Goal: Transaction & Acquisition: Purchase product/service

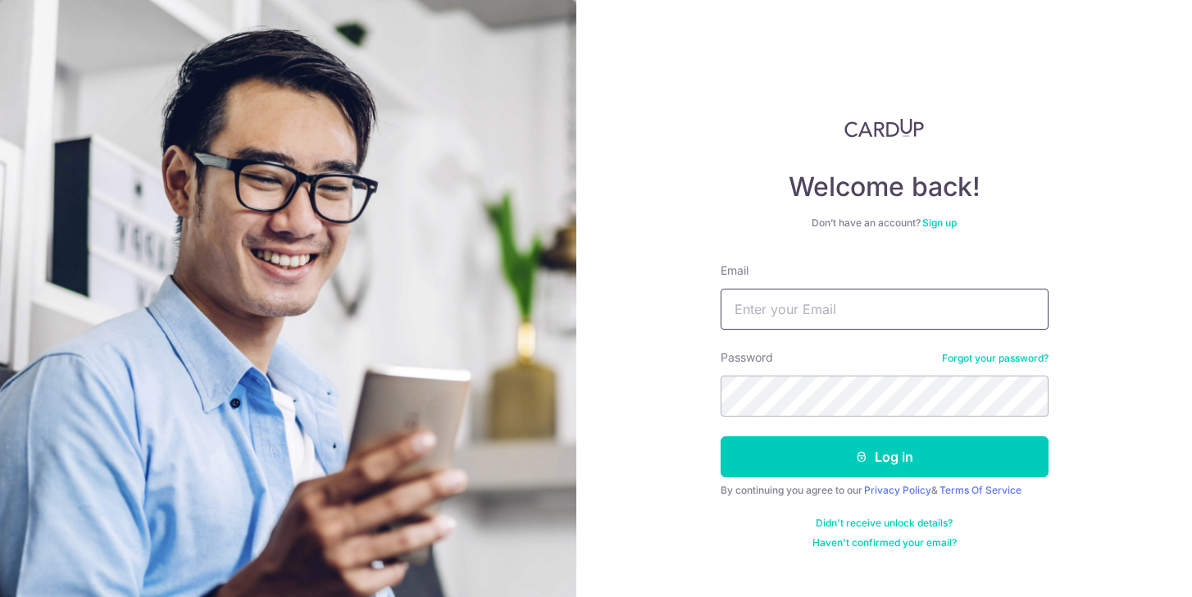
click at [765, 310] on input "Email" at bounding box center [885, 309] width 328 height 41
type input "[EMAIL_ADDRESS][PERSON_NAME][DOMAIN_NAME]"
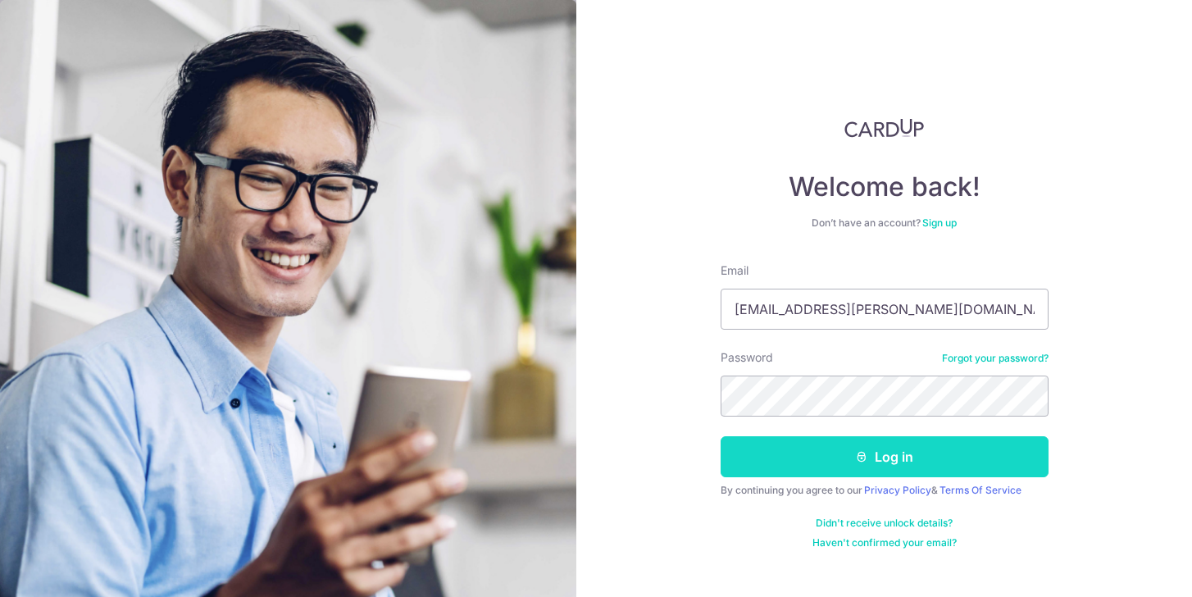
click at [878, 453] on button "Log in" at bounding box center [885, 456] width 328 height 41
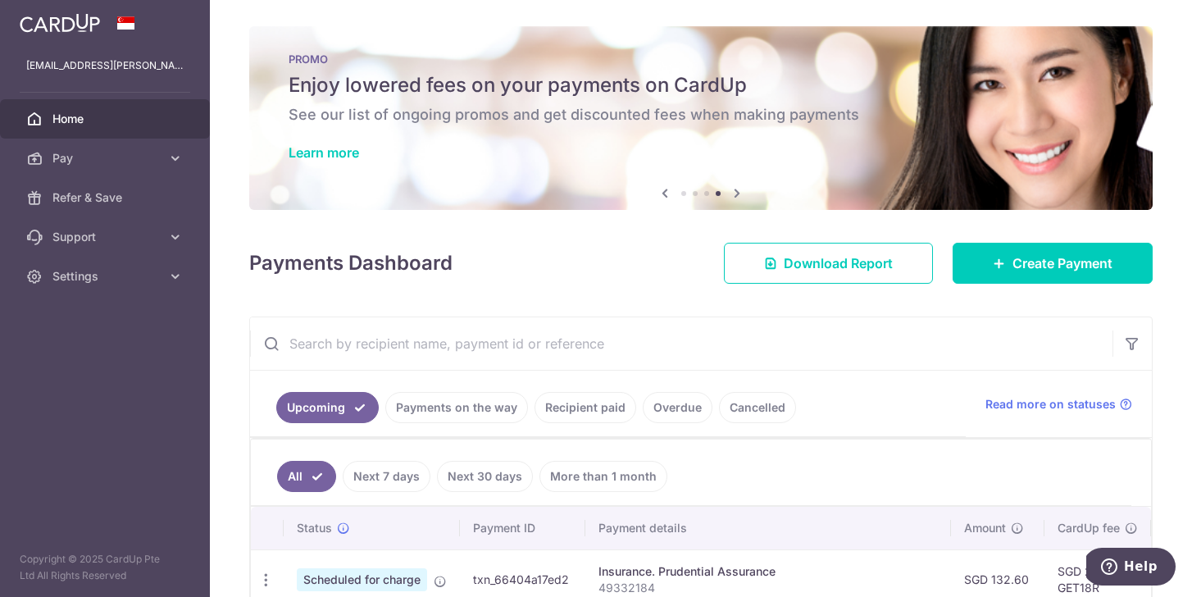
click at [666, 191] on icon at bounding box center [665, 193] width 20 height 20
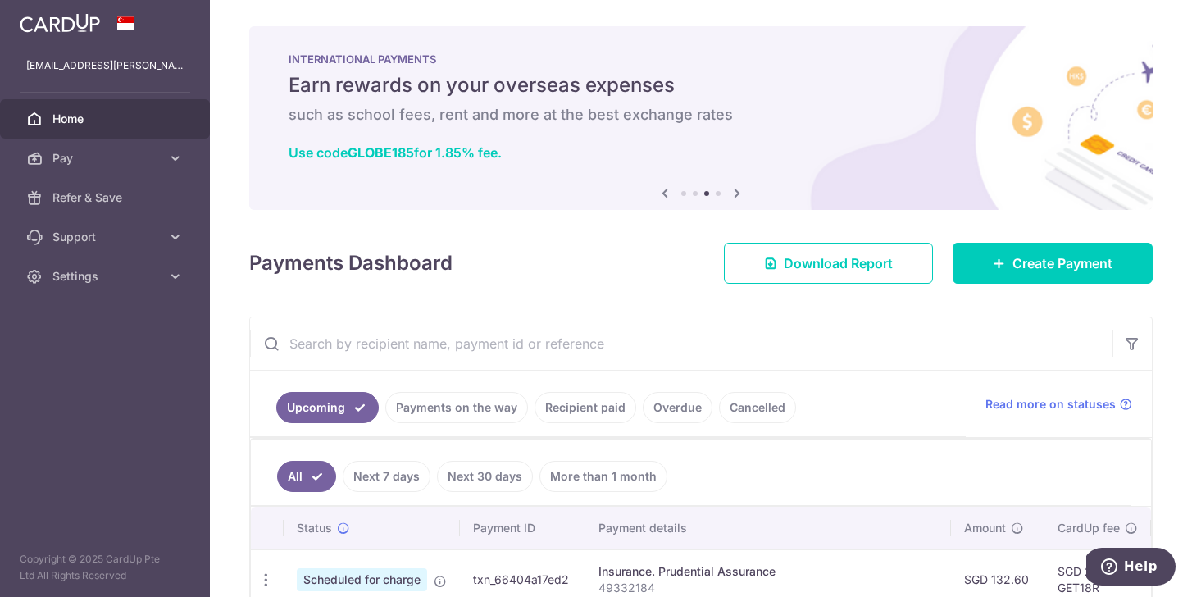
click at [666, 191] on icon at bounding box center [665, 193] width 20 height 20
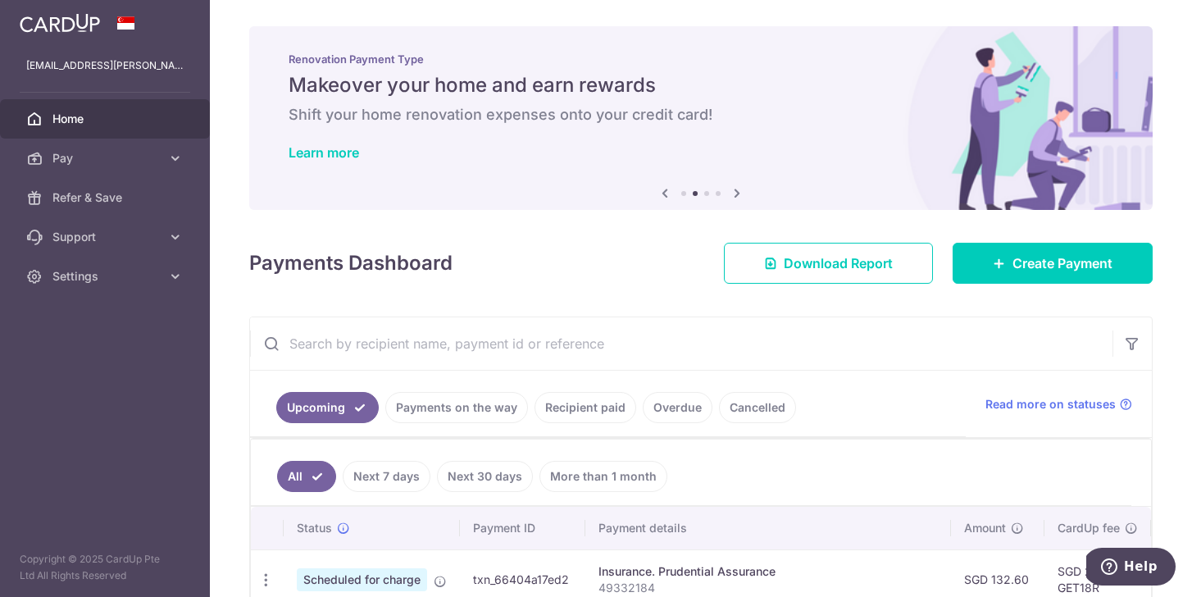
click at [666, 191] on icon at bounding box center [665, 193] width 20 height 20
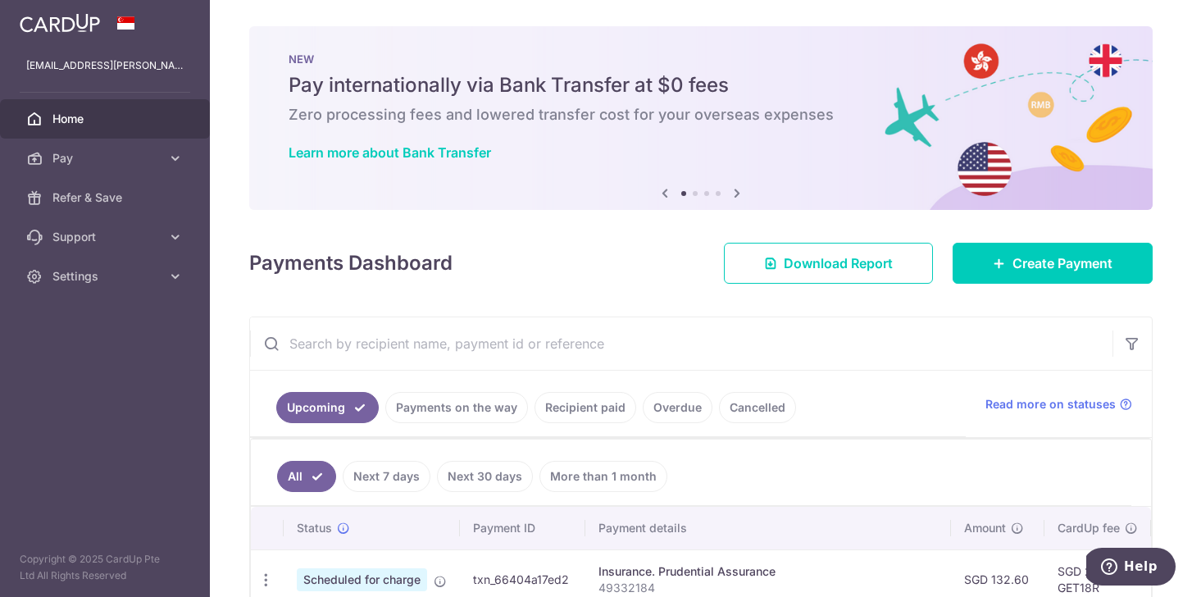
click at [666, 191] on icon at bounding box center [665, 193] width 20 height 20
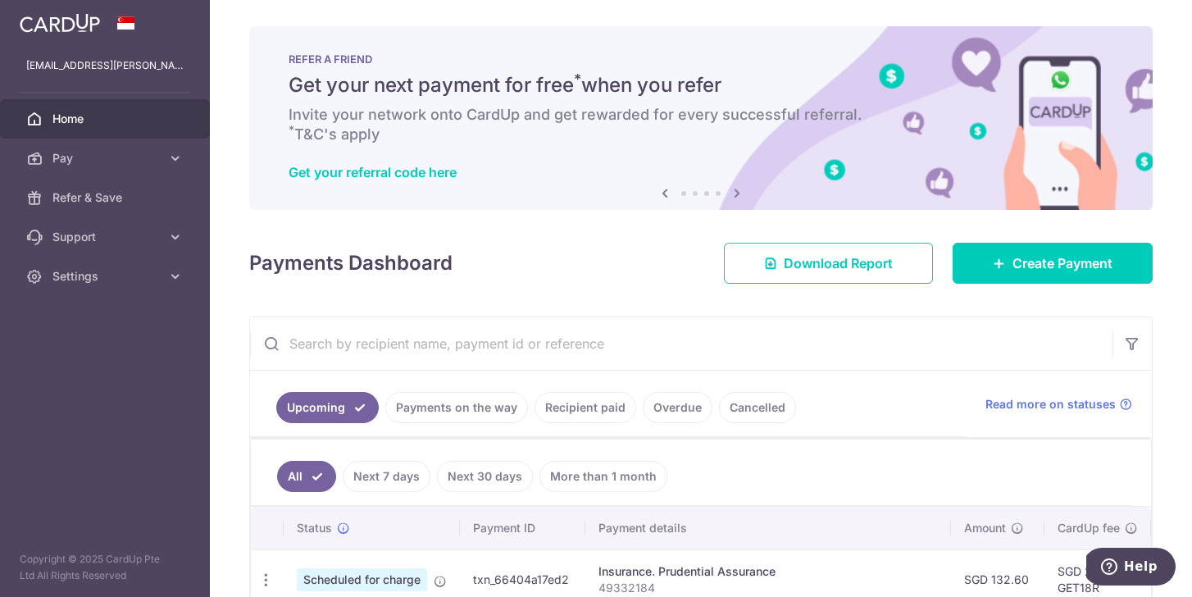
click at [666, 191] on icon at bounding box center [665, 193] width 20 height 20
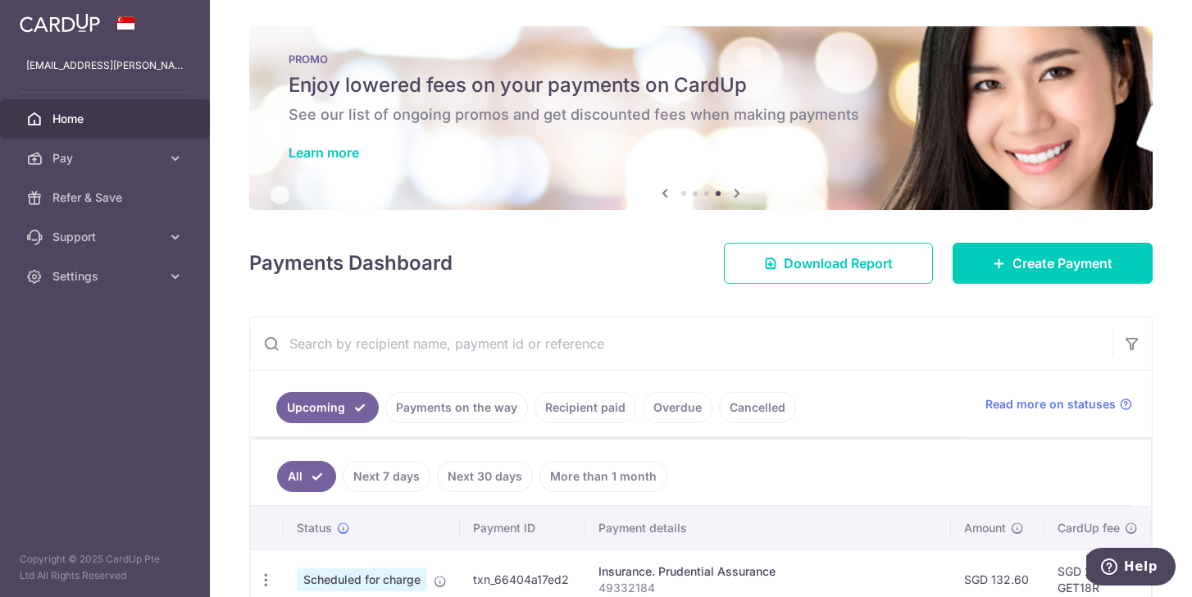
click at [666, 191] on icon at bounding box center [665, 193] width 20 height 20
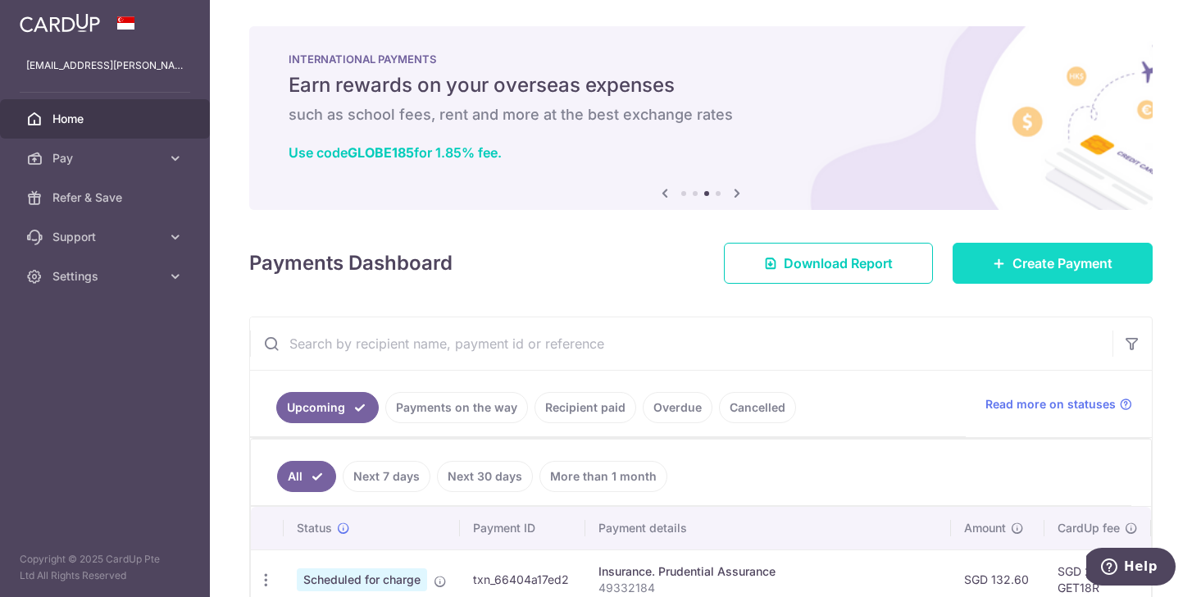
click at [1042, 279] on link "Create Payment" at bounding box center [1053, 263] width 200 height 41
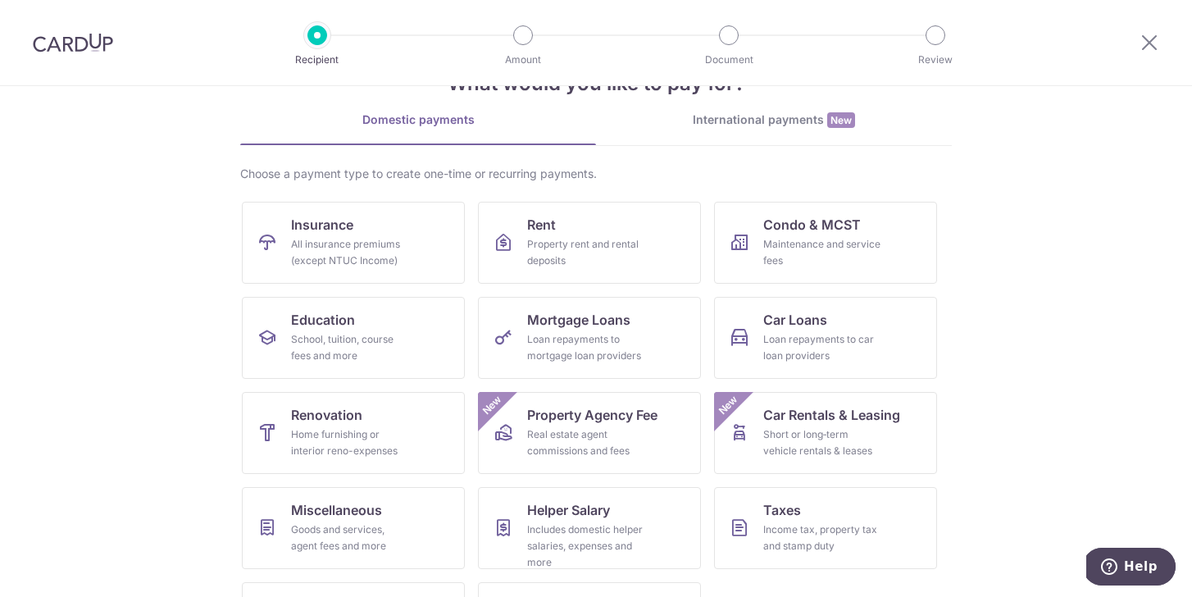
scroll to position [137, 0]
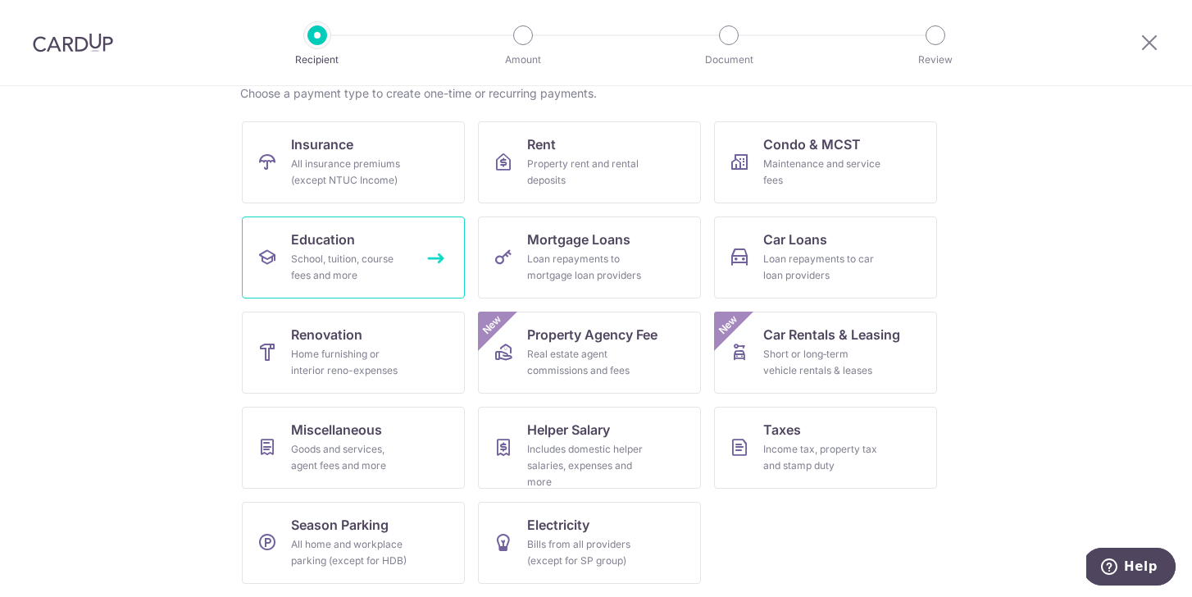
click at [363, 257] on div "School, tuition, course fees and more" at bounding box center [350, 267] width 118 height 33
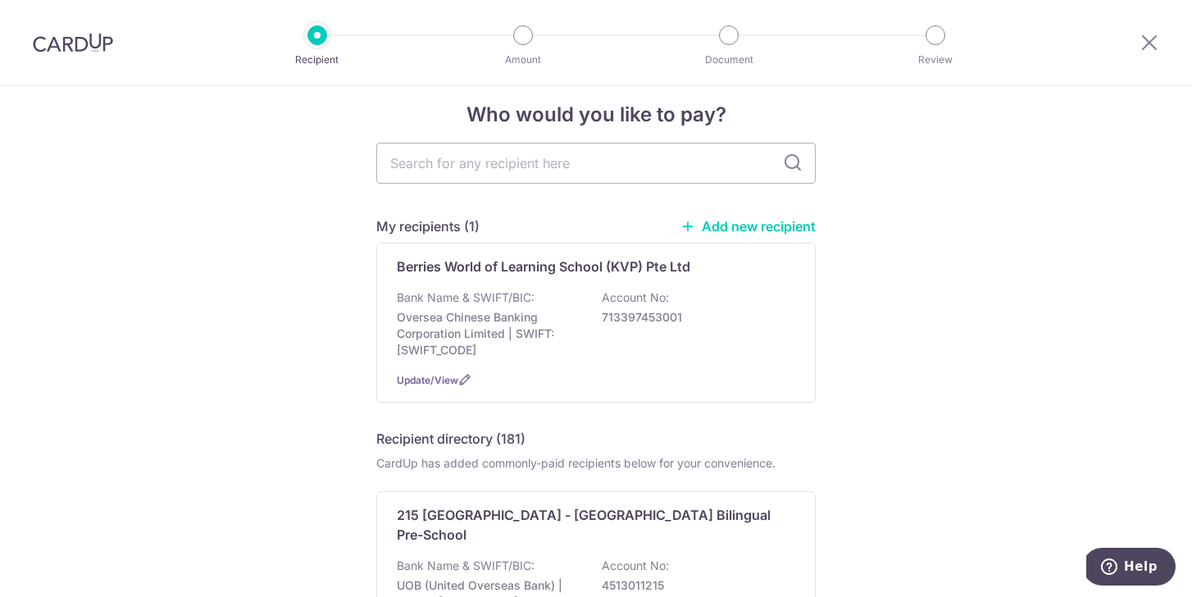
scroll to position [21, 0]
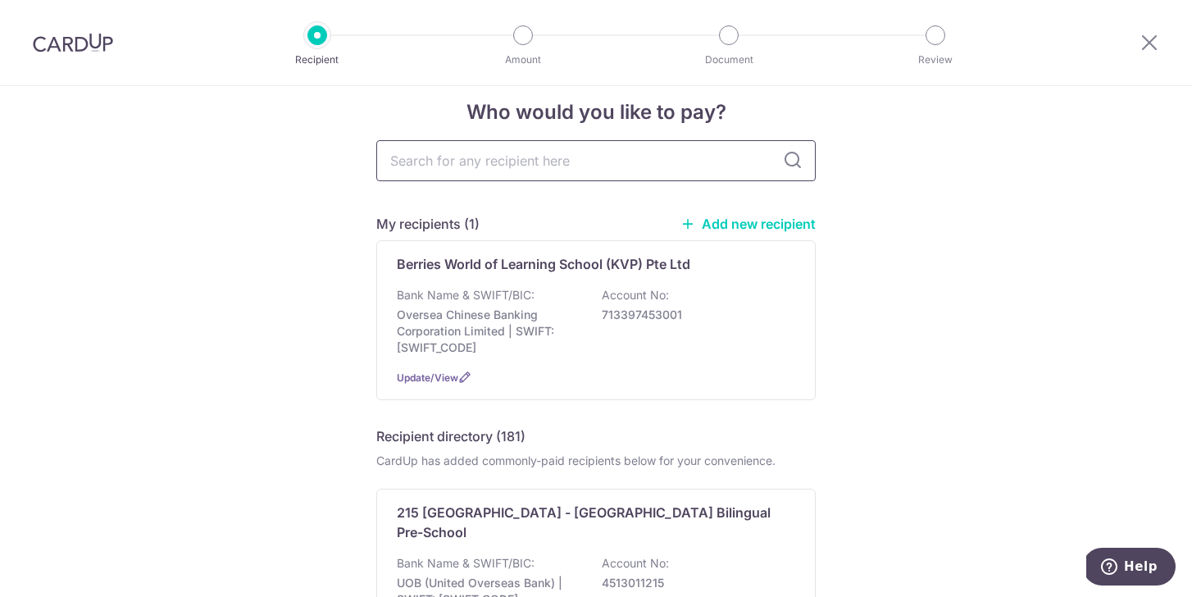
click at [562, 176] on input "text" at bounding box center [595, 160] width 439 height 41
paste input "WRITE EDGE LEARNING CENTRE (LAS) PTE LTD"
type input "WRITE EDGE LEARNING CENTRE (LAS) PTE LTD"
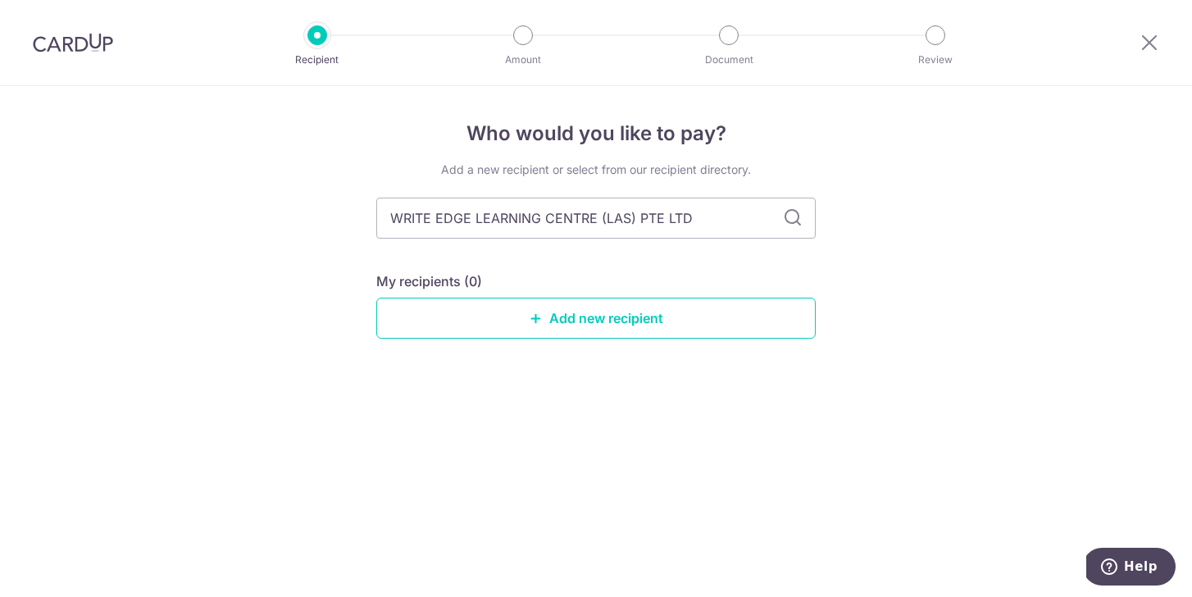
click at [792, 157] on div "Who would you like to pay? Add a new recipient or select from our recipient dir…" at bounding box center [595, 242] width 439 height 246
click at [620, 315] on link "Add new recipient" at bounding box center [595, 318] width 439 height 41
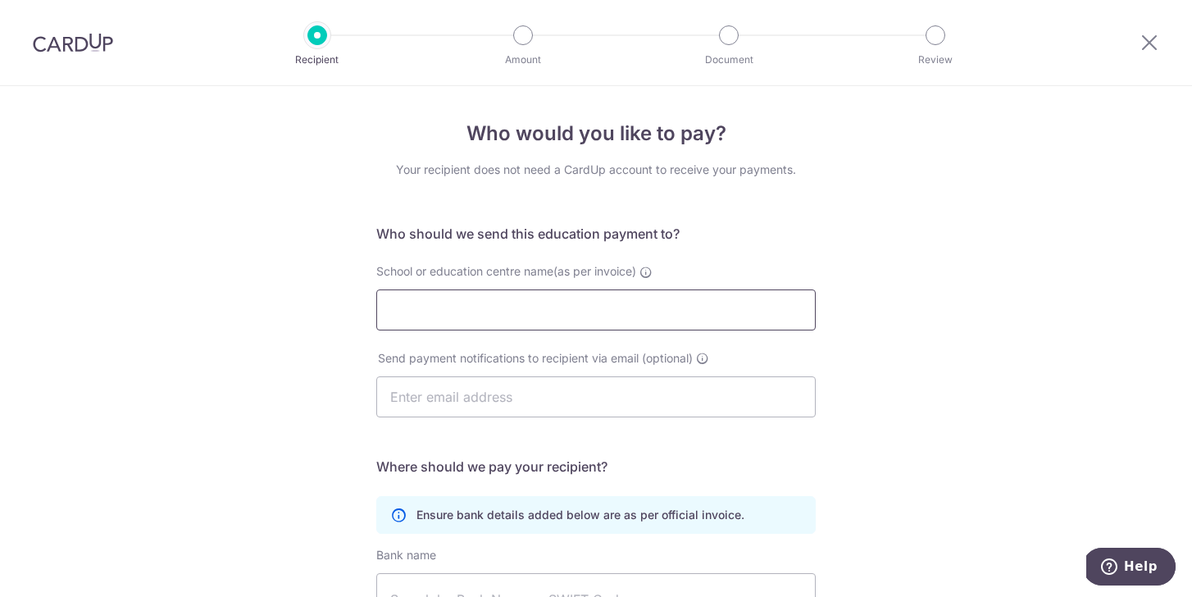
click at [620, 315] on input "School or education centre name(as per invoice)" at bounding box center [595, 309] width 439 height 41
paste input "WRITE EDGE LEARNING CENTRE (LAS) PTE LTD"
type input "WRITE EDGE LEARNING CENTRE (LAS) PTE LTD"
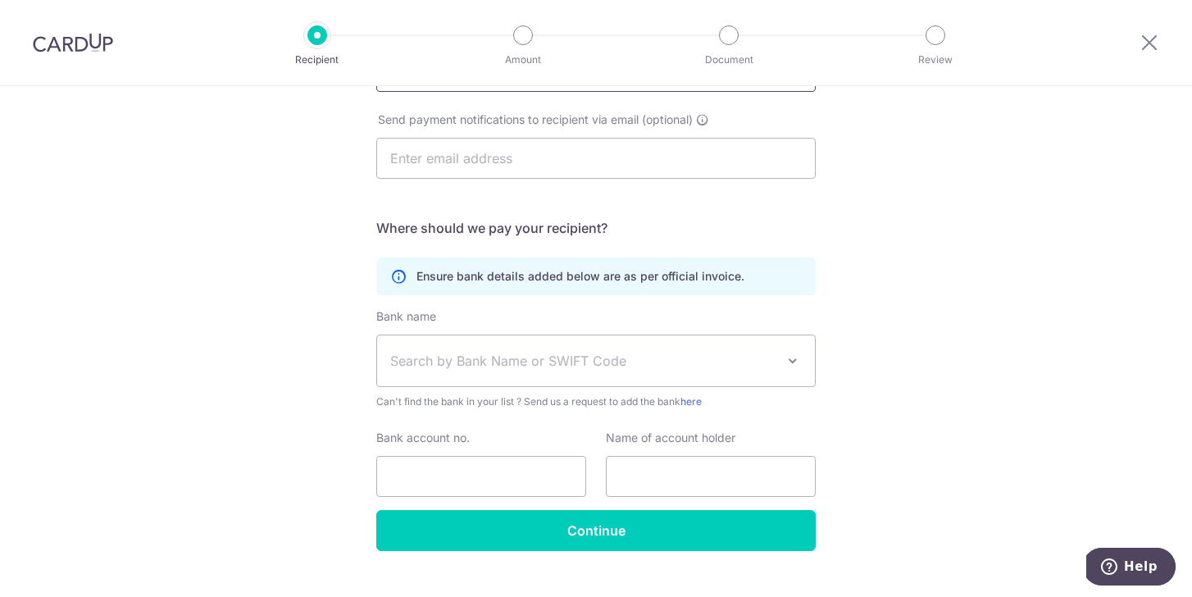
scroll to position [270, 0]
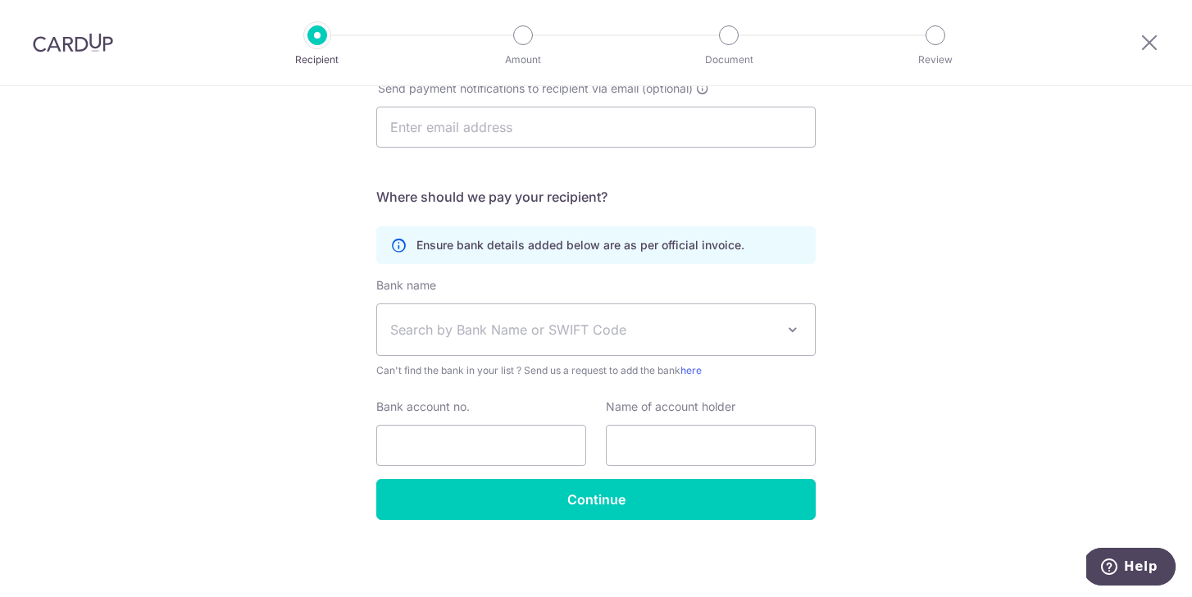
click at [499, 329] on span "Search by Bank Name or SWIFT Code" at bounding box center [582, 330] width 385 height 20
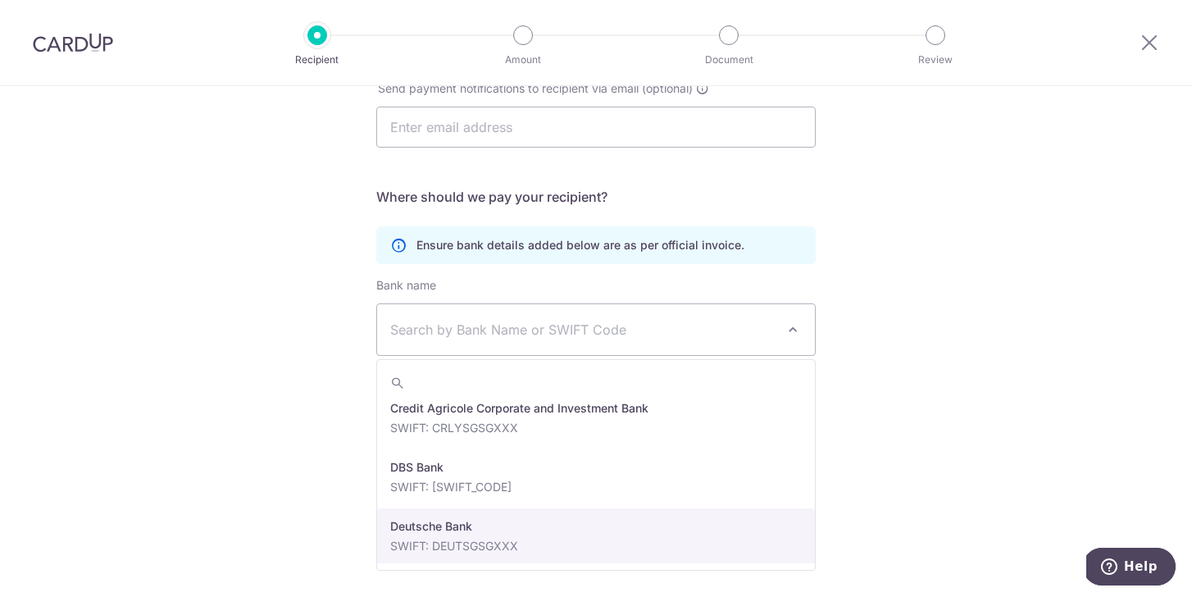
scroll to position [1287, 0]
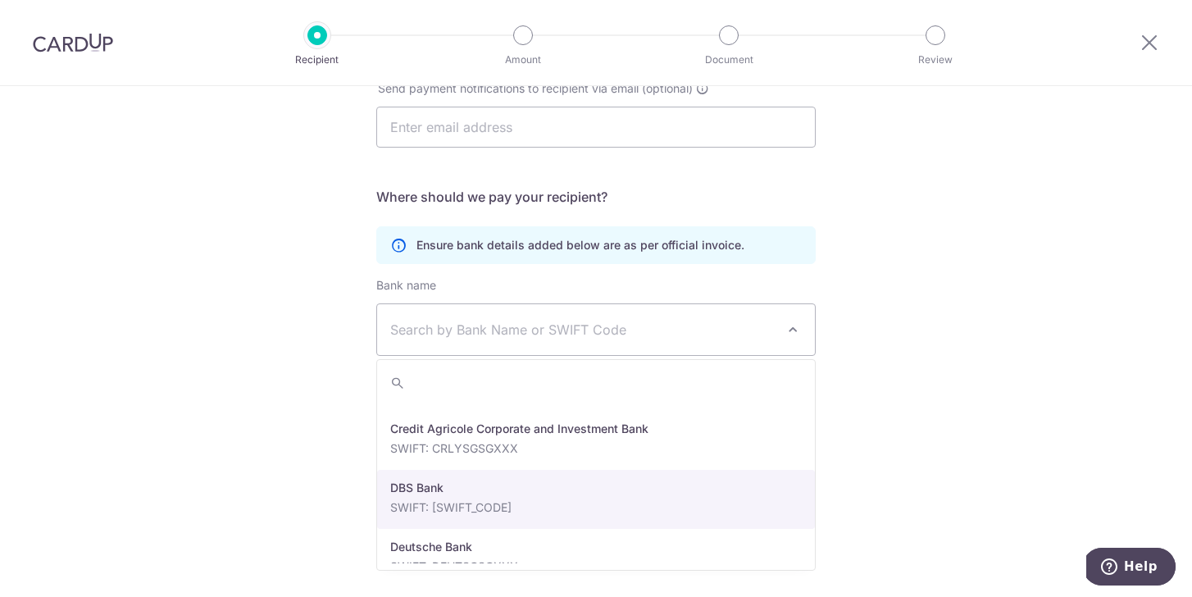
select select "6"
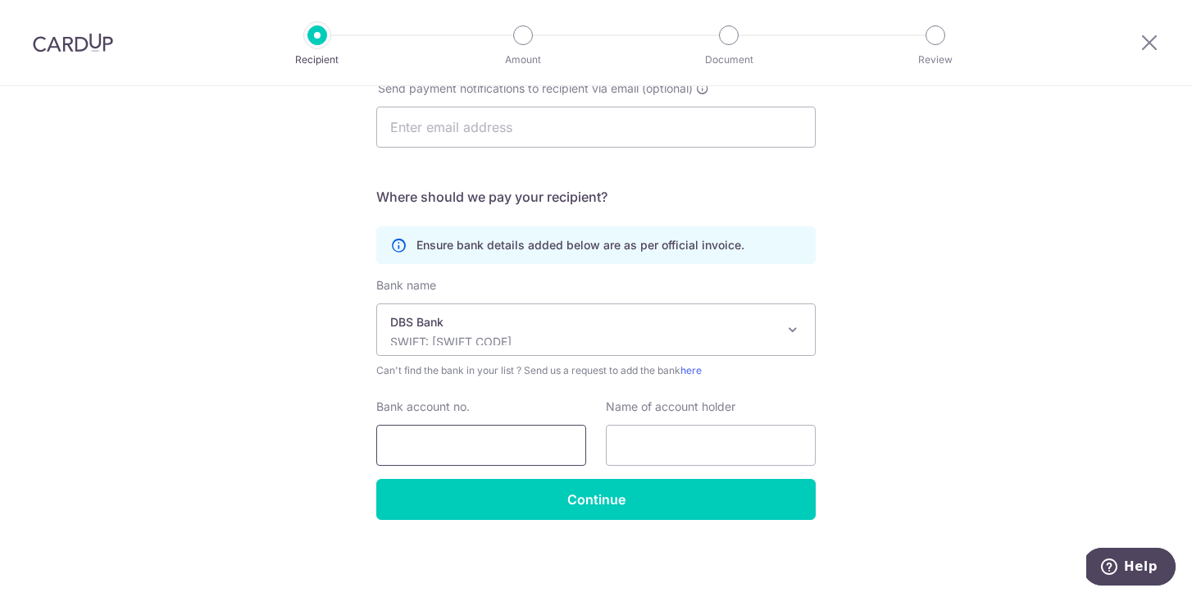
click at [473, 438] on input "Bank account no." at bounding box center [481, 445] width 210 height 41
paste input "023-906139-7"
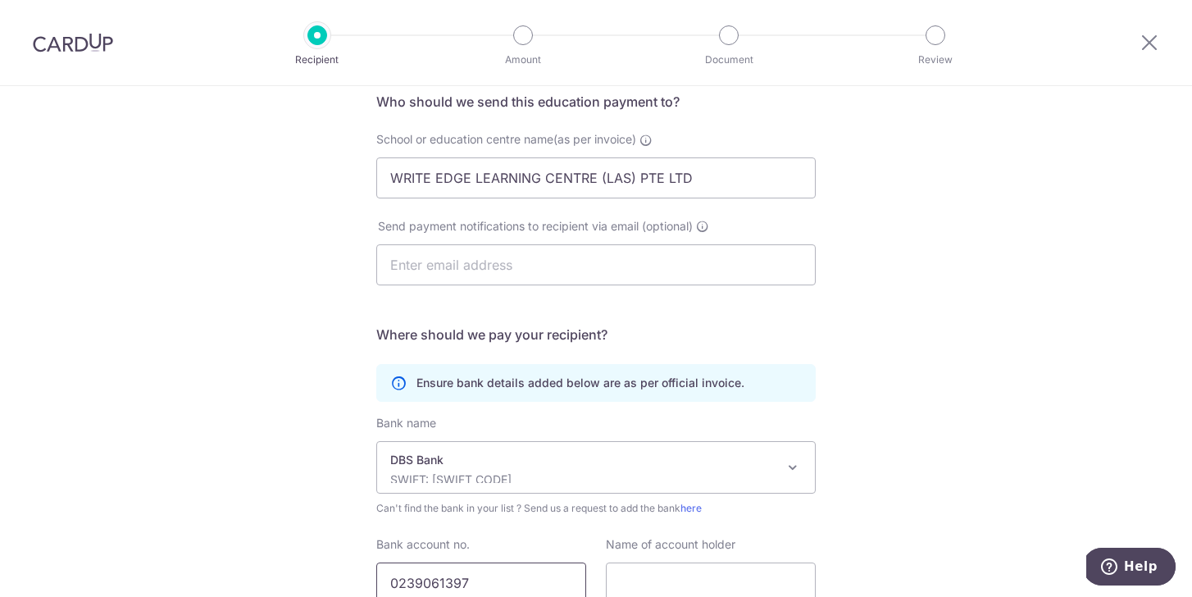
scroll to position [120, 0]
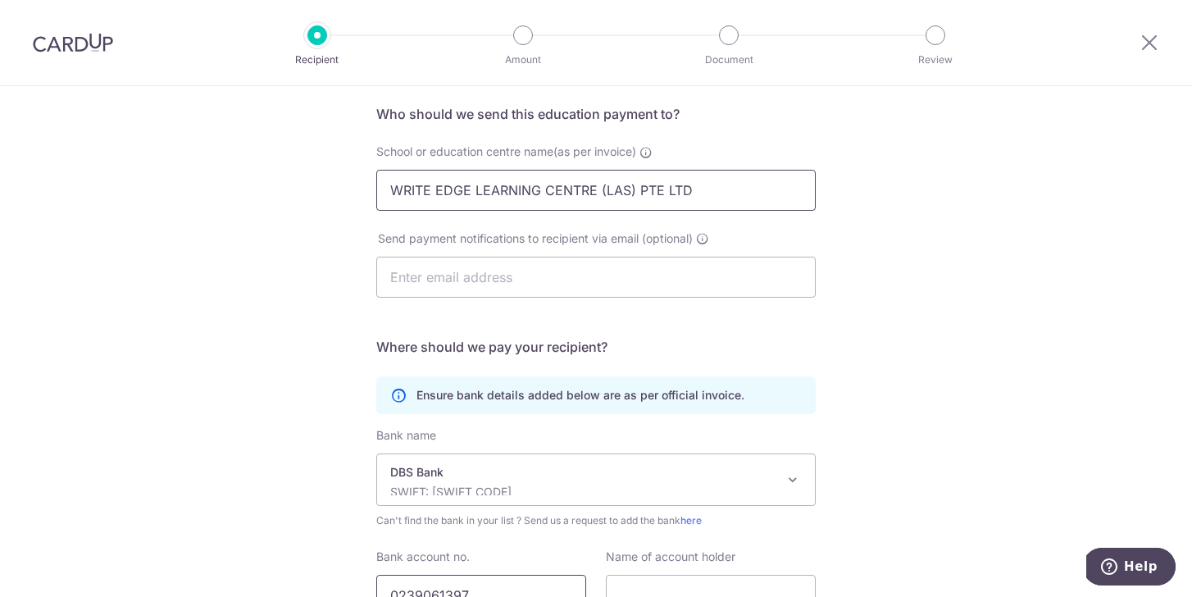
type input "0239061397"
click at [544, 196] on input "WRITE EDGE LEARNING CENTRE (LAS) PTE LTD" at bounding box center [595, 190] width 439 height 41
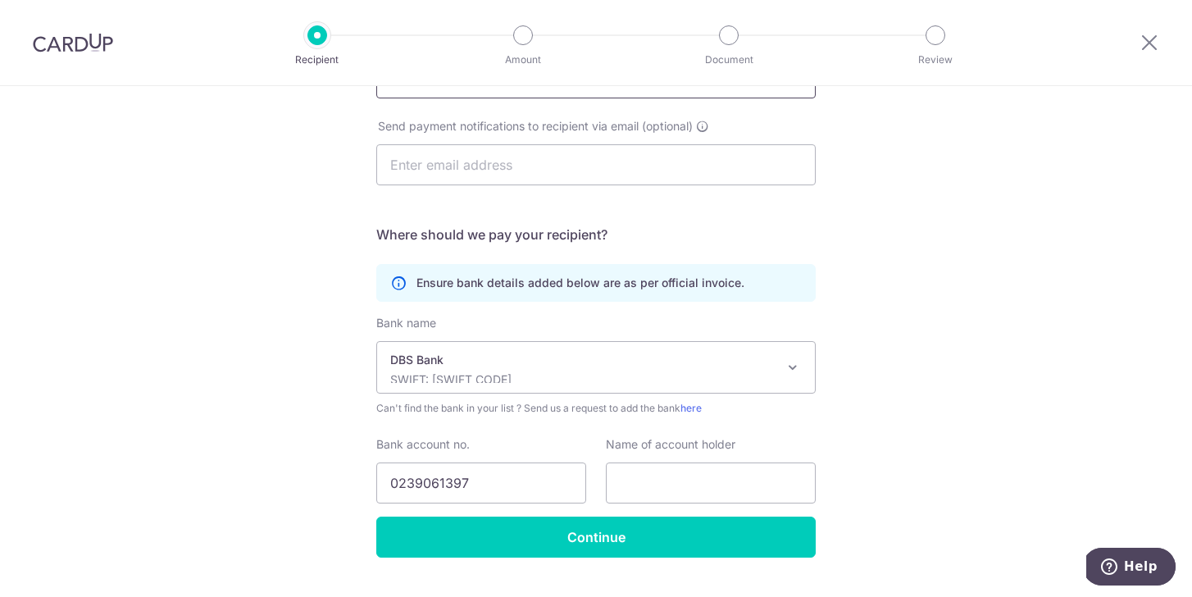
scroll to position [270, 0]
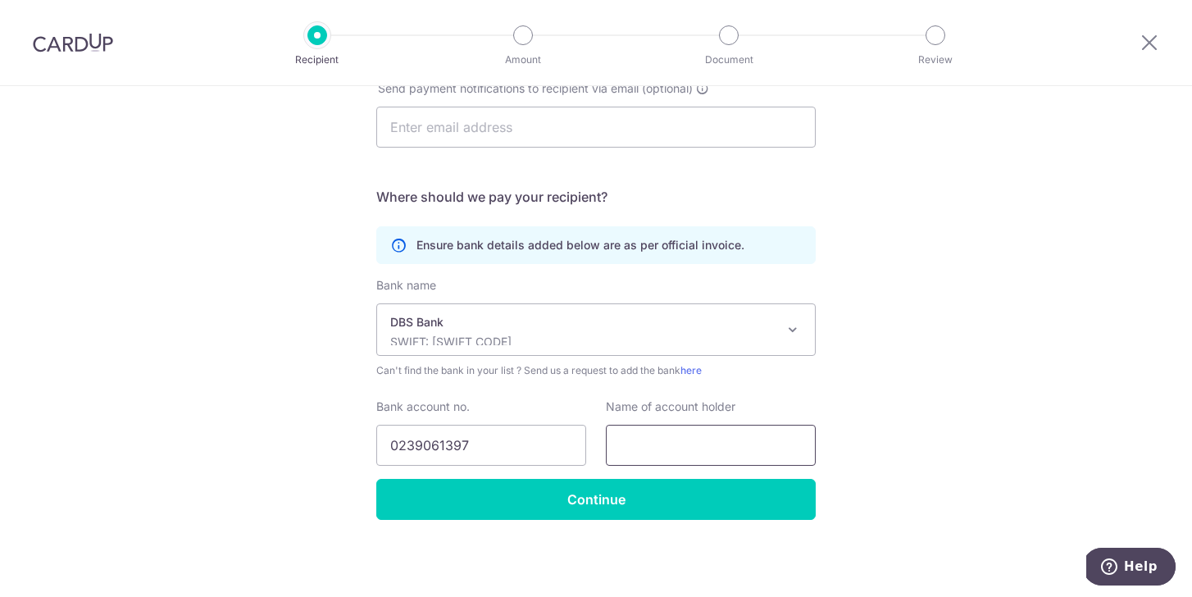
click at [682, 443] on input "text" at bounding box center [711, 445] width 210 height 41
paste input "WRITE EDGE LEARNING CENTRE (LAS) PTE LTD"
type input "WRITE EDGE LEARNING CENTRE (LAS) PTE LTD"
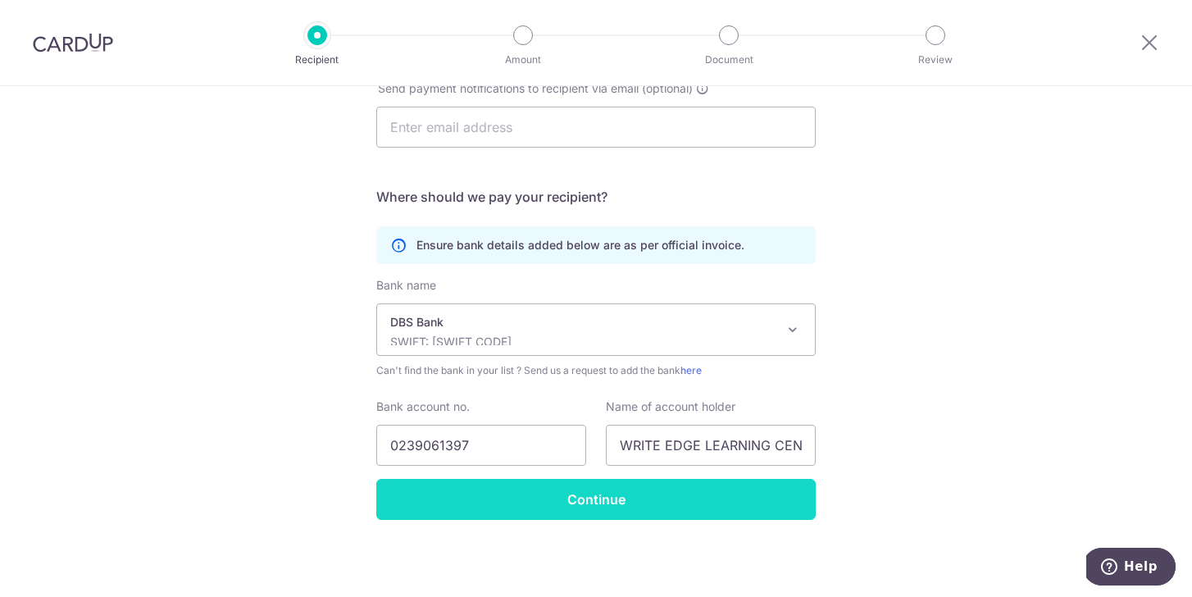
click at [467, 508] on input "Continue" at bounding box center [595, 499] width 439 height 41
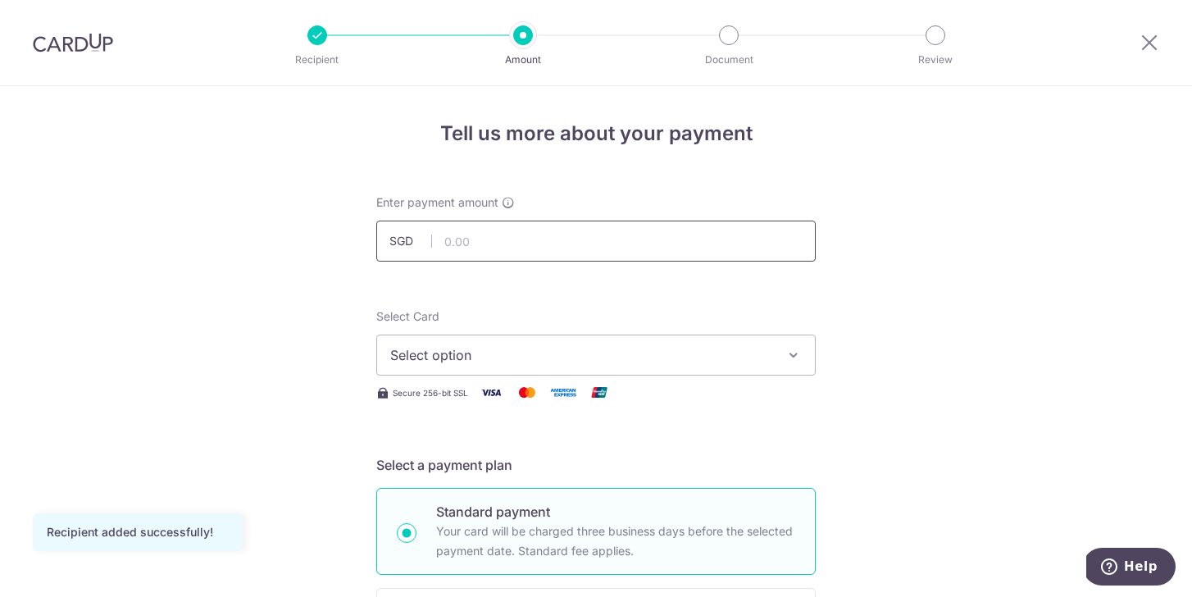
click at [487, 244] on input "text" at bounding box center [595, 241] width 439 height 41
type input "1,190.00"
click at [434, 357] on span "Select option" at bounding box center [581, 355] width 382 height 20
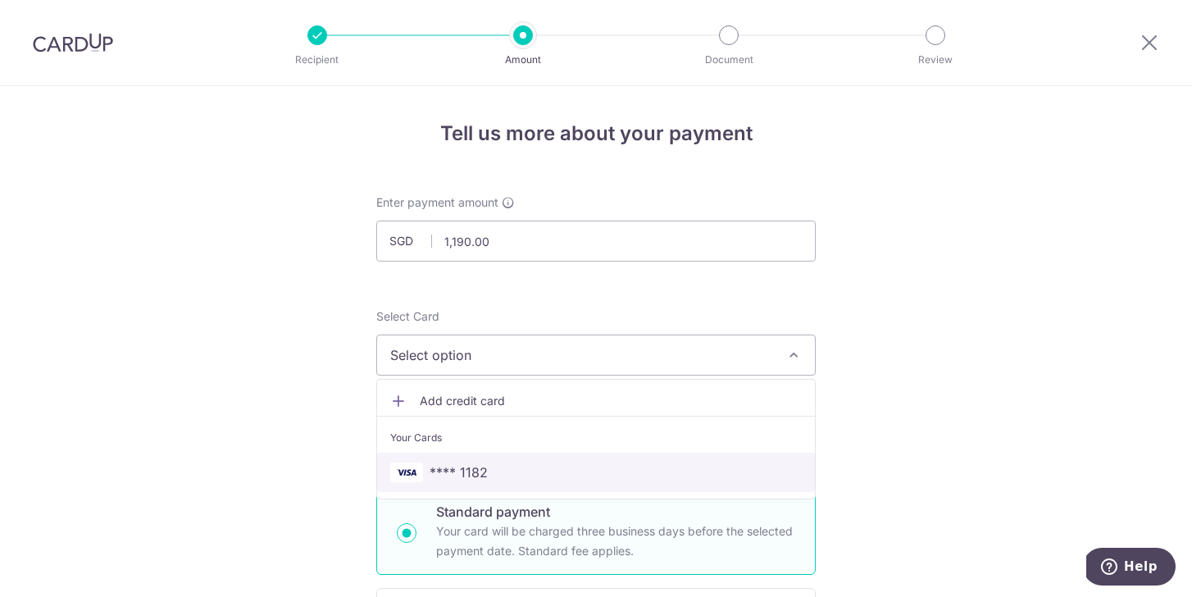
click at [435, 486] on link "**** 1182" at bounding box center [596, 472] width 438 height 39
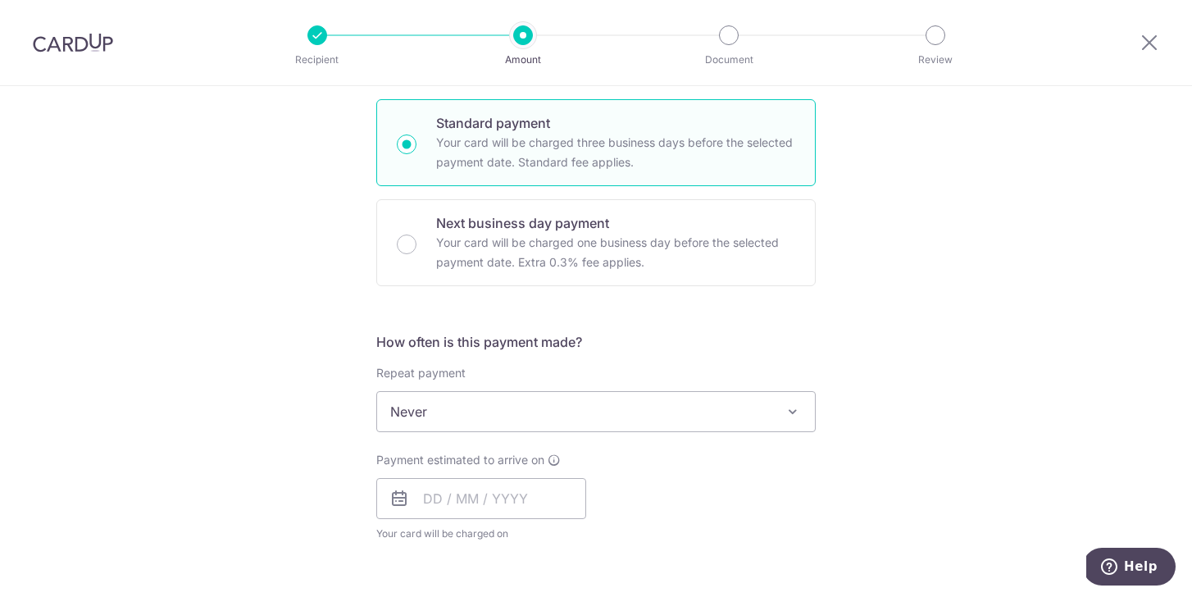
scroll to position [392, 0]
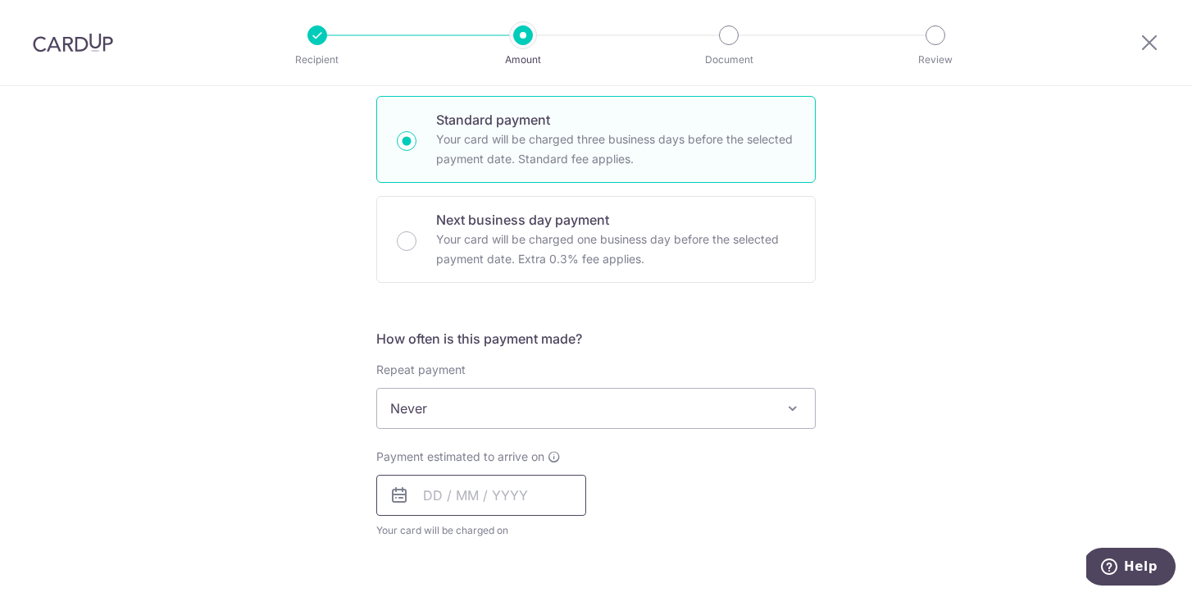
click at [429, 493] on input "text" at bounding box center [481, 495] width 210 height 41
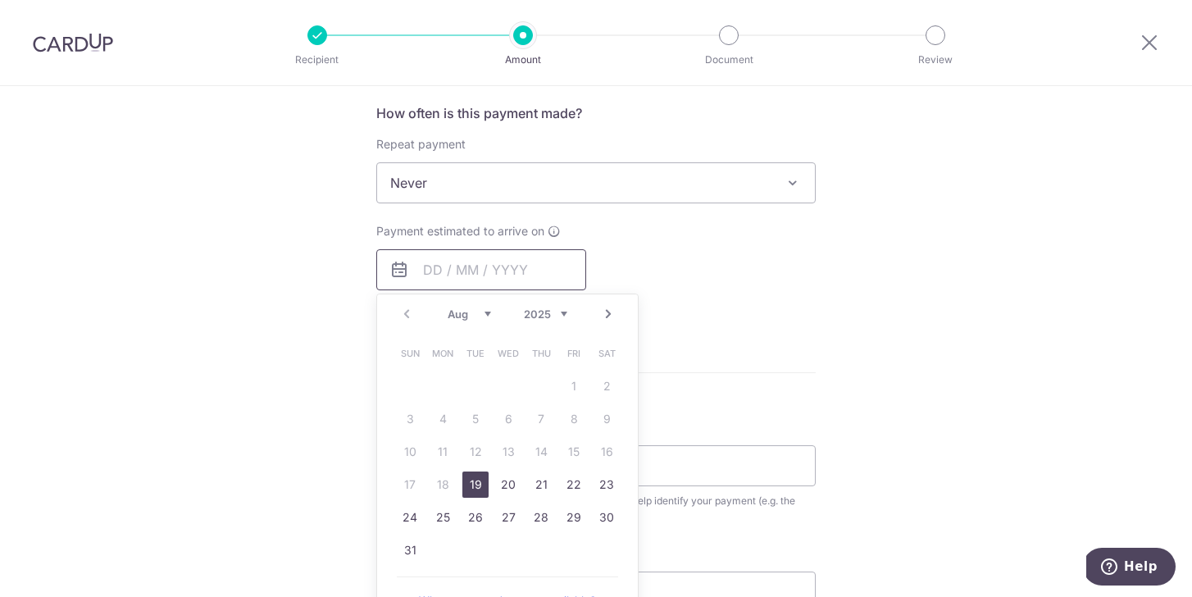
scroll to position [623, 0]
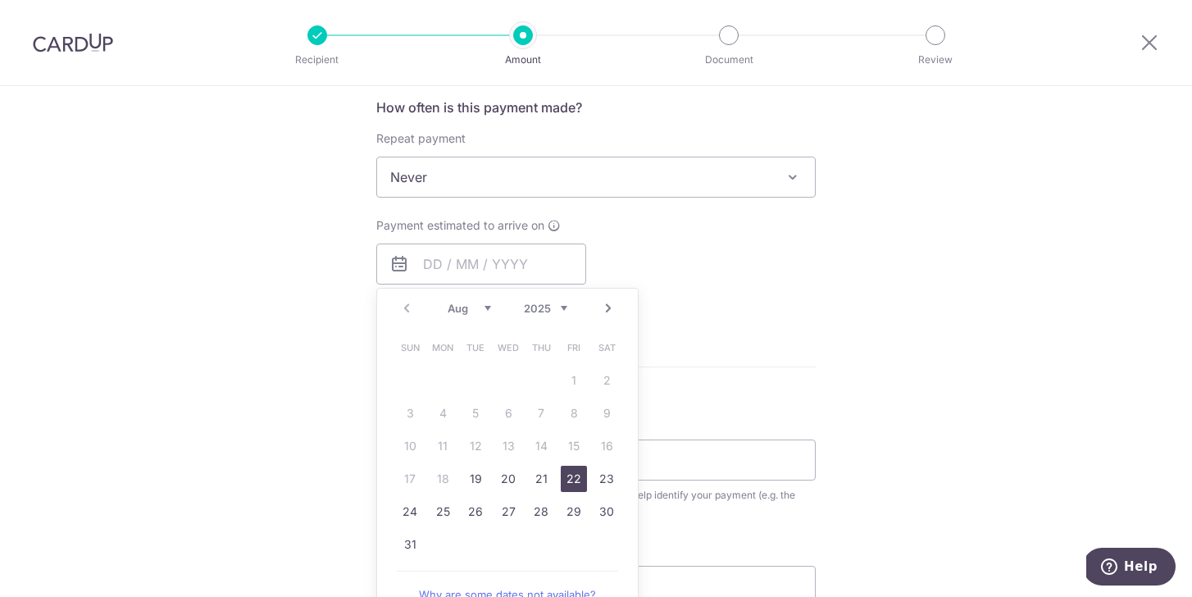
click at [573, 479] on link "22" at bounding box center [574, 479] width 26 height 26
type input "22/08/2025"
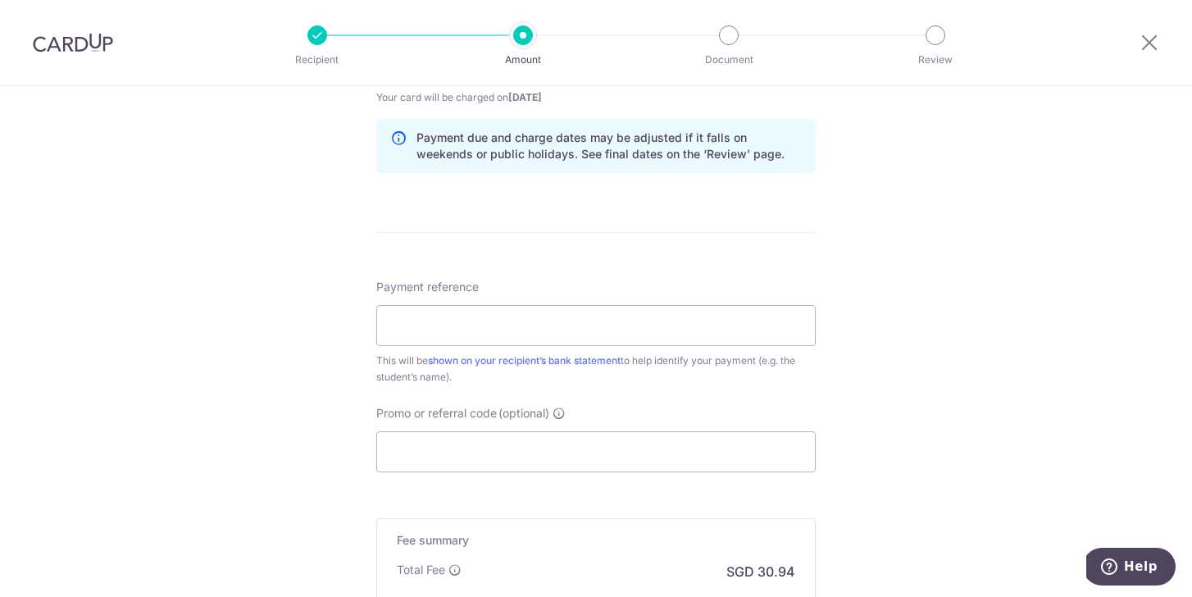
scroll to position [835, 0]
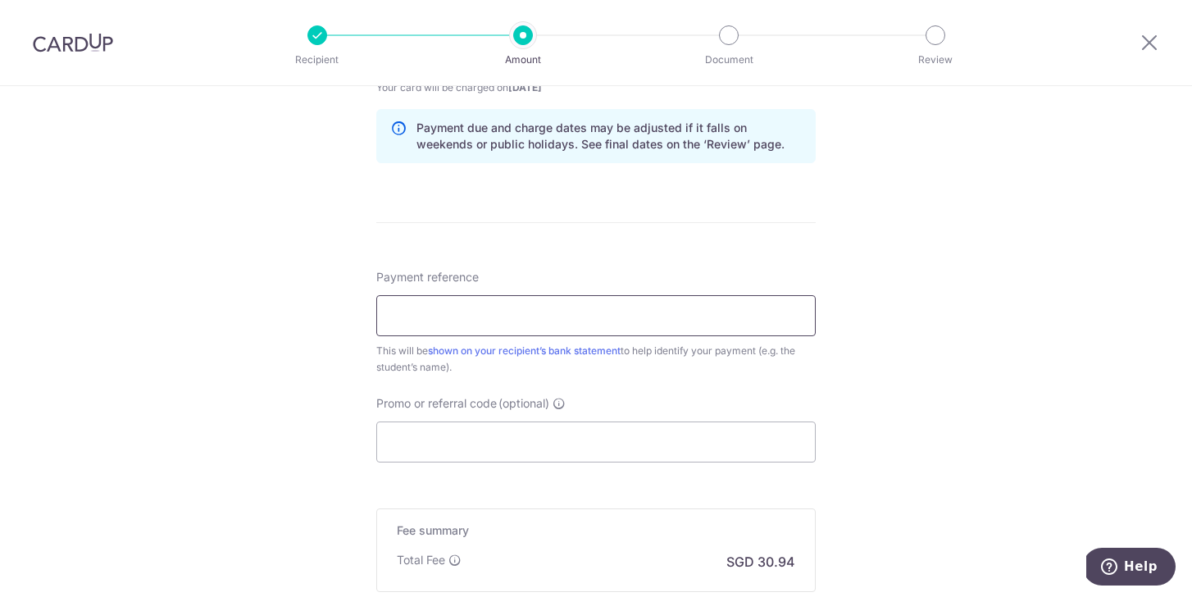
click at [550, 316] on input "Payment reference" at bounding box center [595, 315] width 439 height 41
click at [732, 371] on div "This will be shown on your recipient’s bank statement to help identify your pay…" at bounding box center [595, 359] width 439 height 33
click at [445, 323] on input "Payment reference" at bounding box center [595, 315] width 439 height 41
paste input "LAS-IV-25-00396"
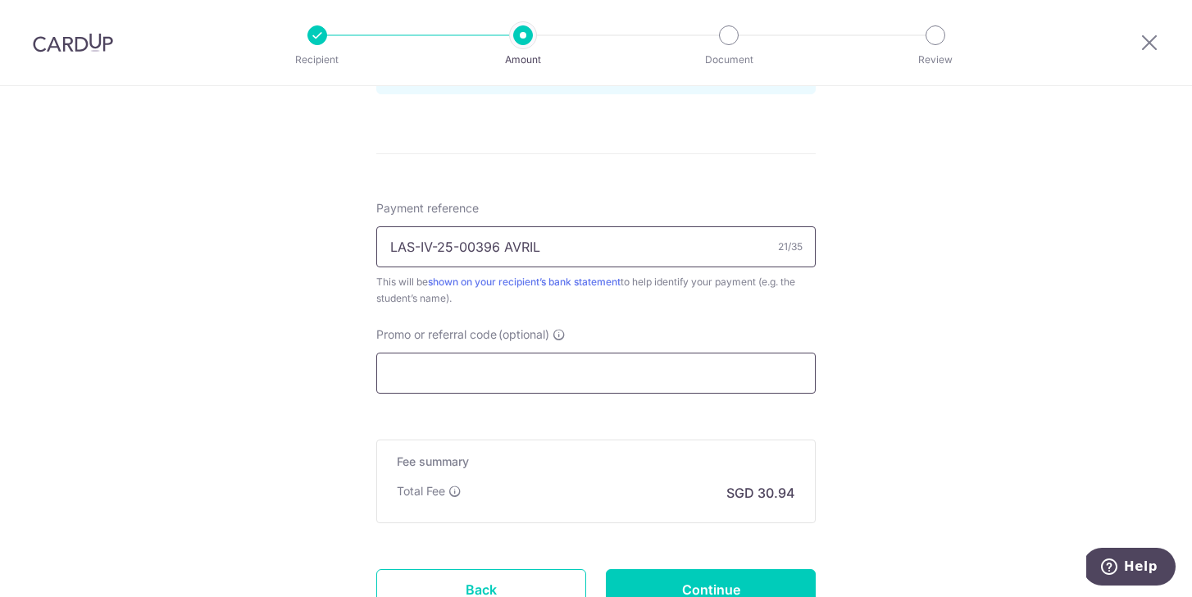
scroll to position [918, 0]
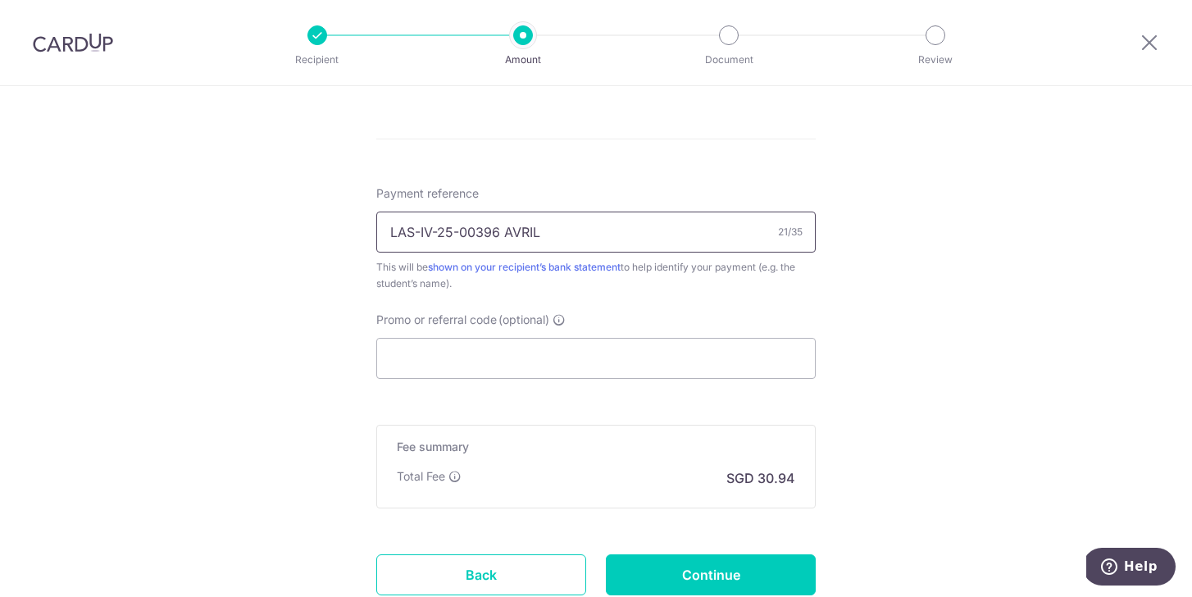
type input "LAS-IV-25-00396 AVRIL"
click at [487, 353] on input "Promo or referral code (optional)" at bounding box center [595, 358] width 439 height 41
paste input "OFF225"
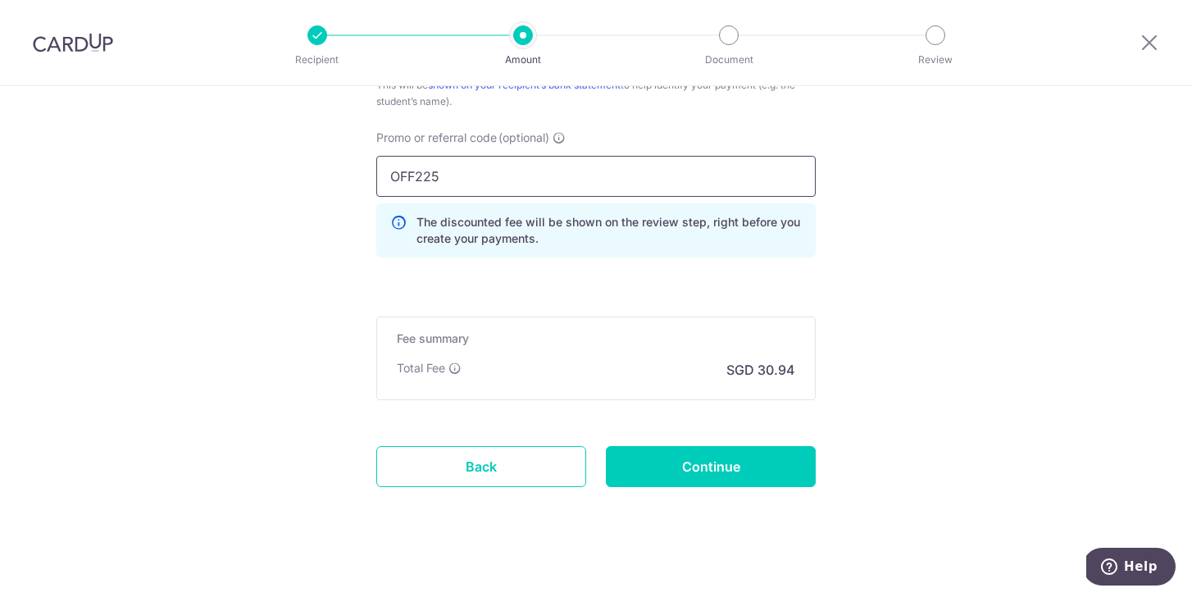
scroll to position [1106, 0]
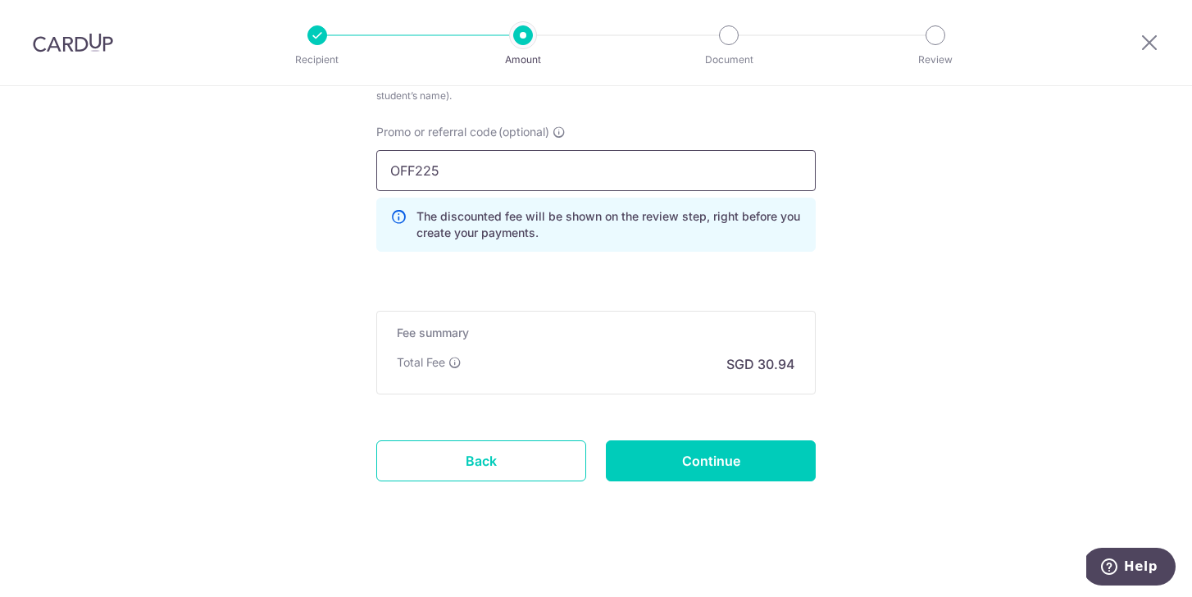
type input "OFF225"
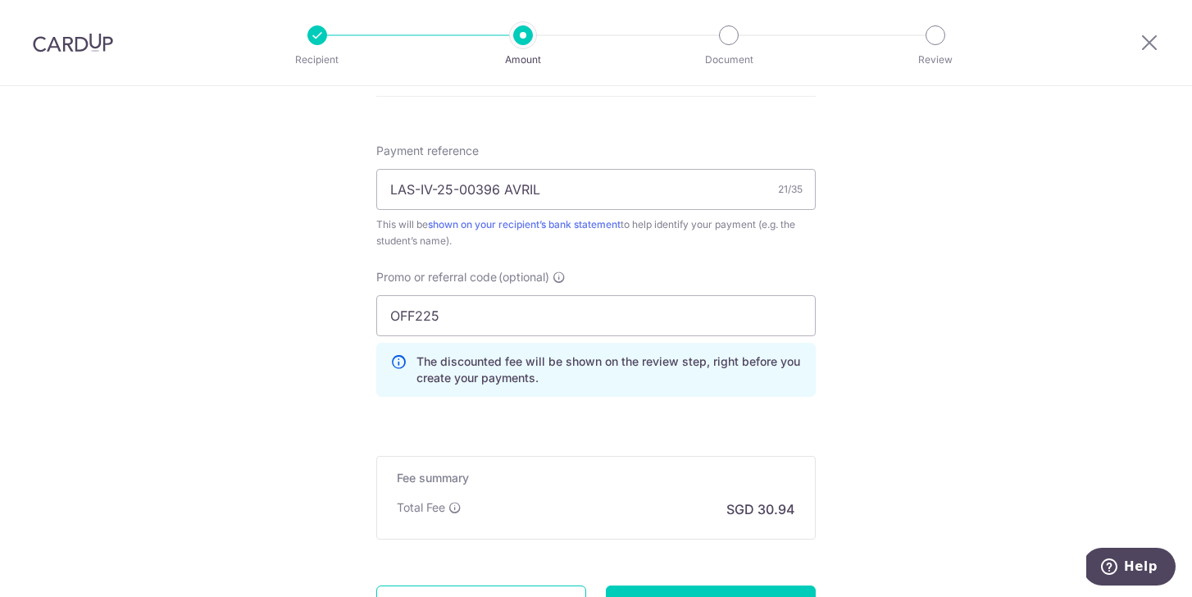
scroll to position [986, 0]
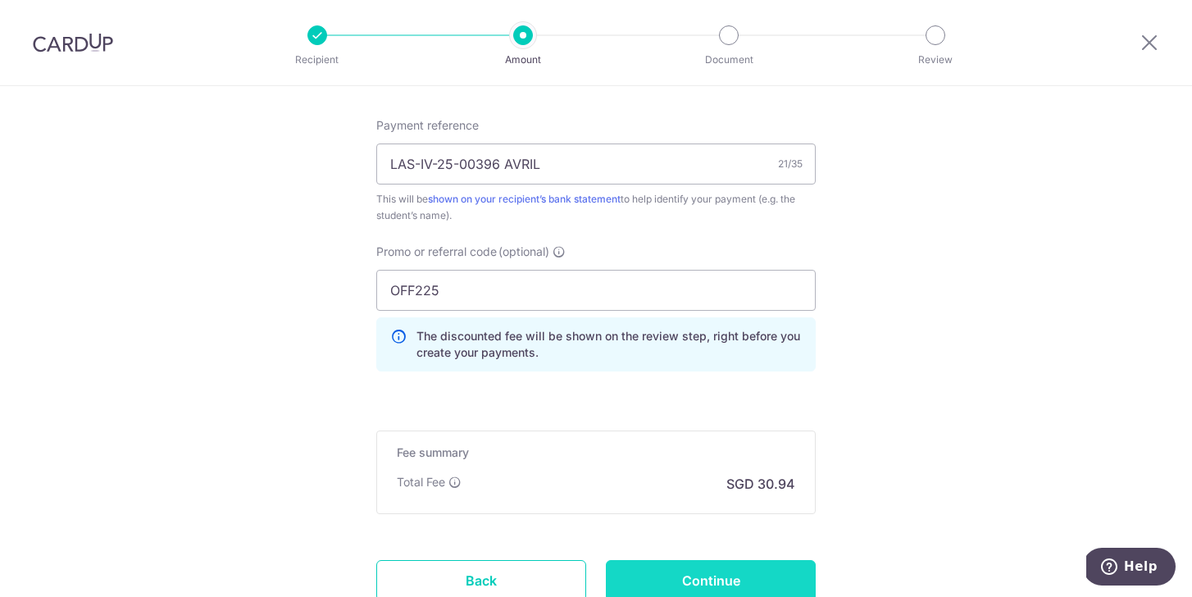
click at [731, 576] on input "Continue" at bounding box center [711, 580] width 210 height 41
type input "Create Schedule"
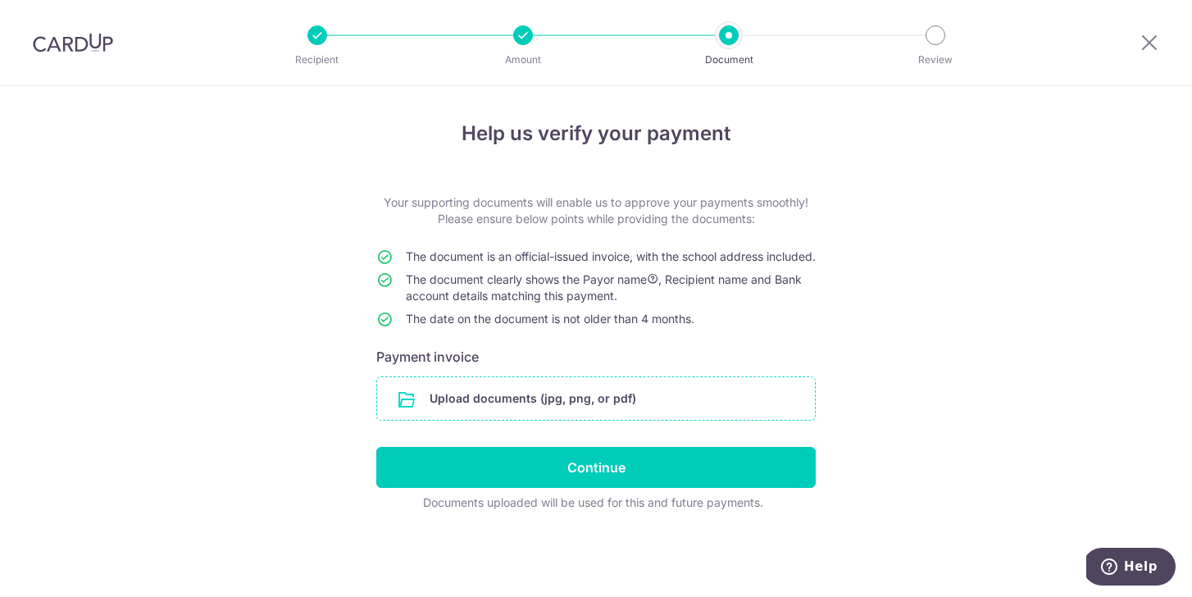
click at [564, 417] on input "file" at bounding box center [596, 398] width 438 height 43
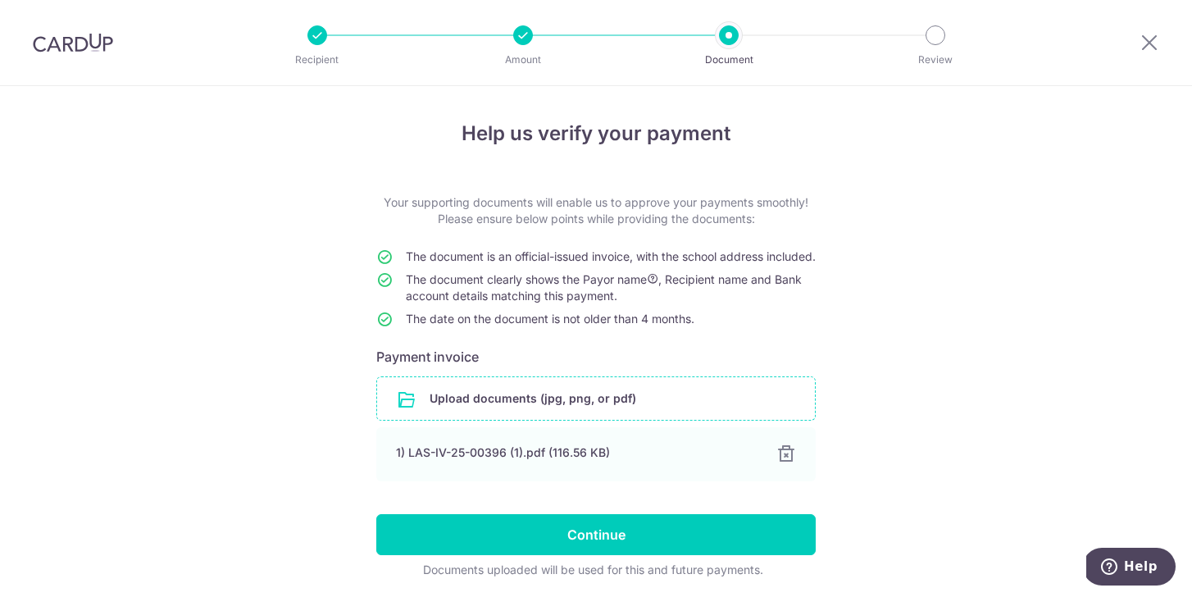
click at [570, 417] on input "file" at bounding box center [596, 398] width 438 height 43
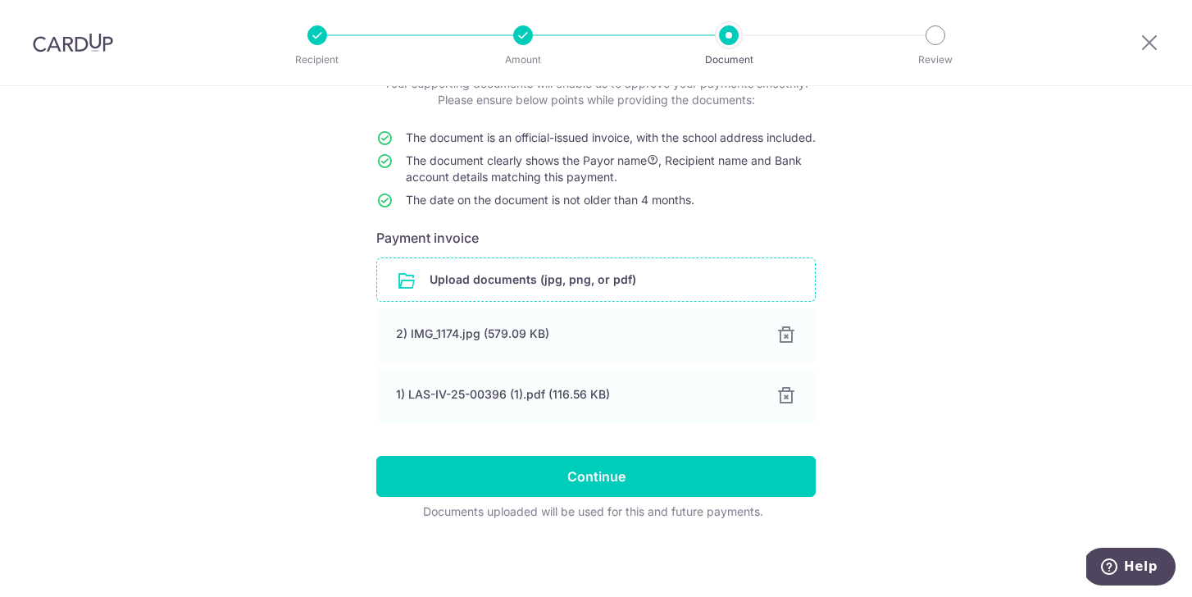
scroll to position [135, 0]
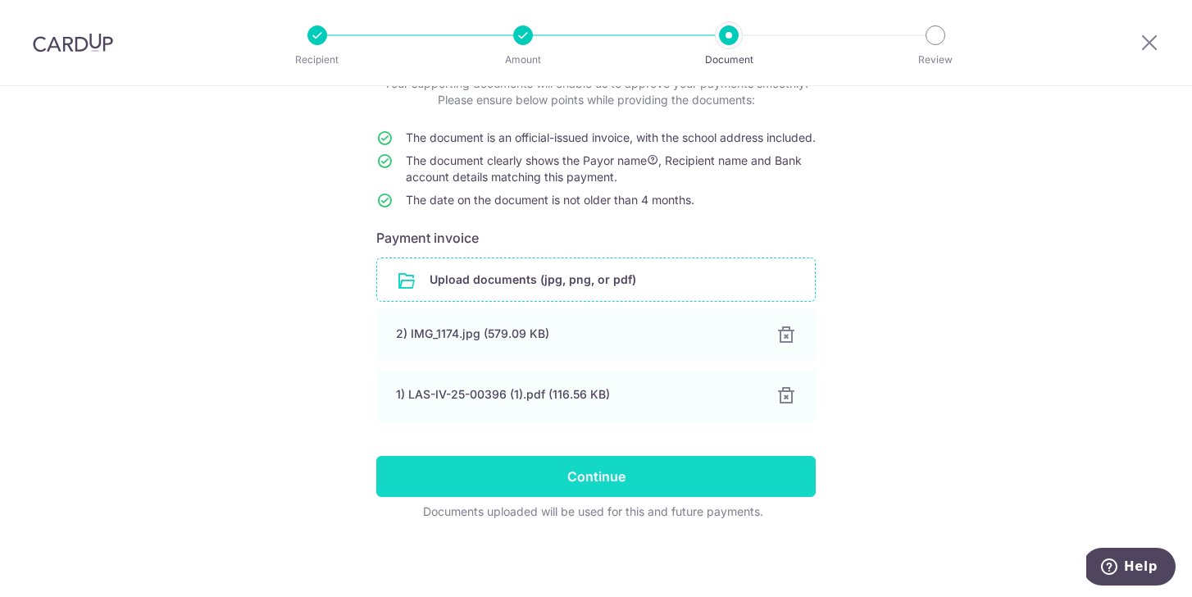
click at [687, 472] on input "Continue" at bounding box center [595, 476] width 439 height 41
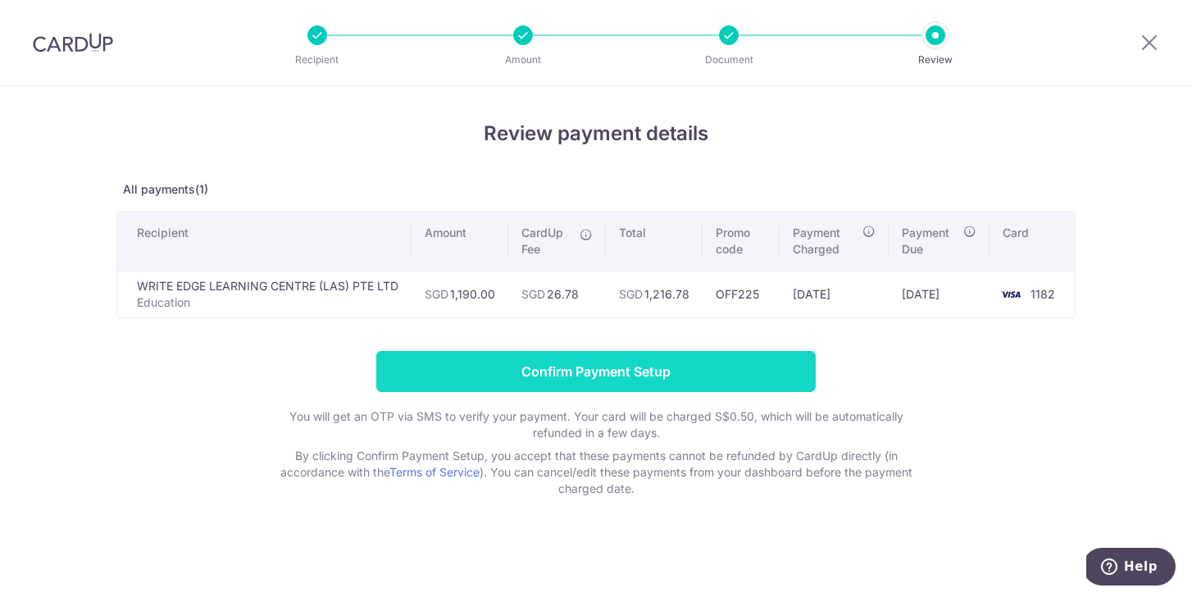
click at [689, 371] on input "Confirm Payment Setup" at bounding box center [595, 371] width 439 height 41
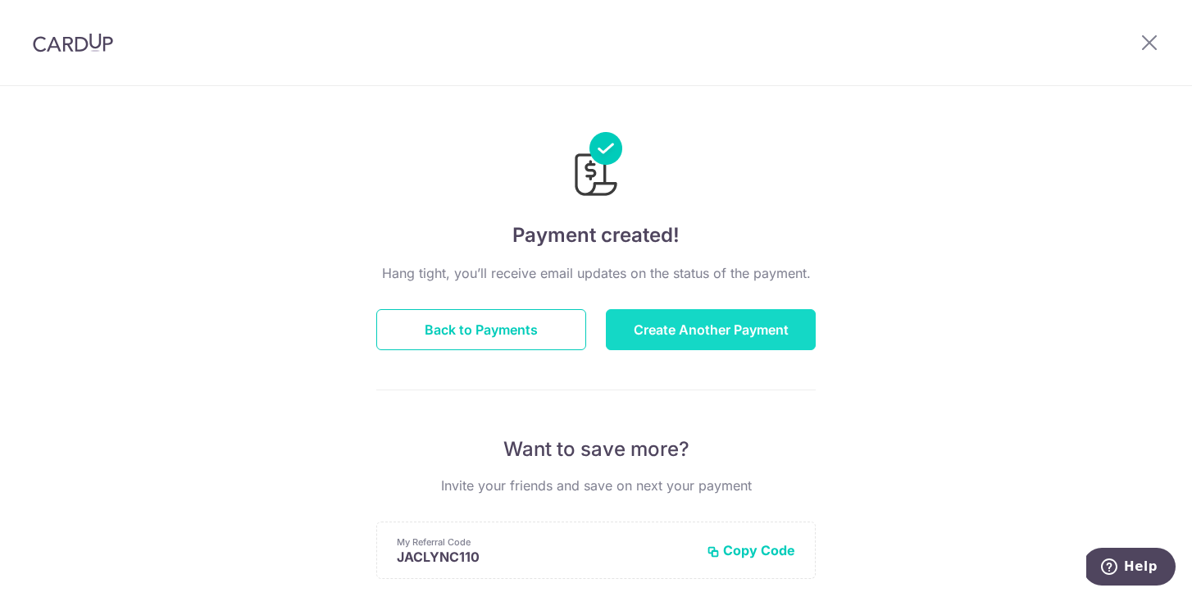
click at [771, 321] on button "Create Another Payment" at bounding box center [711, 329] width 210 height 41
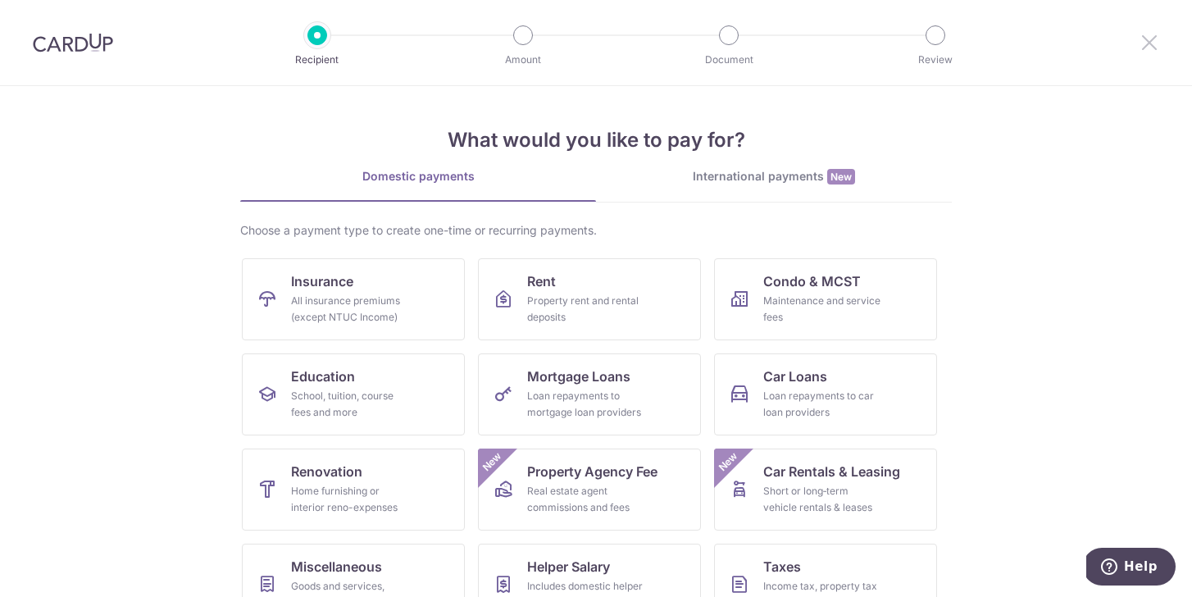
click at [1149, 40] on icon at bounding box center [1150, 42] width 20 height 20
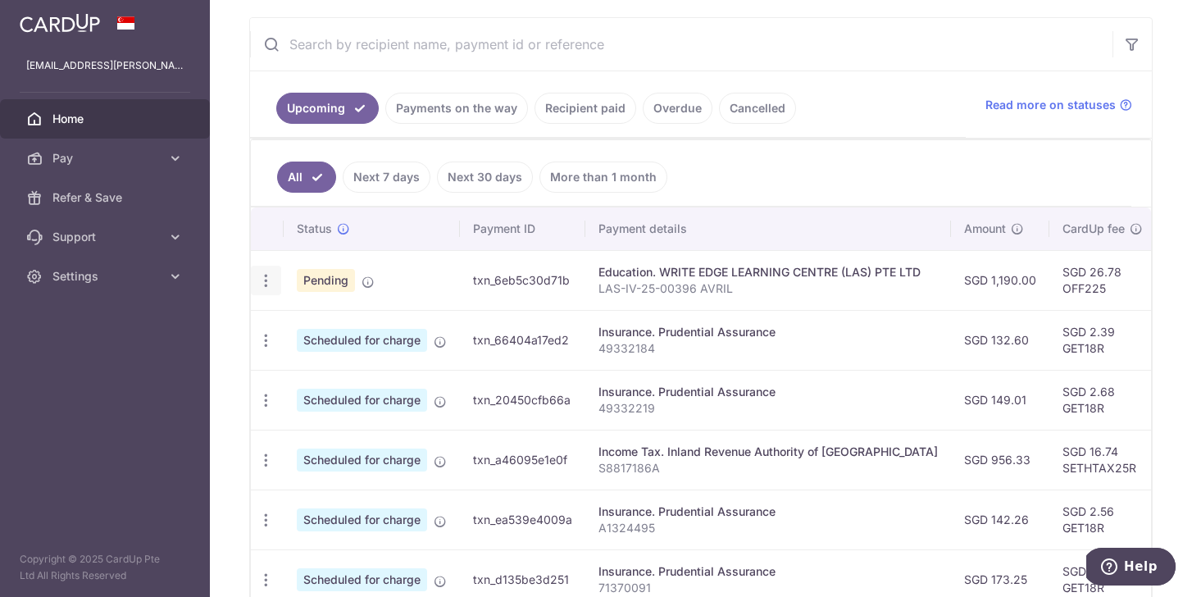
click at [265, 275] on icon "button" at bounding box center [265, 280] width 17 height 17
click at [344, 329] on span "Update payment" at bounding box center [354, 326] width 112 height 20
radio input "true"
type input "1,190.00"
type input "22/08/2025"
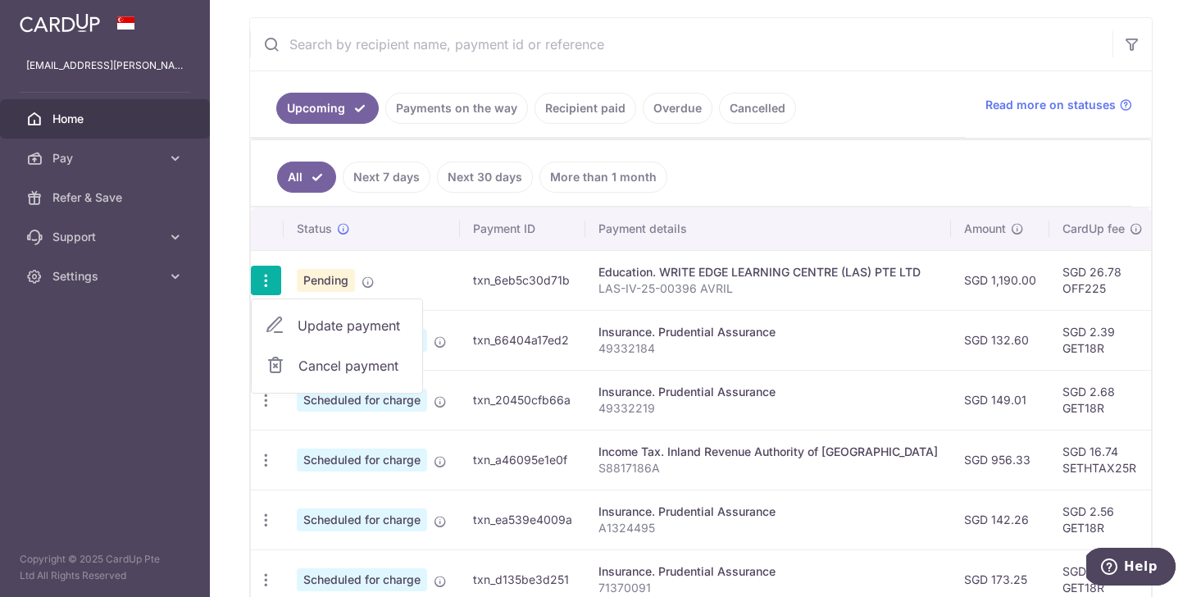
type input "LAS-IV-25-00396 AVRIL"
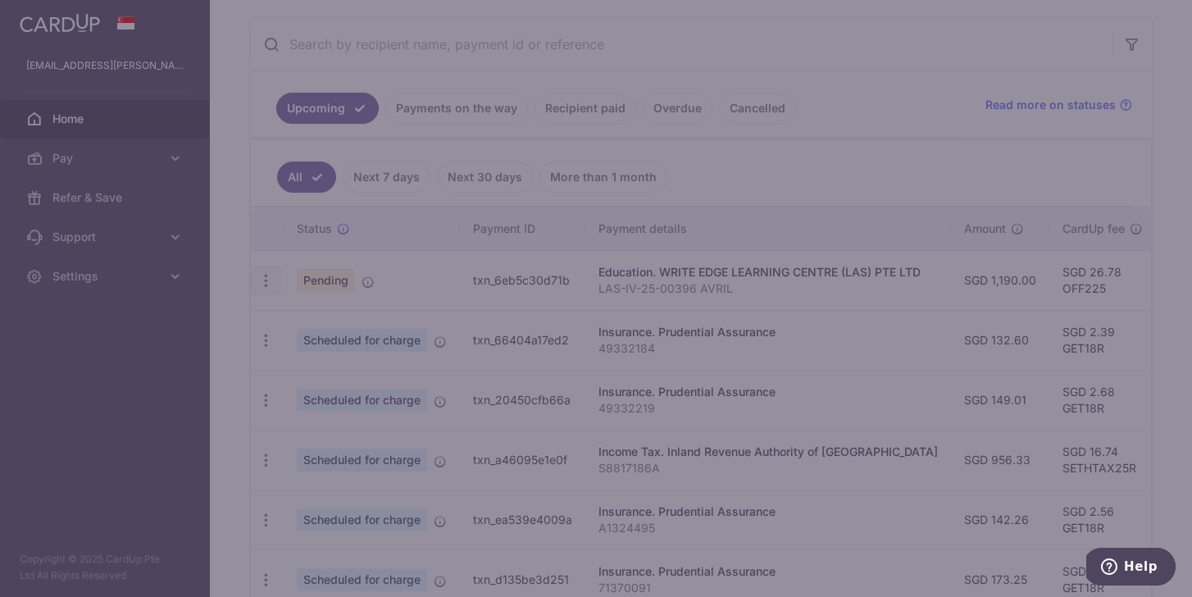
type input "OFF225"
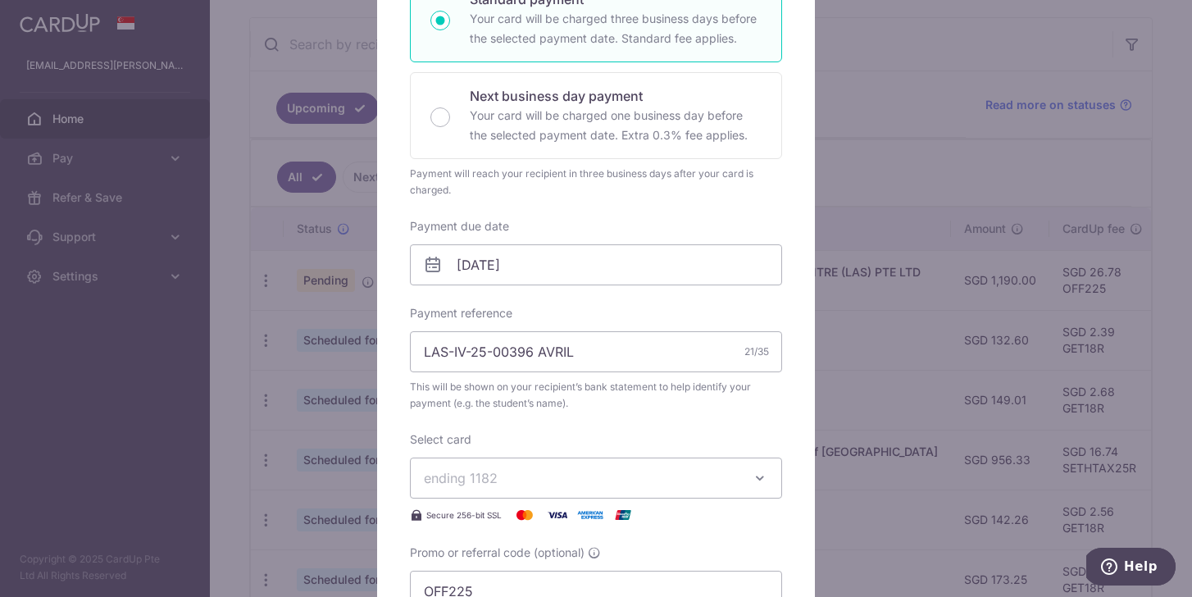
scroll to position [336, 0]
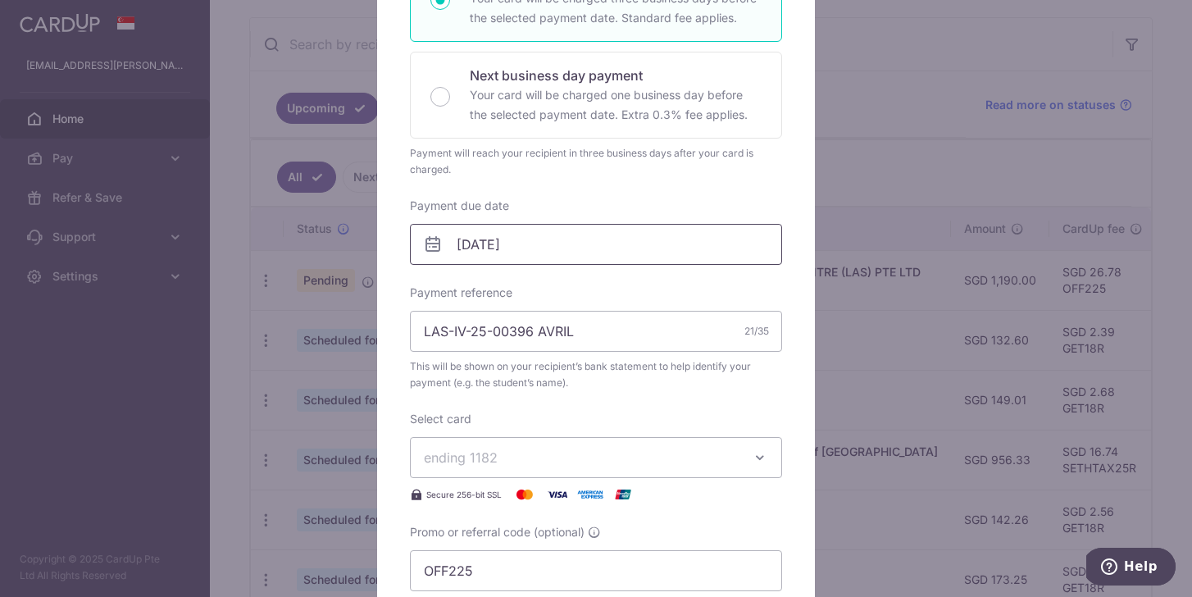
click at [468, 248] on input "22/08/2025" at bounding box center [596, 244] width 372 height 41
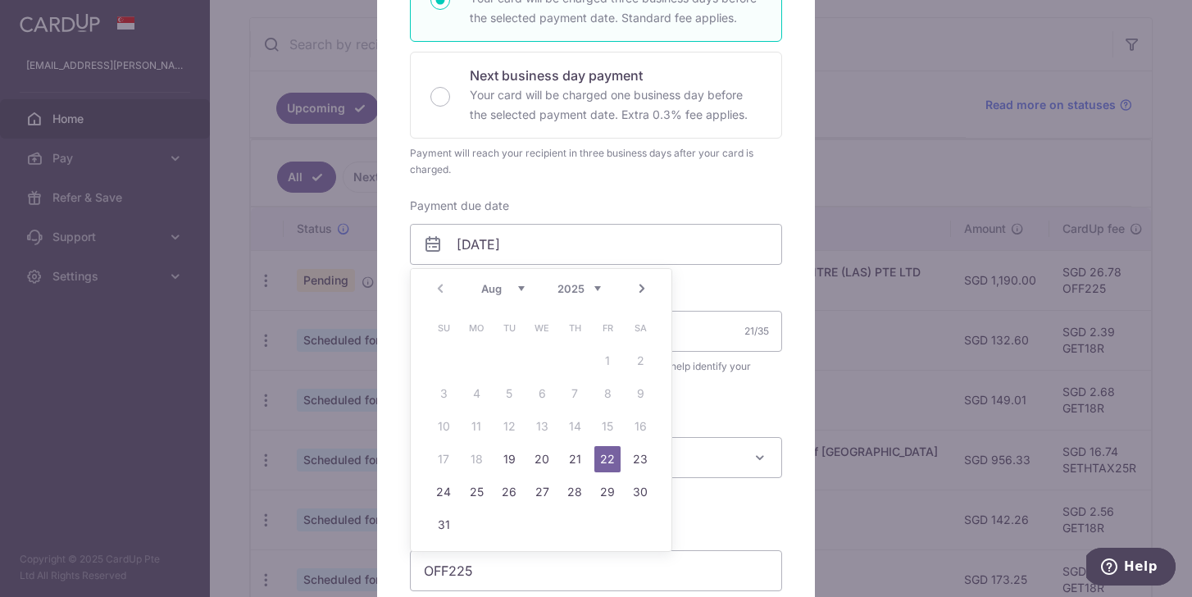
click at [520, 287] on select "Aug Sep Oct Nov Dec" at bounding box center [502, 288] width 43 height 13
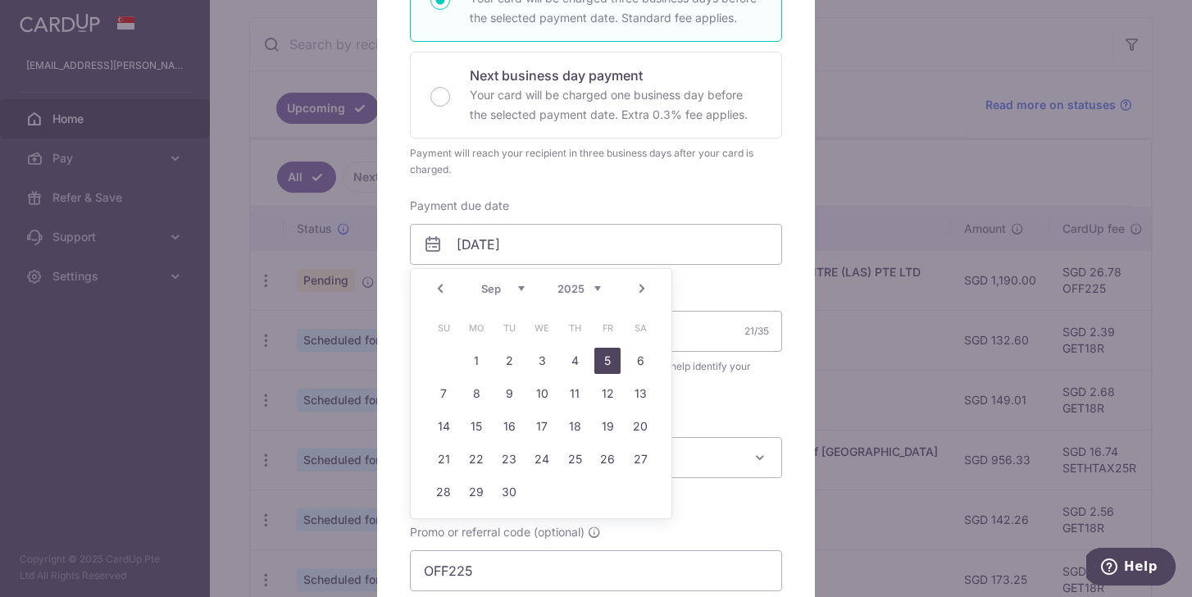
click at [612, 353] on link "5" at bounding box center [607, 361] width 26 height 26
type input "[DATE]"
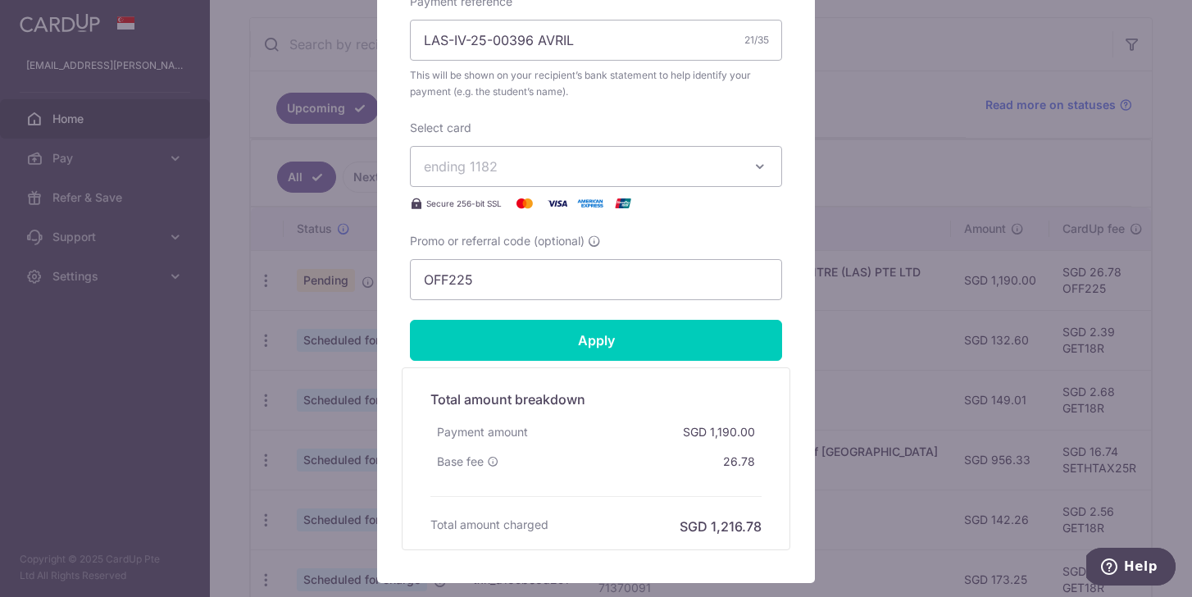
scroll to position [677, 0]
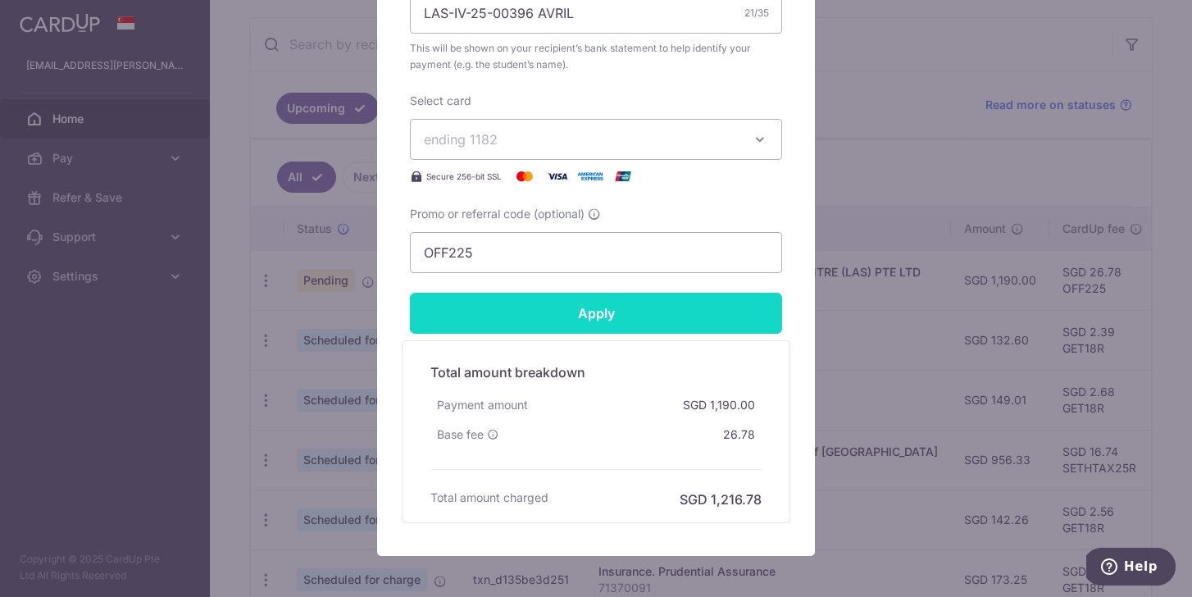
click at [535, 322] on input "Apply" at bounding box center [596, 313] width 372 height 41
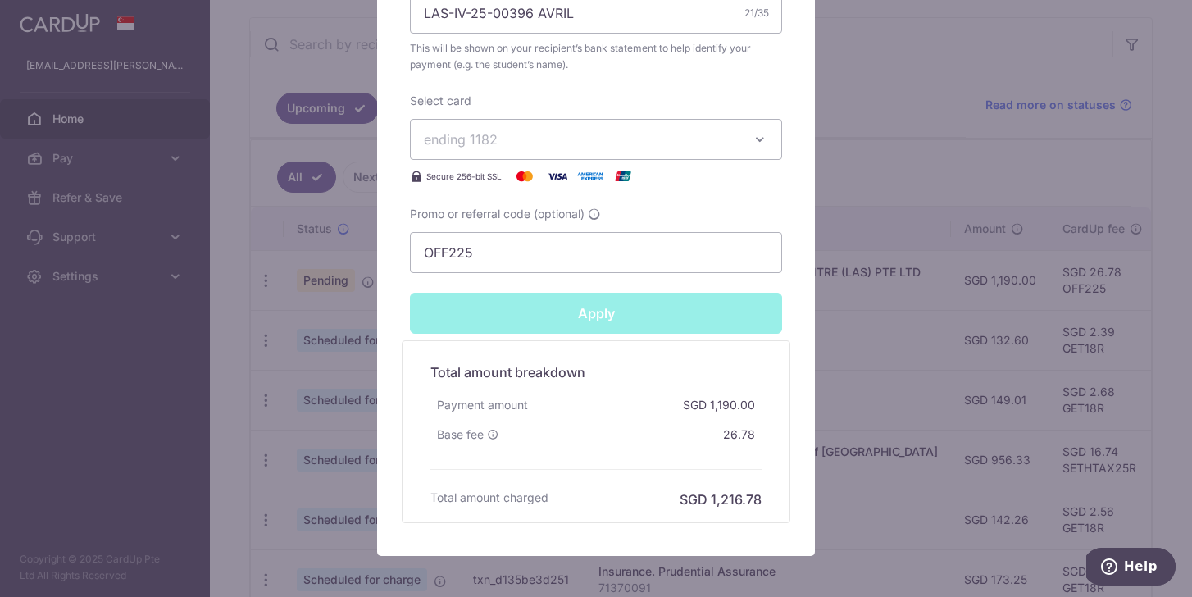
type input "Successfully Applied"
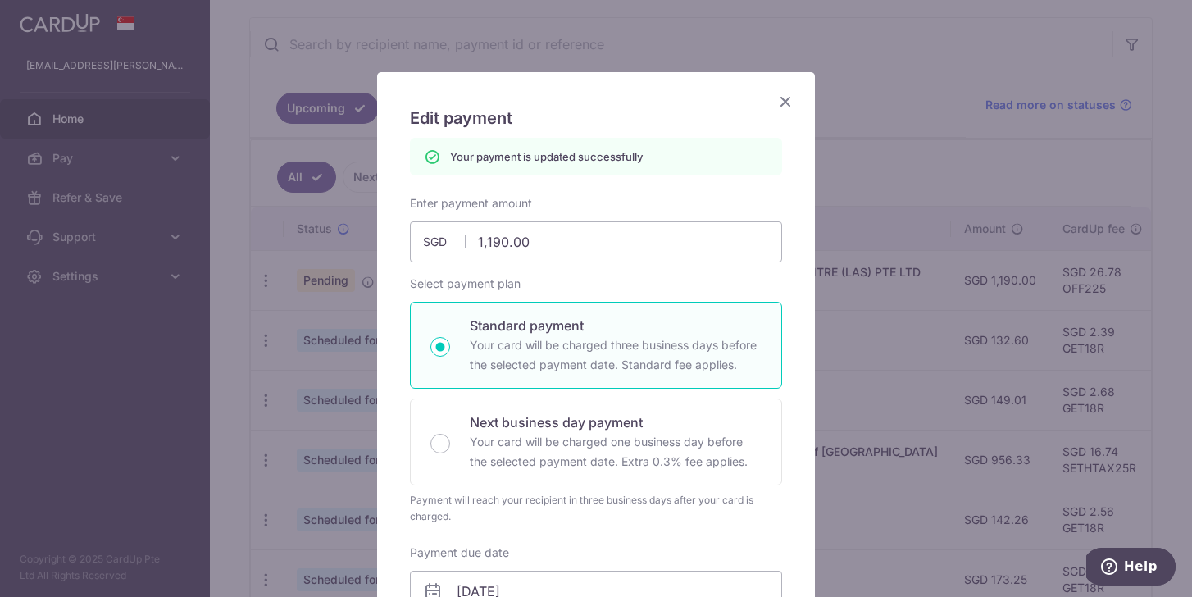
scroll to position [0, 0]
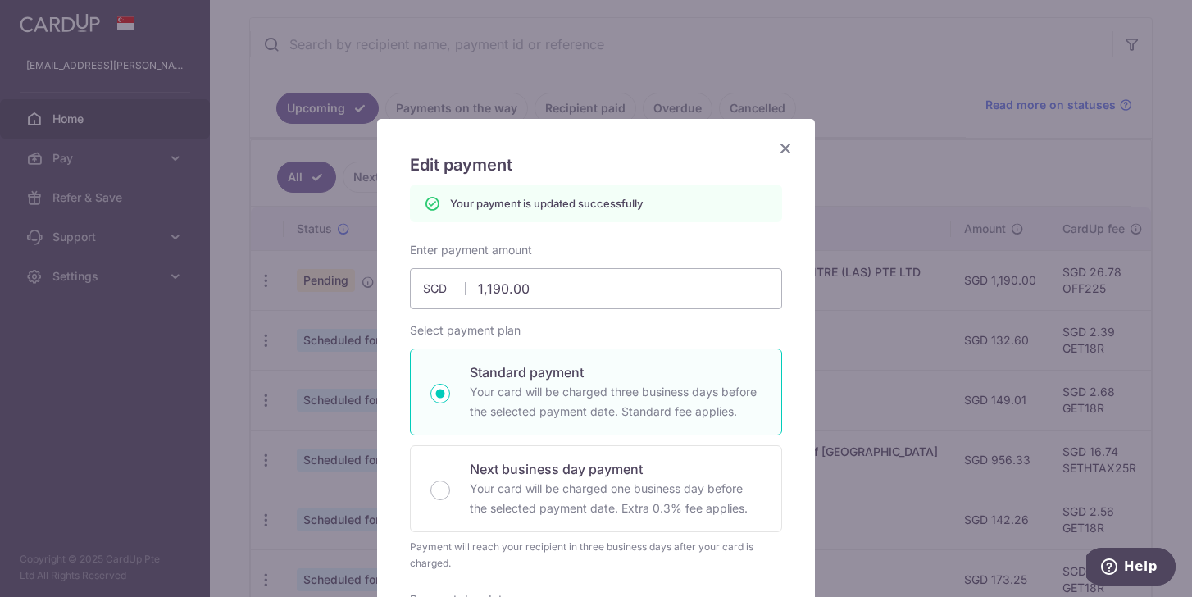
click at [786, 149] on icon "Close" at bounding box center [786, 148] width 20 height 20
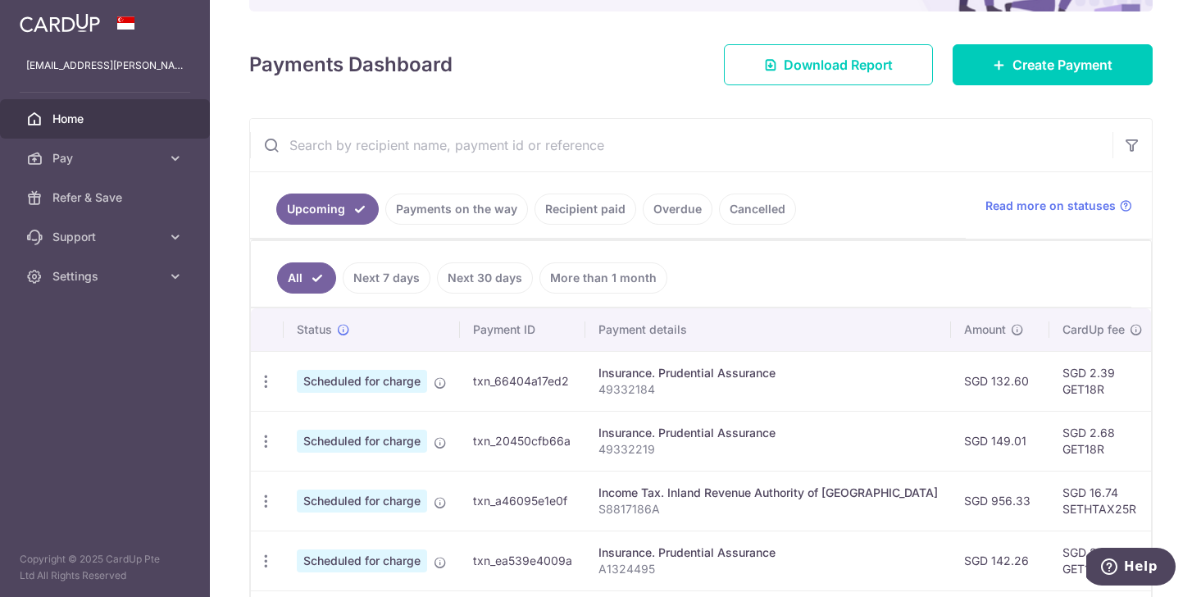
scroll to position [46, 0]
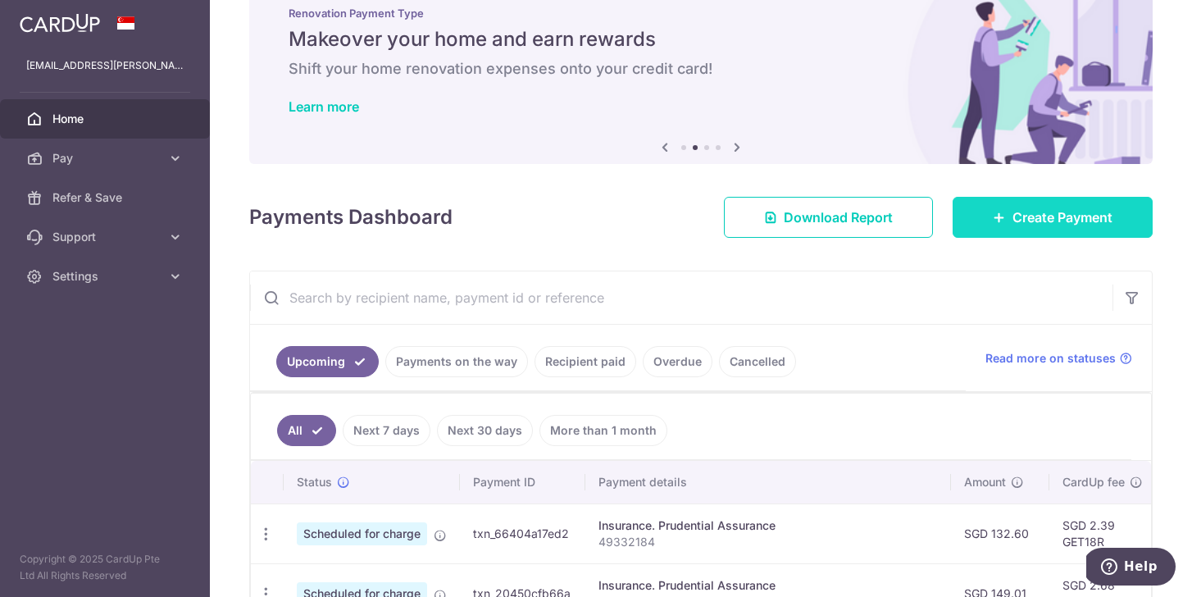
click at [1003, 224] on link "Create Payment" at bounding box center [1053, 217] width 200 height 41
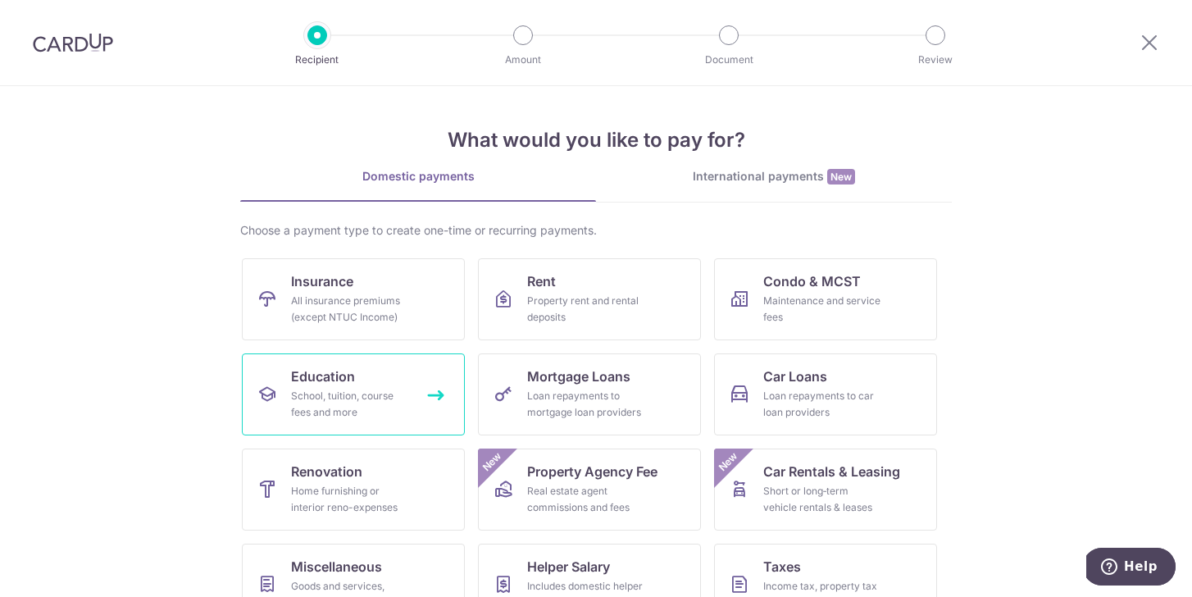
click at [396, 398] on div "School, tuition, course fees and more" at bounding box center [350, 404] width 118 height 33
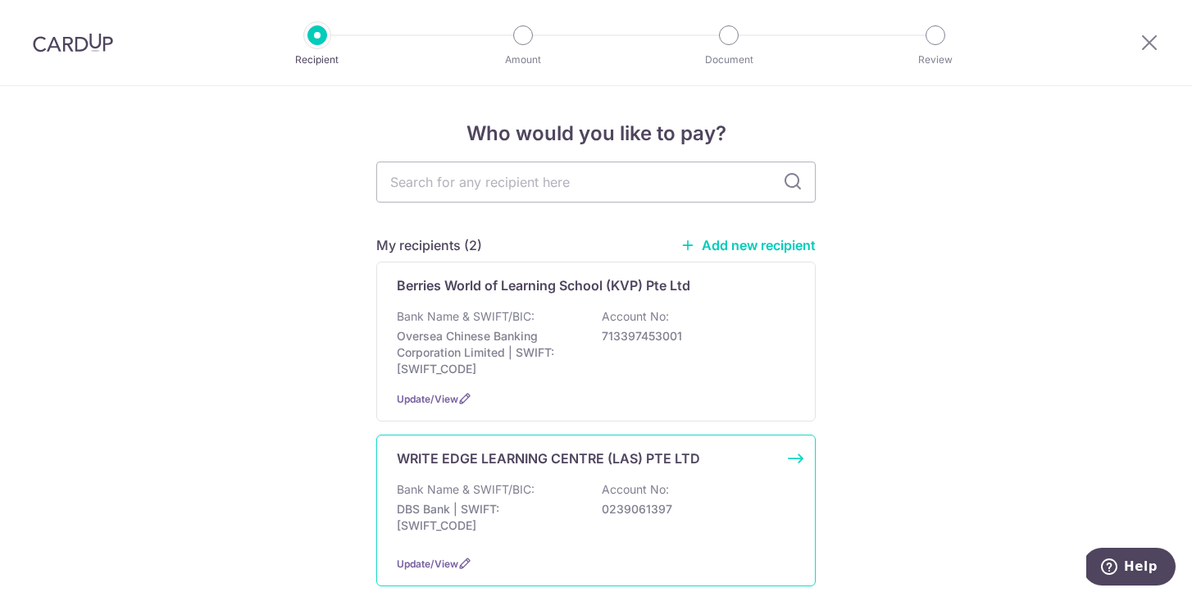
click at [510, 491] on p "Bank Name & SWIFT/BIC:" at bounding box center [466, 489] width 138 height 16
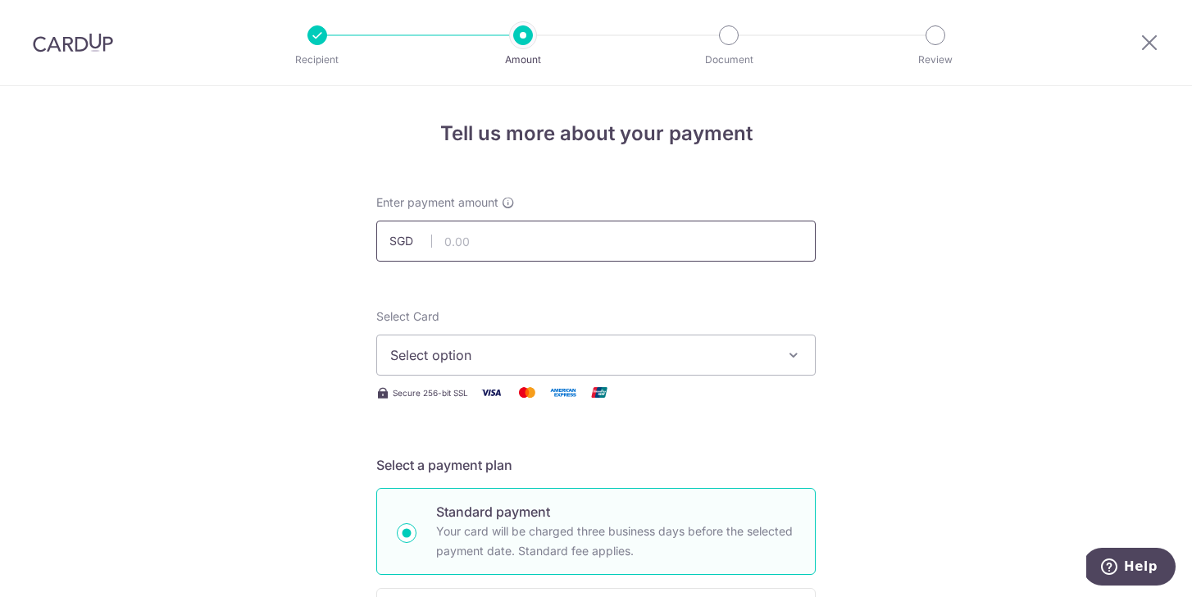
click at [486, 251] on input "text" at bounding box center [595, 241] width 439 height 41
type input "892.50"
click at [404, 353] on span "Select option" at bounding box center [581, 355] width 382 height 20
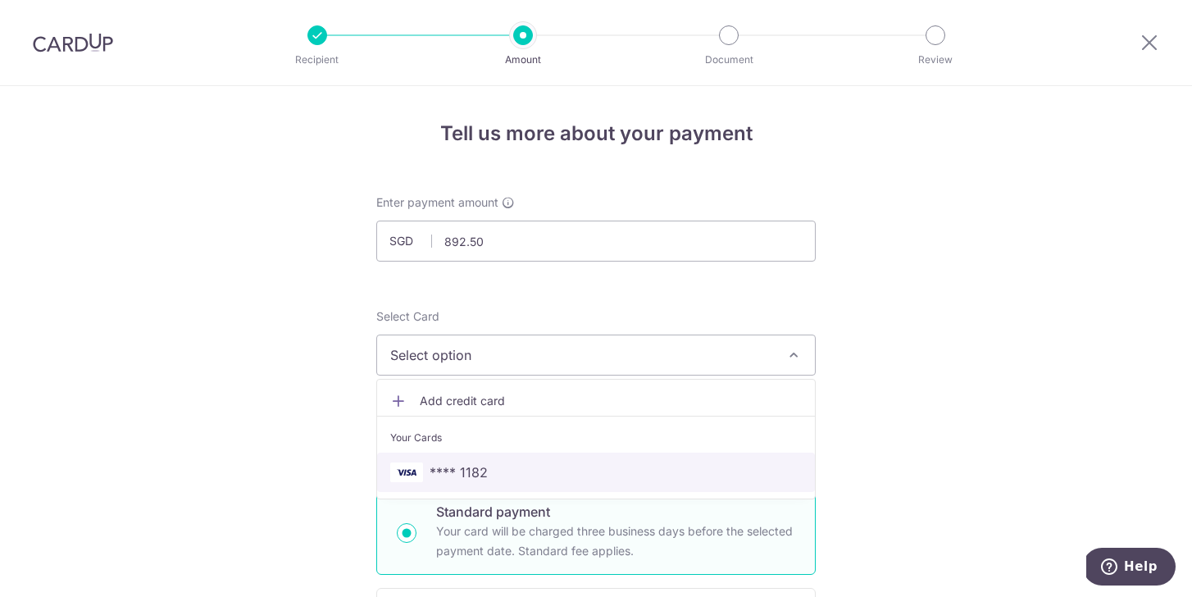
click at [415, 467] on img at bounding box center [406, 472] width 33 height 20
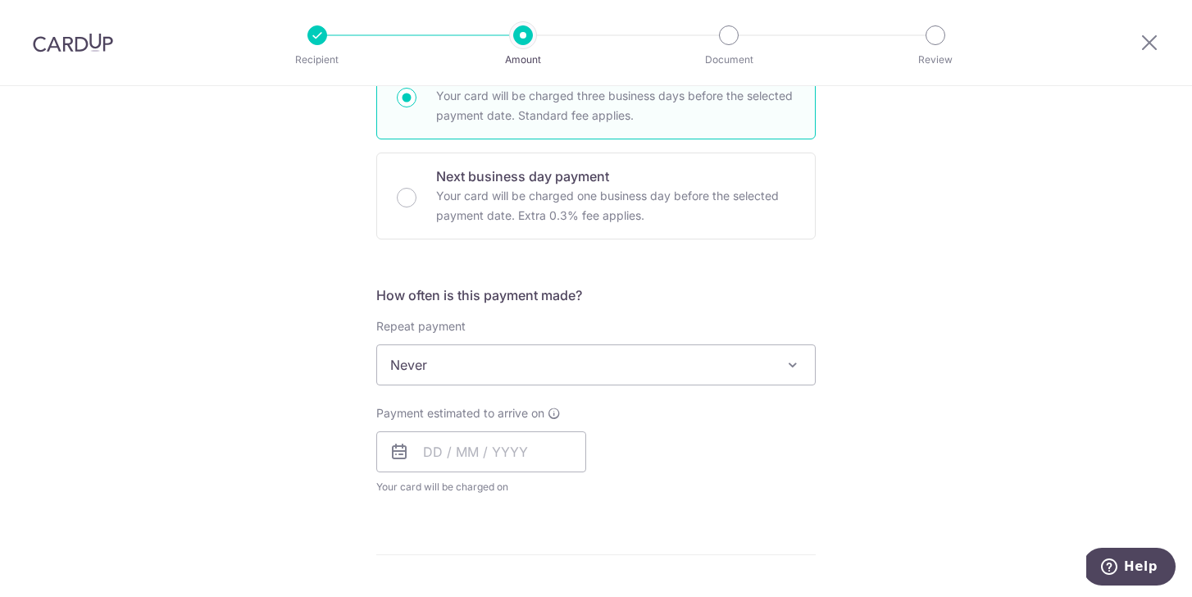
scroll to position [449, 0]
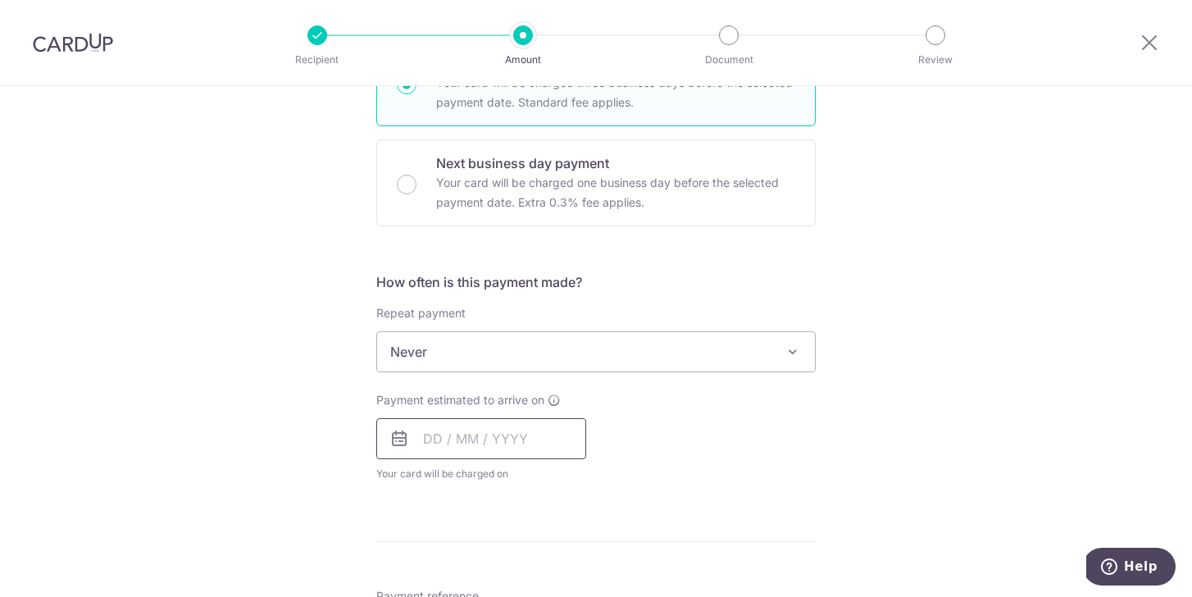
click at [428, 438] on input "text" at bounding box center [481, 438] width 210 height 41
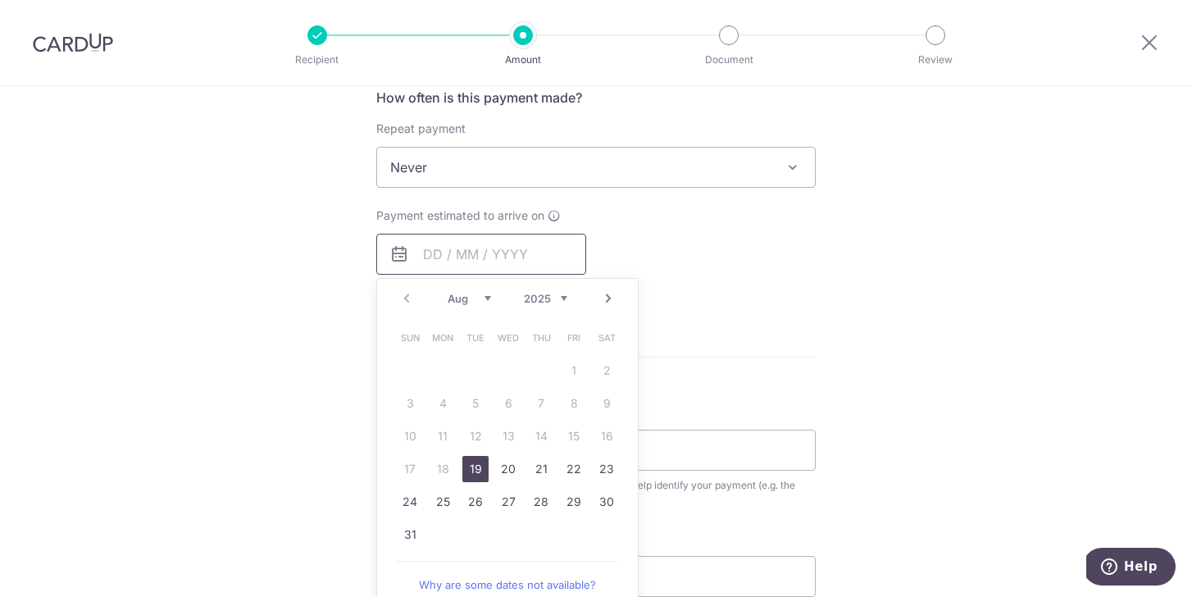
scroll to position [670, 0]
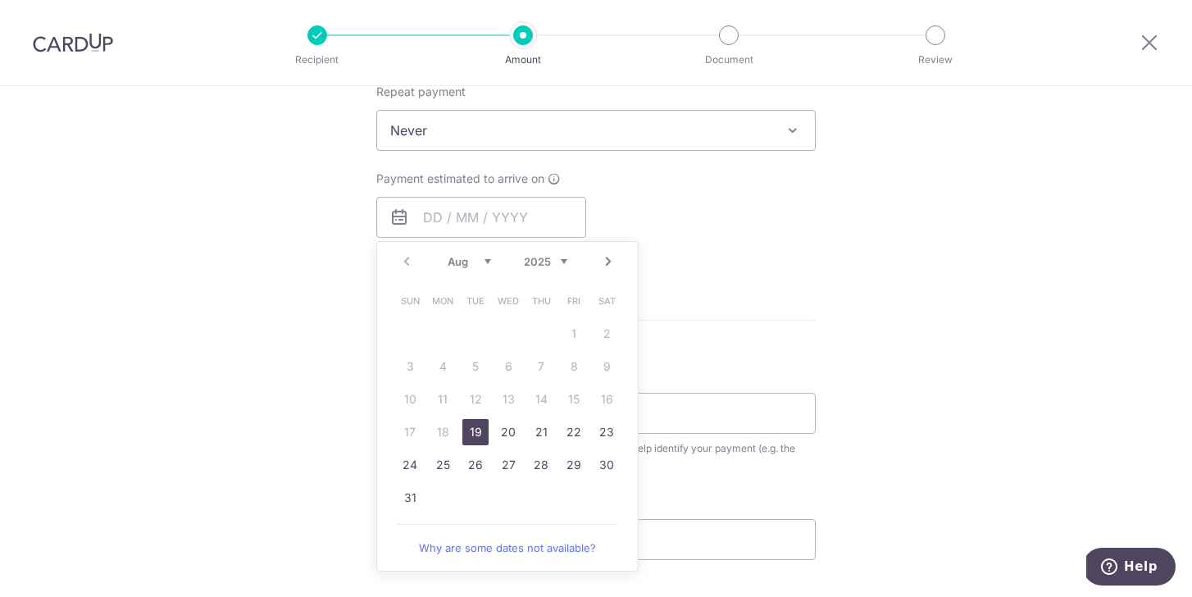
click at [486, 261] on select "Aug Sep Oct Nov Dec" at bounding box center [469, 261] width 43 height 13
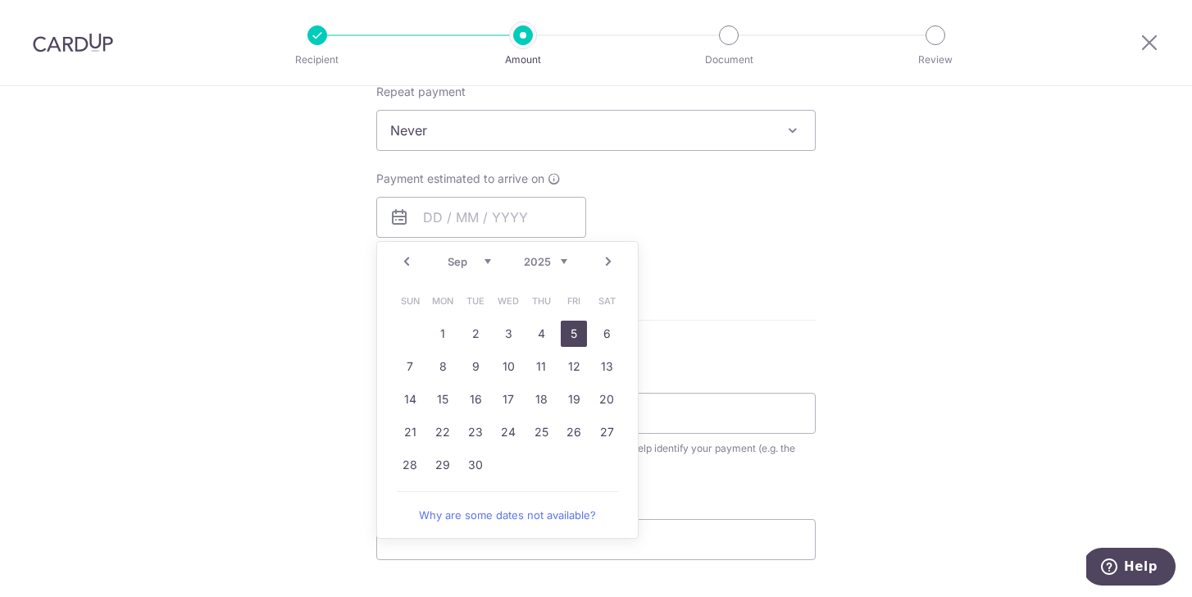
click at [574, 336] on link "5" at bounding box center [574, 334] width 26 height 26
type input "[DATE]"
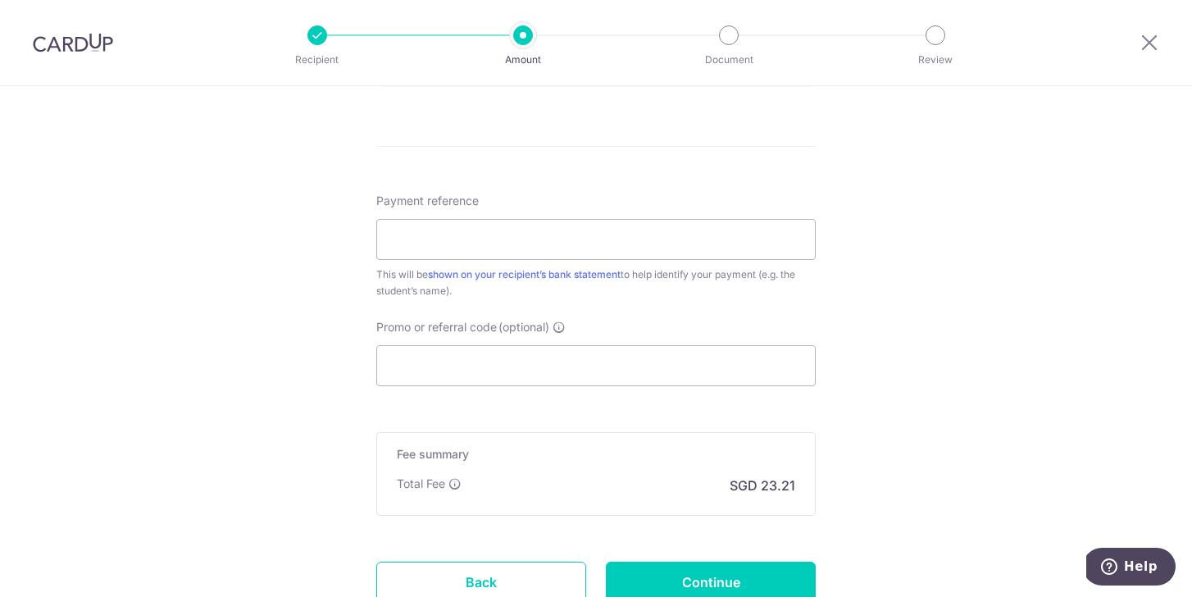
scroll to position [933, 0]
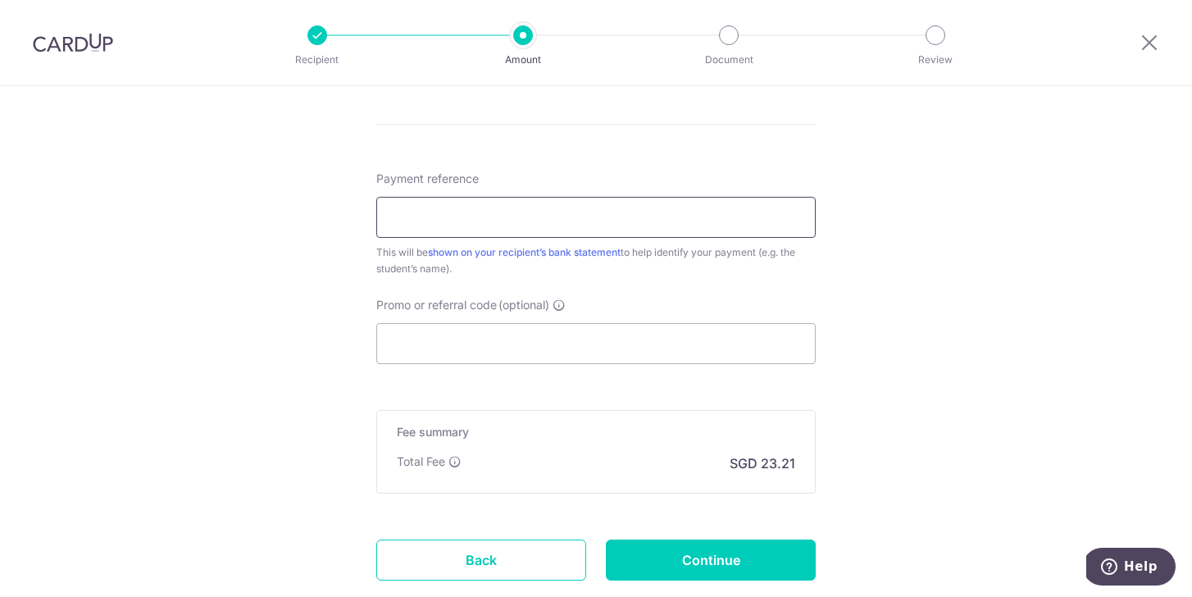
click at [423, 229] on input "Payment reference" at bounding box center [595, 217] width 439 height 41
paste input "VB-IV-25-00628"
type input "VB-IV-25-00628 AVRIL"
click at [415, 348] on input "Promo or referral code (optional)" at bounding box center [595, 343] width 439 height 41
paste input "OFF225"
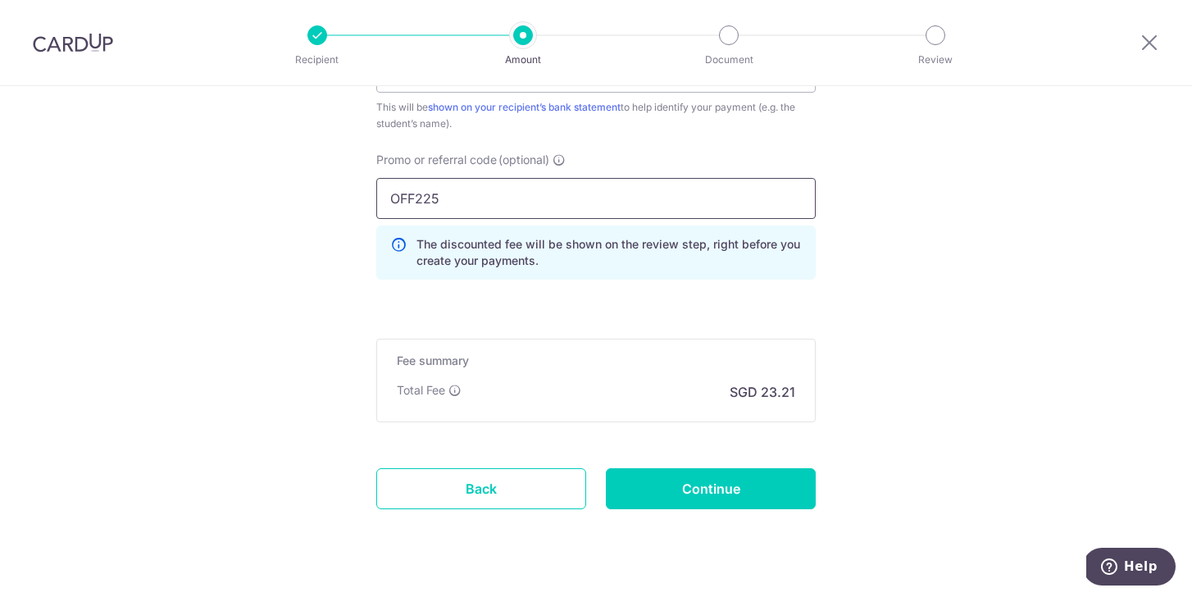
scroll to position [1113, 0]
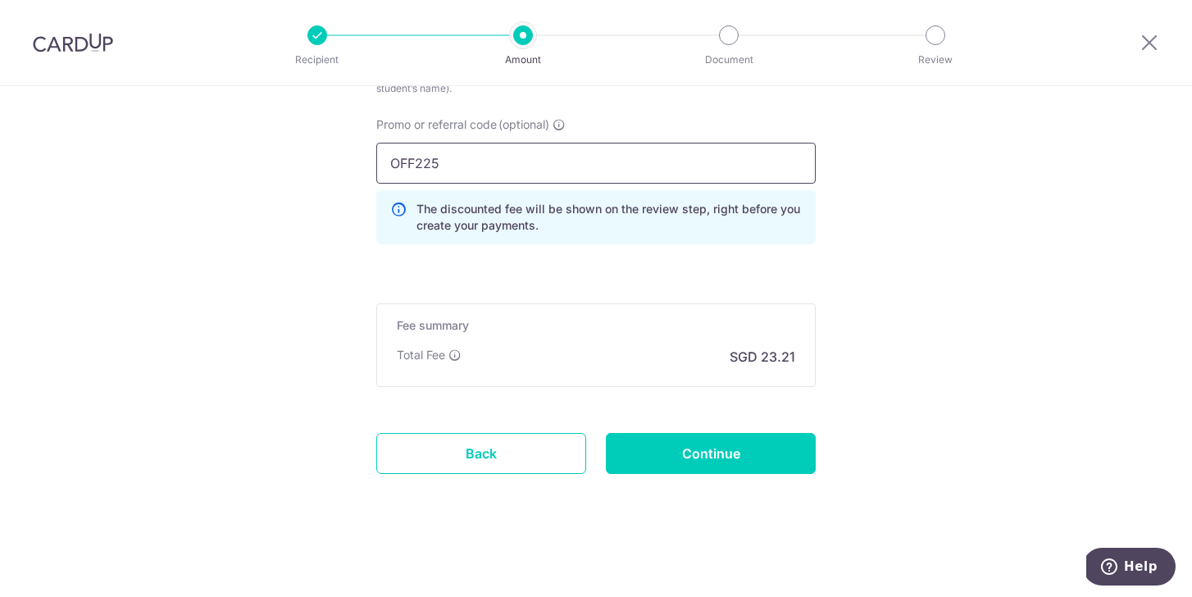
type input "OFF225"
click at [675, 450] on input "Continue" at bounding box center [711, 453] width 210 height 41
type input "Create Schedule"
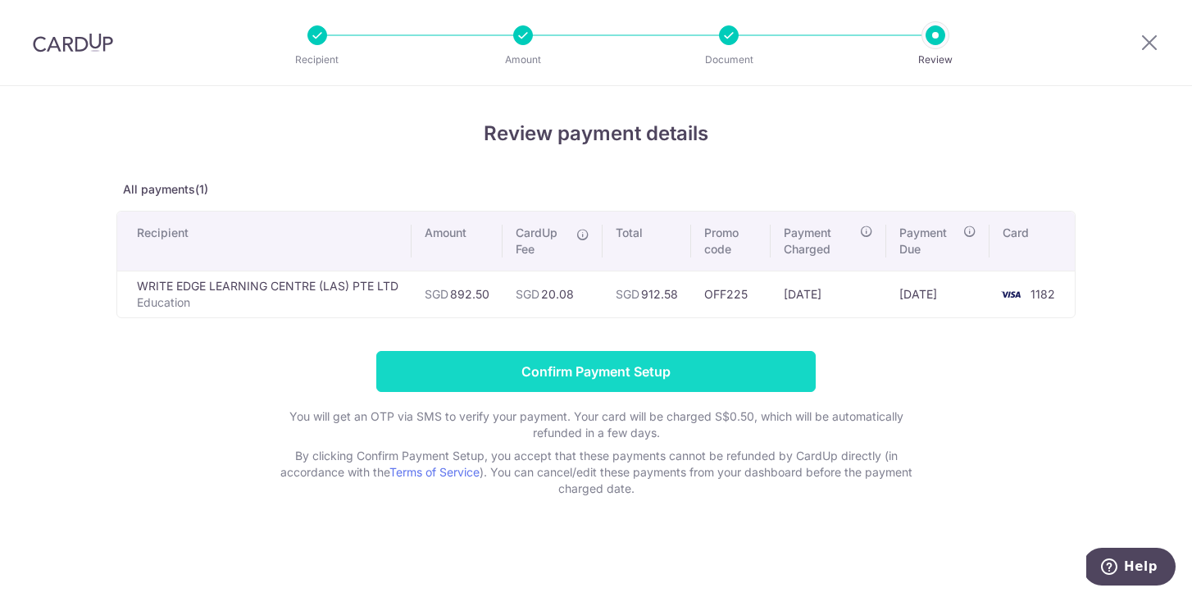
click at [657, 368] on input "Confirm Payment Setup" at bounding box center [595, 371] width 439 height 41
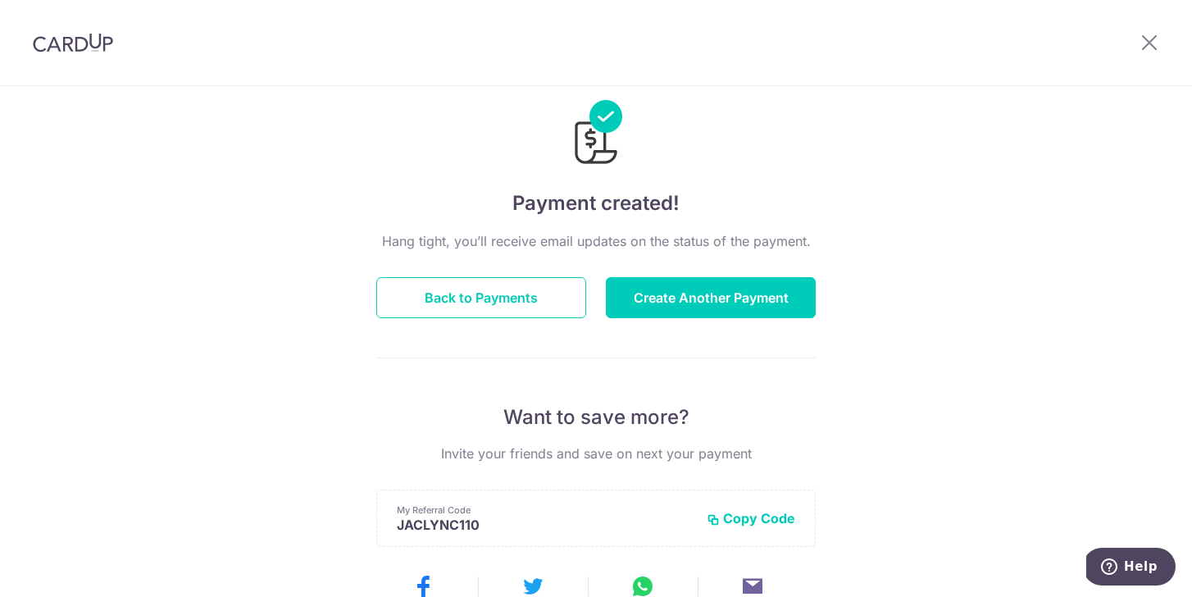
scroll to position [30, 0]
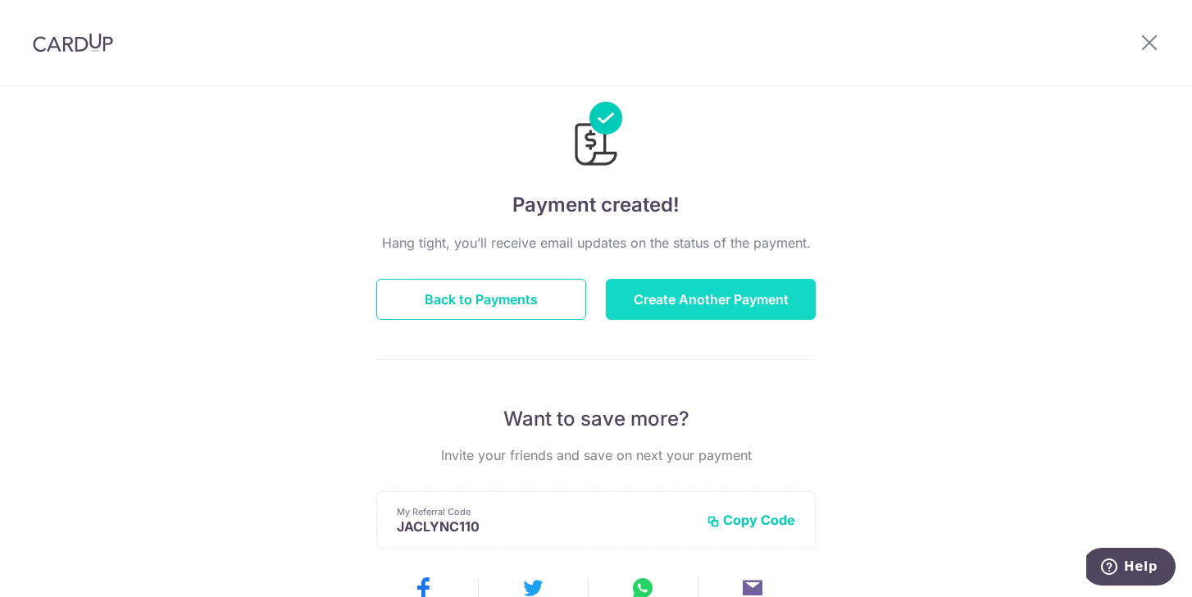
click at [739, 293] on button "Create Another Payment" at bounding box center [711, 299] width 210 height 41
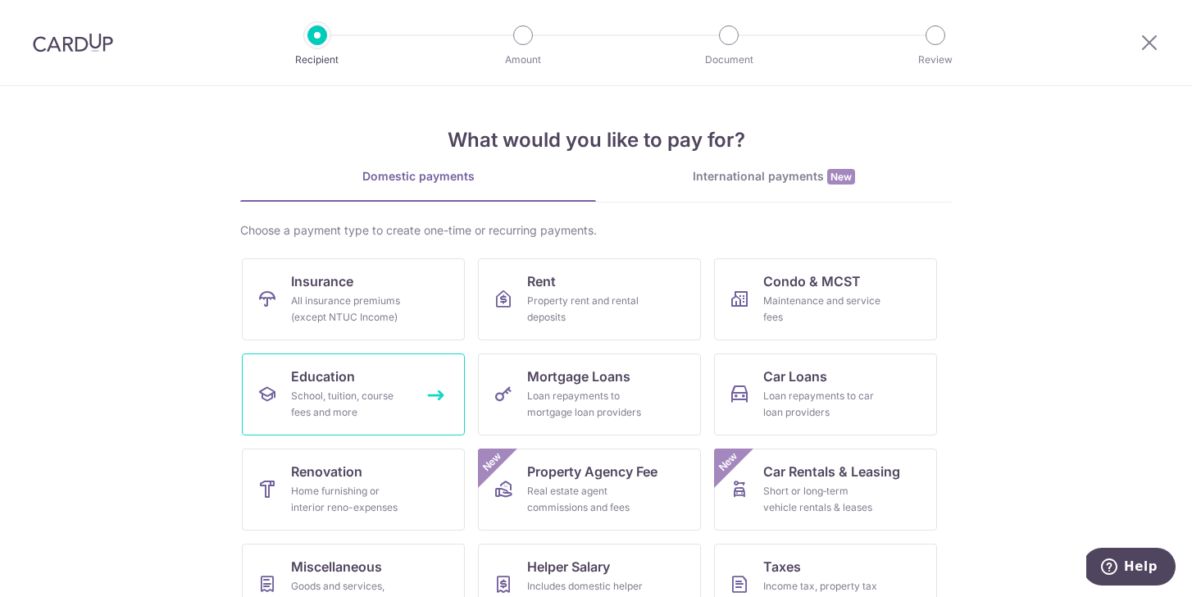
click at [439, 396] on link "Education School, tuition, course fees and more" at bounding box center [353, 394] width 223 height 82
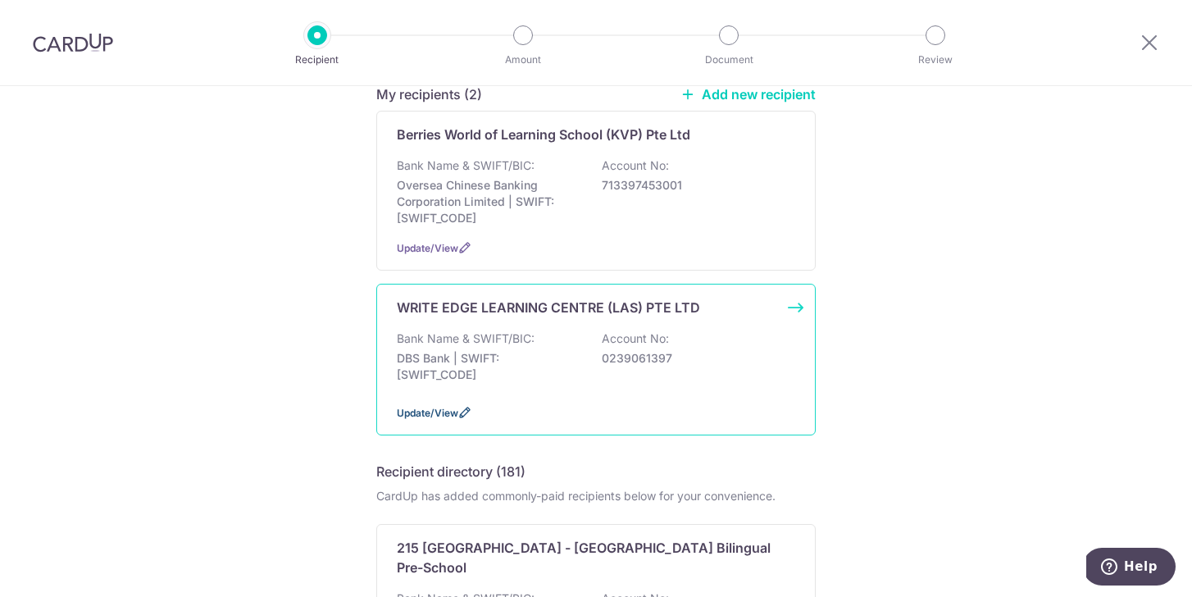
scroll to position [155, 0]
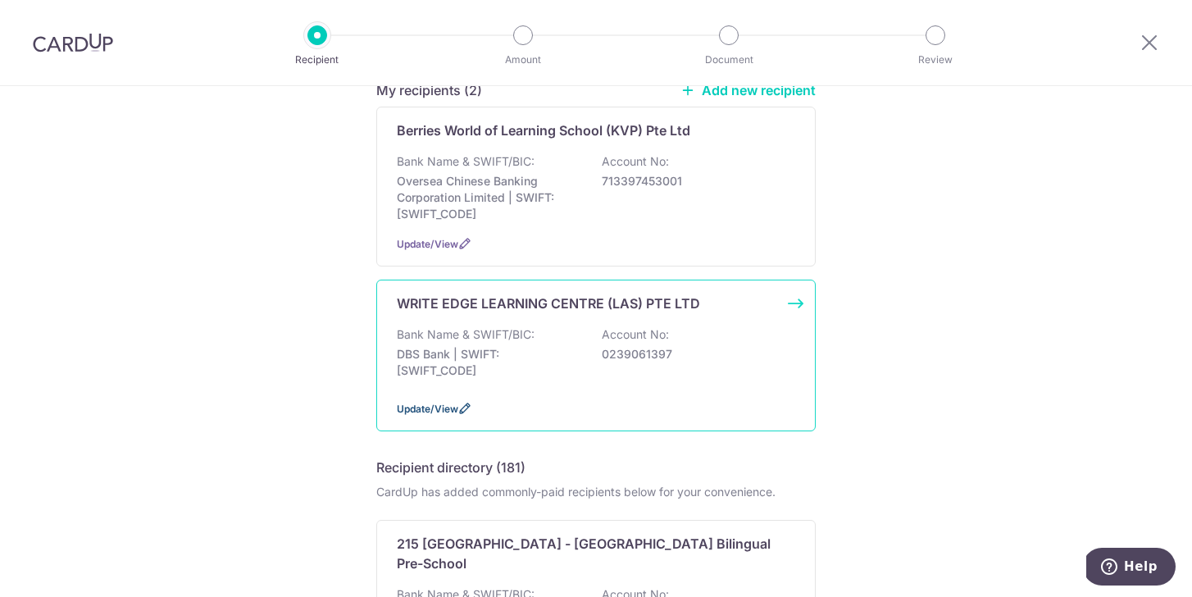
click at [450, 410] on span "Update/View" at bounding box center [427, 409] width 61 height 12
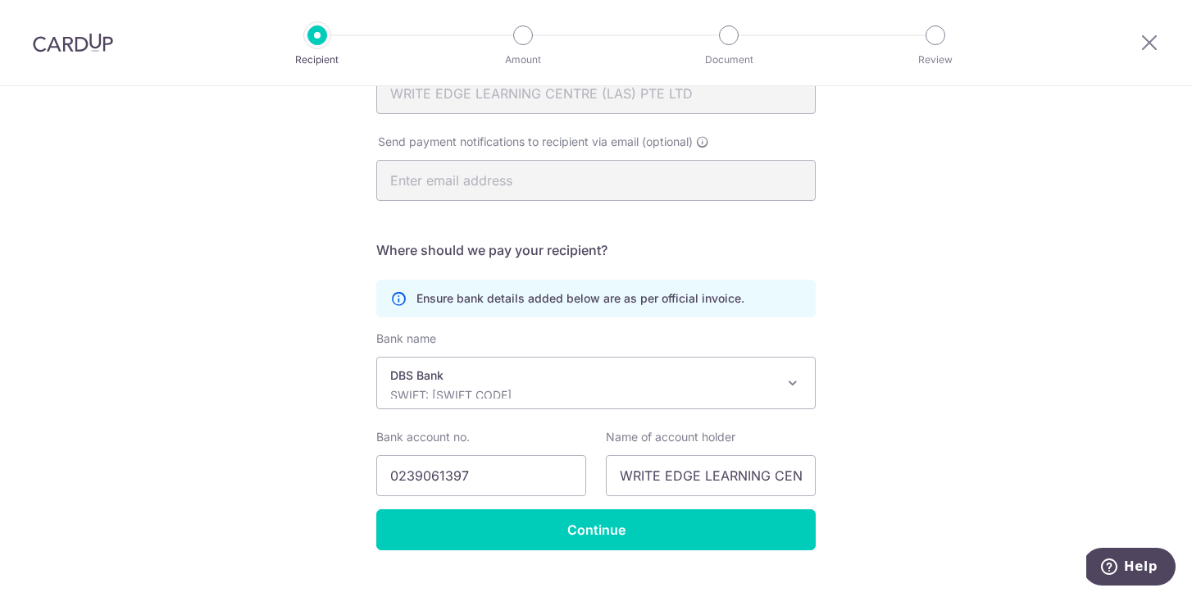
scroll to position [247, 0]
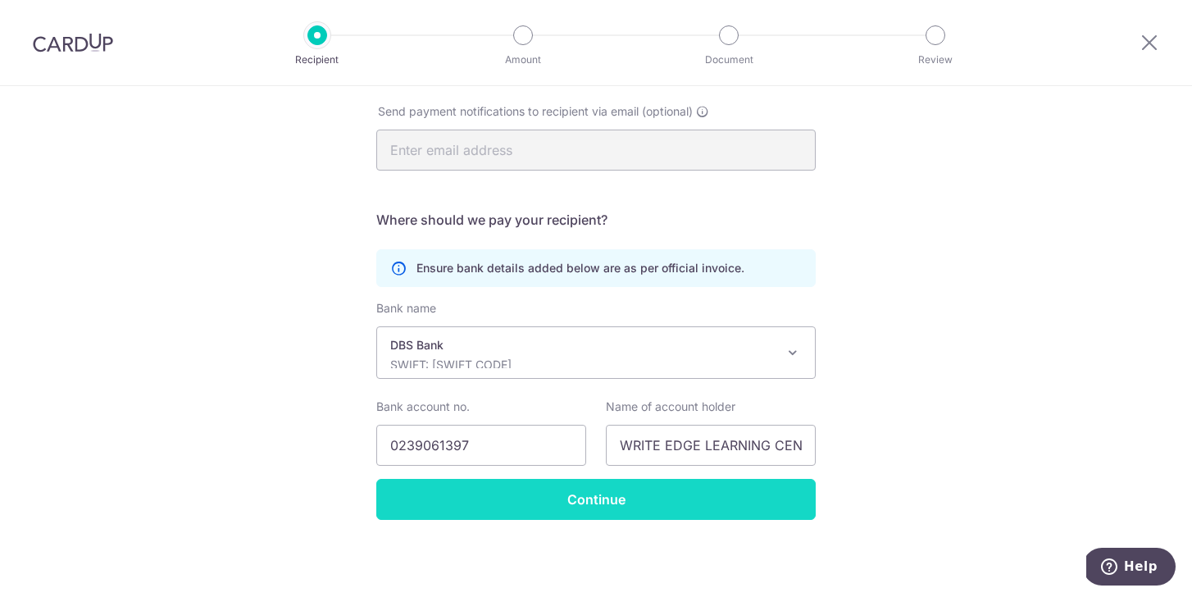
click at [400, 503] on input "Continue" at bounding box center [595, 499] width 439 height 41
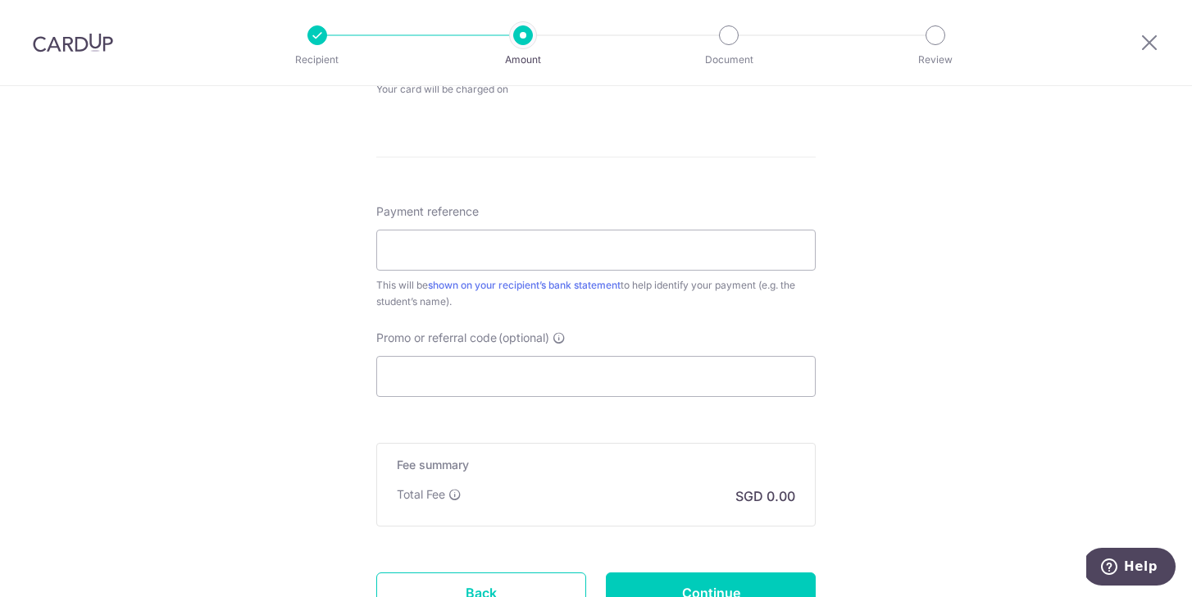
scroll to position [846, 0]
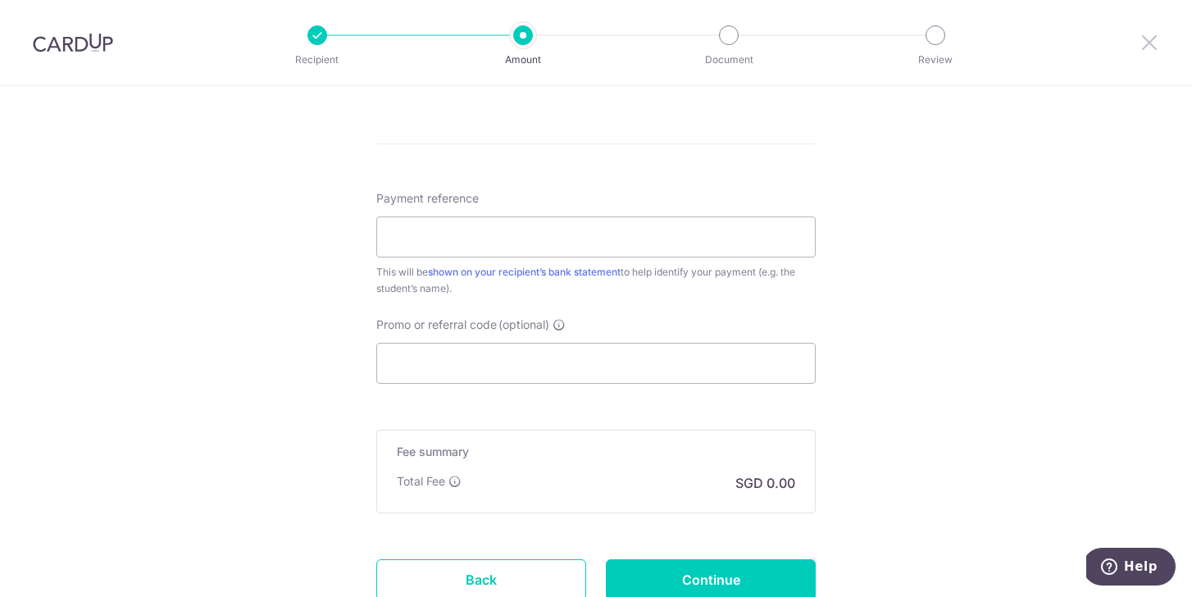
click at [1150, 43] on icon at bounding box center [1150, 42] width 20 height 20
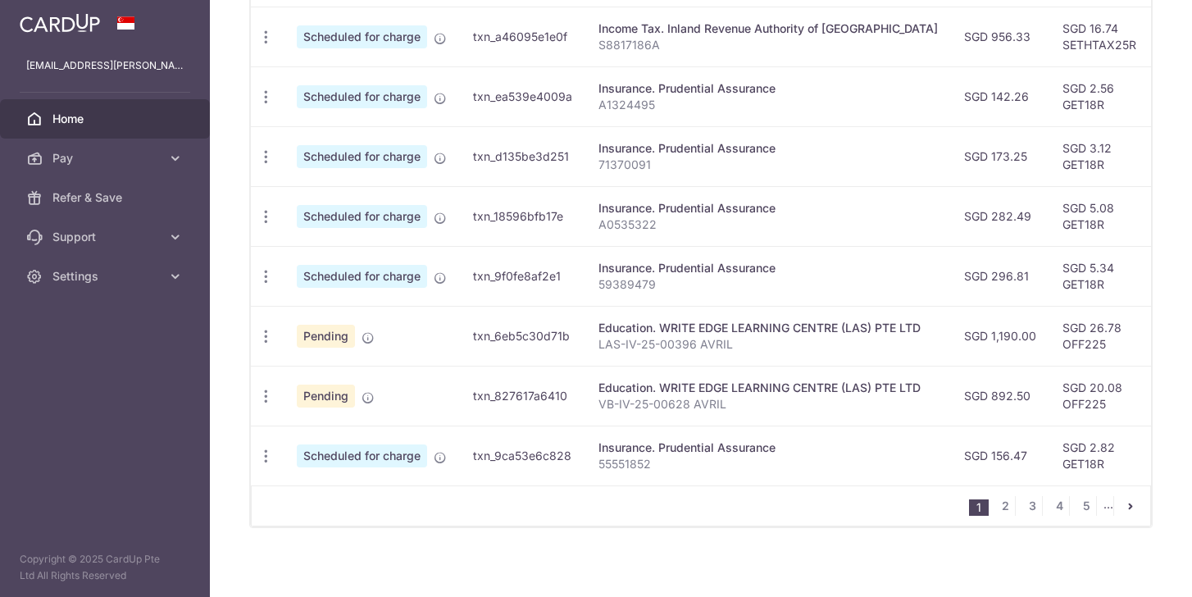
scroll to position [651, 0]
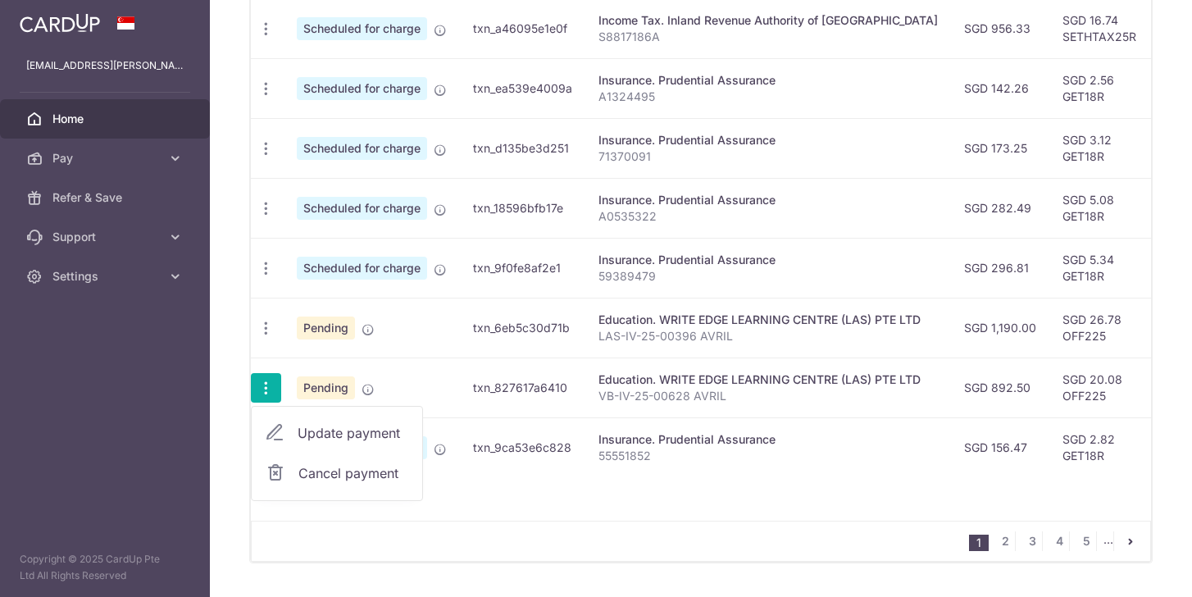
click at [335, 432] on span "Update payment" at bounding box center [354, 433] width 112 height 20
radio input "true"
type input "892.50"
type input "05/09/2025"
type input "VB-IV-25-00628 AVRIL"
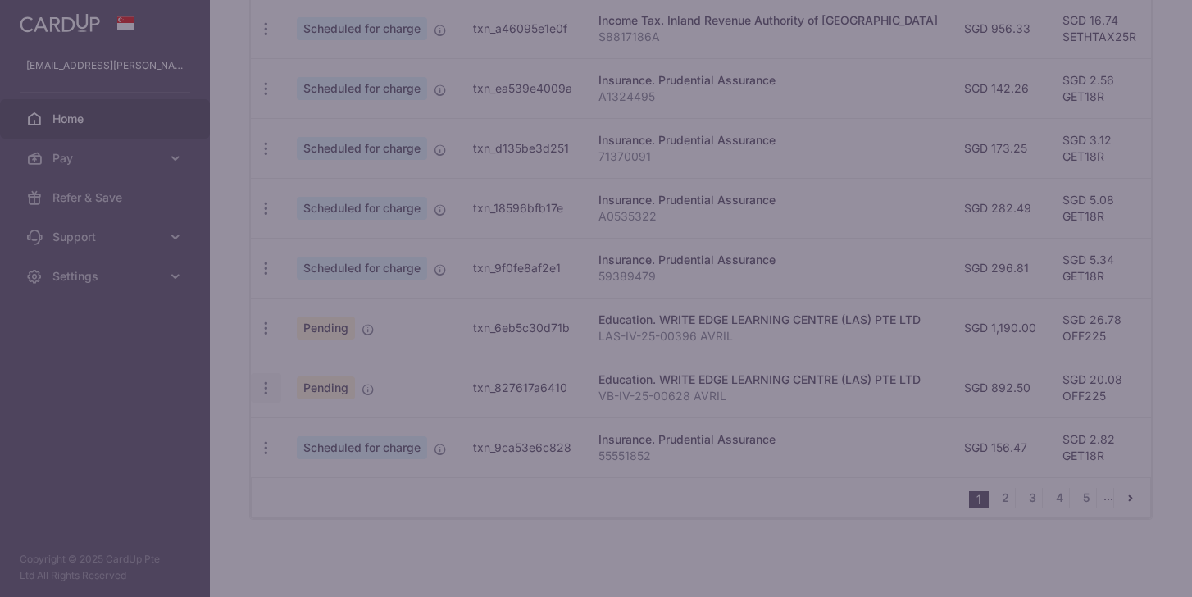
type input "OFF225"
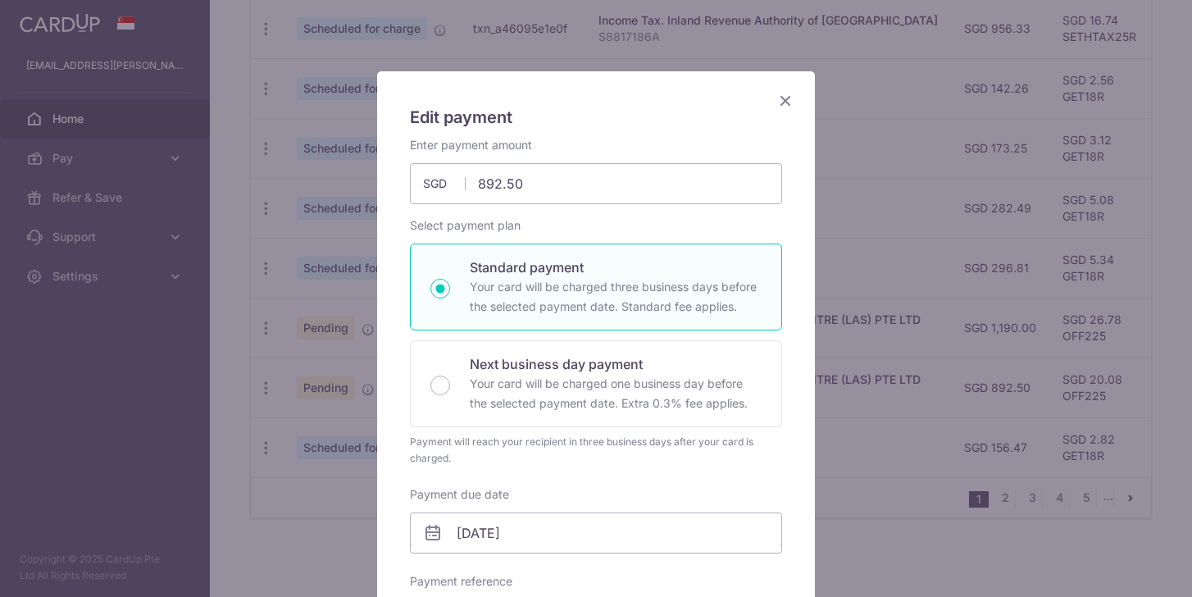
scroll to position [0, 0]
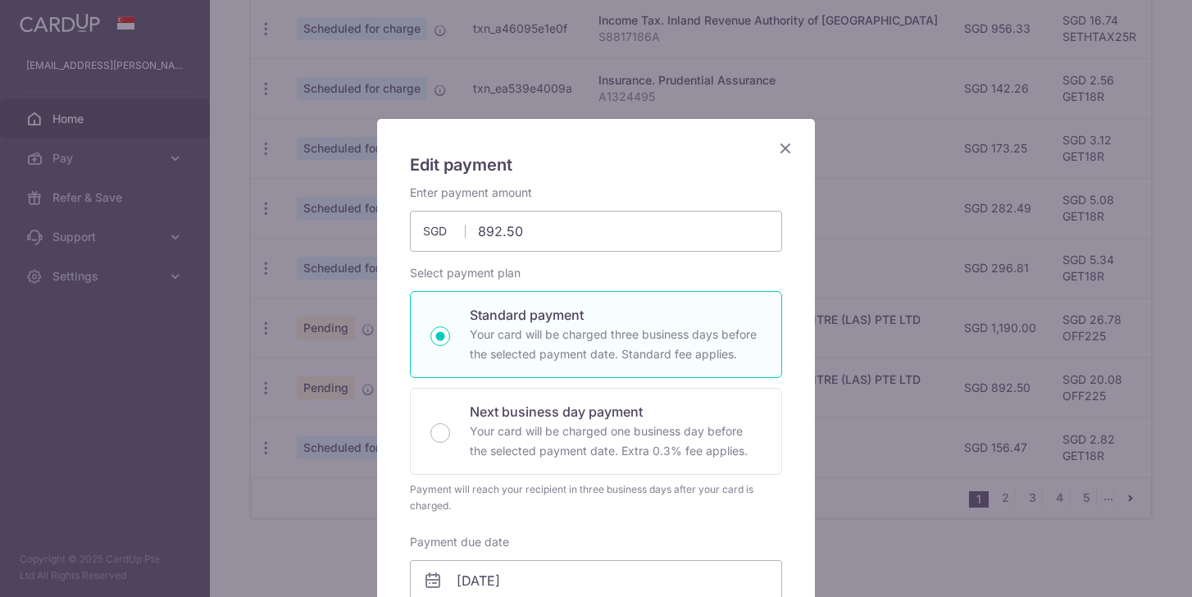
click at [788, 146] on icon "Close" at bounding box center [786, 148] width 20 height 20
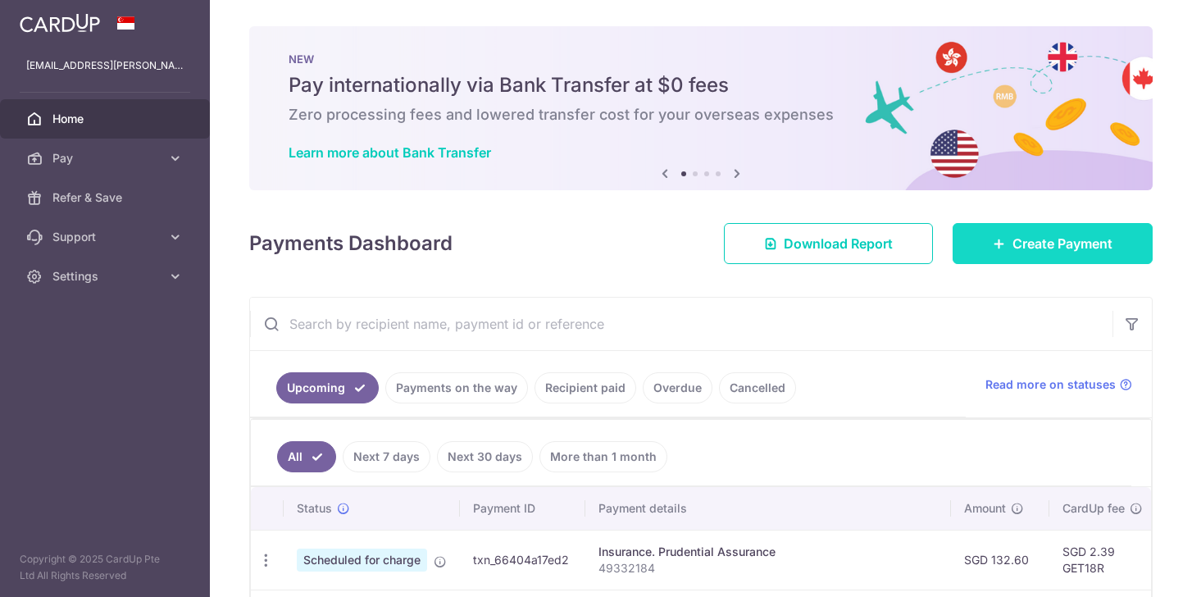
click at [1037, 236] on span "Create Payment" at bounding box center [1063, 244] width 100 height 20
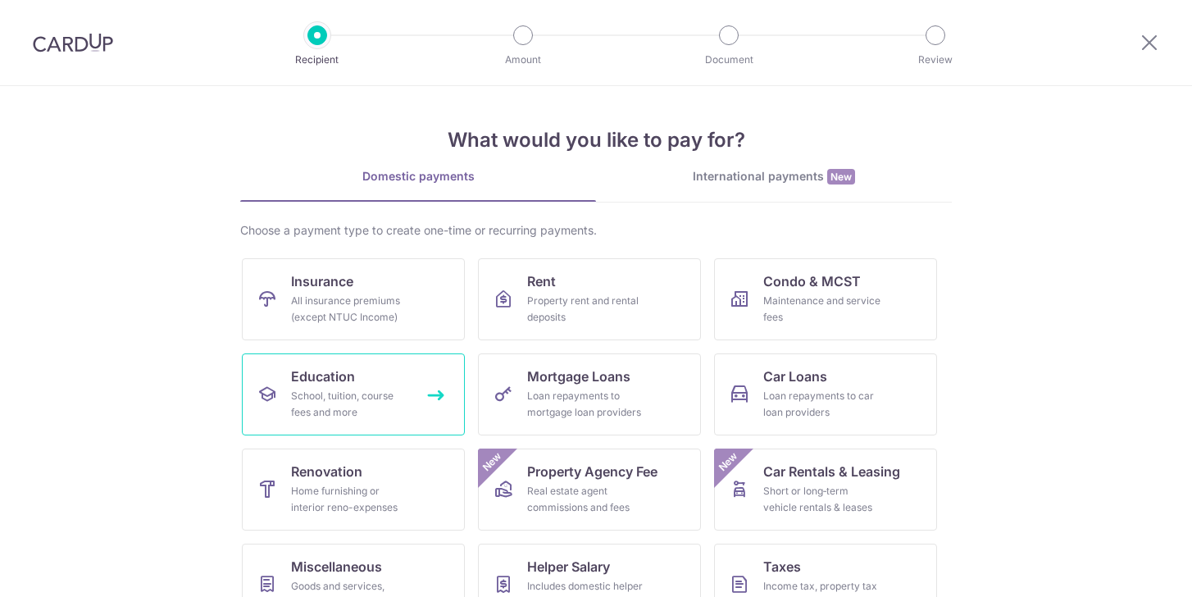
click at [426, 371] on link "Education School, tuition, course fees and more" at bounding box center [353, 394] width 223 height 82
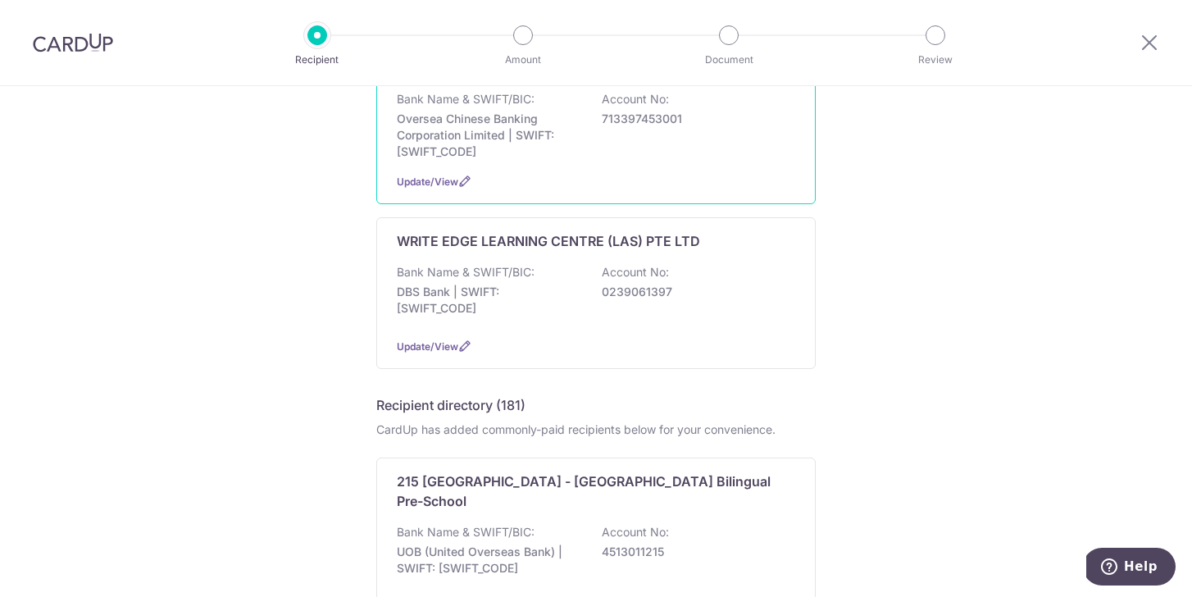
scroll to position [235, 0]
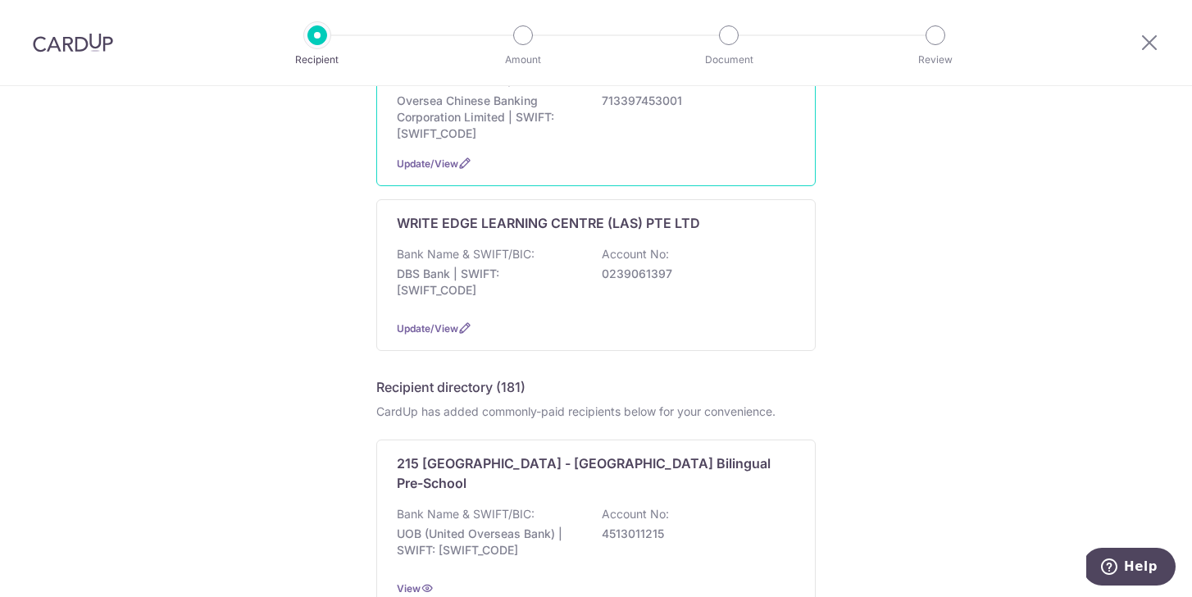
click at [542, 315] on div "WRITE EDGE LEARNING CENTRE (LAS) PTE LTD Bank Name & SWIFT/BIC: DBS Bank | SWIF…" at bounding box center [595, 275] width 439 height 152
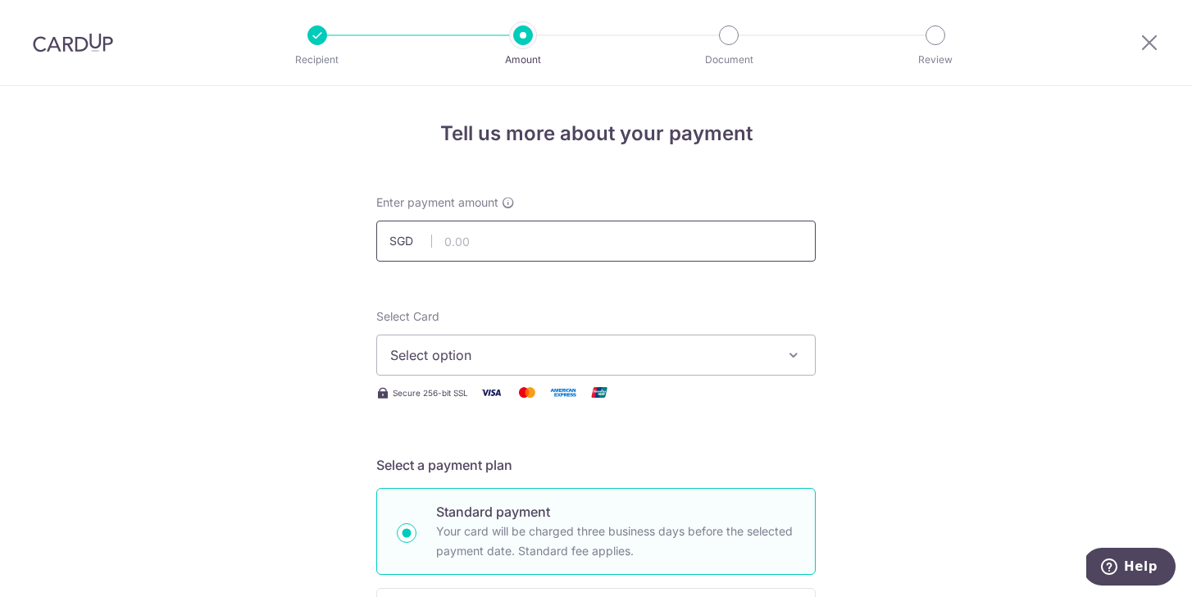
click at [481, 249] on input "text" at bounding box center [595, 241] width 439 height 41
type input "1,330.00"
click at [465, 354] on span "Select option" at bounding box center [581, 355] width 382 height 20
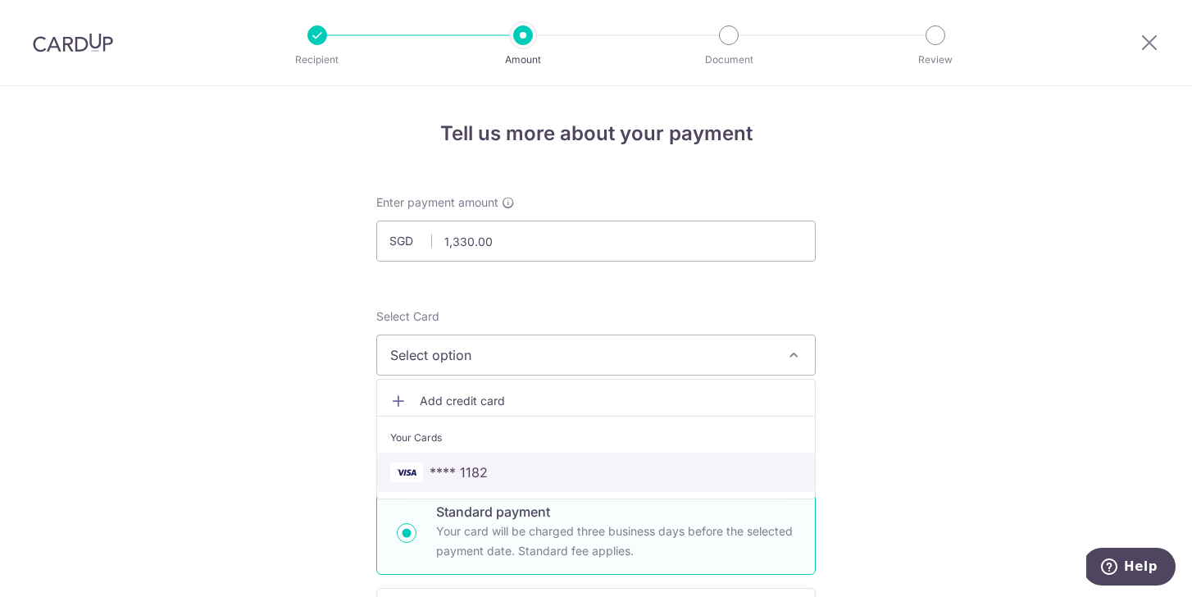
click at [451, 479] on span "**** 1182" at bounding box center [459, 472] width 58 height 20
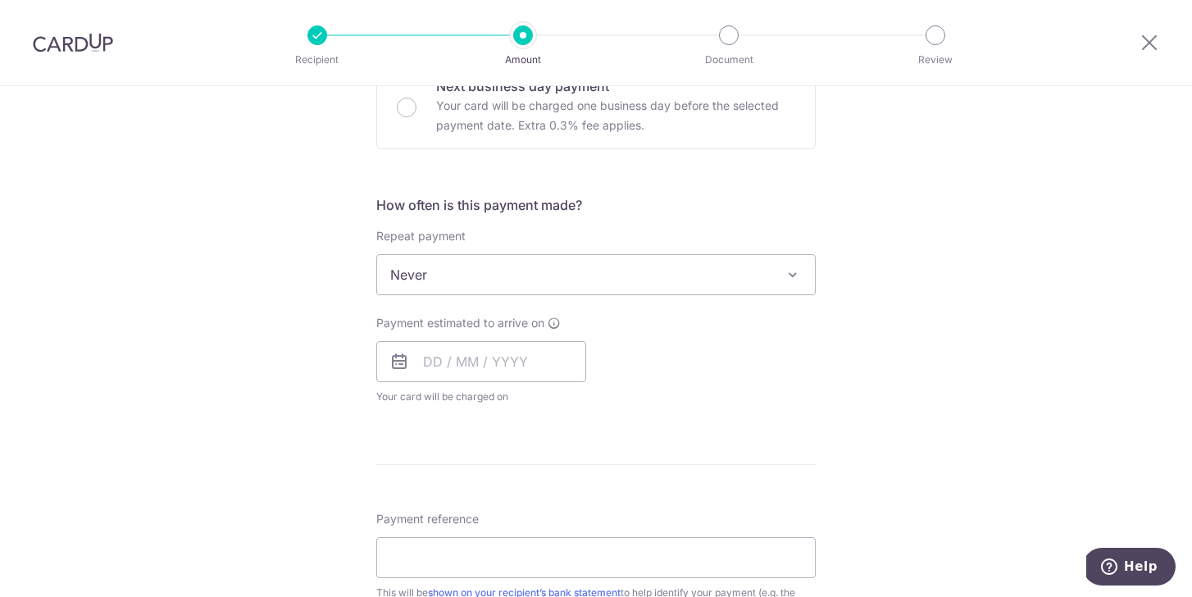
scroll to position [534, 0]
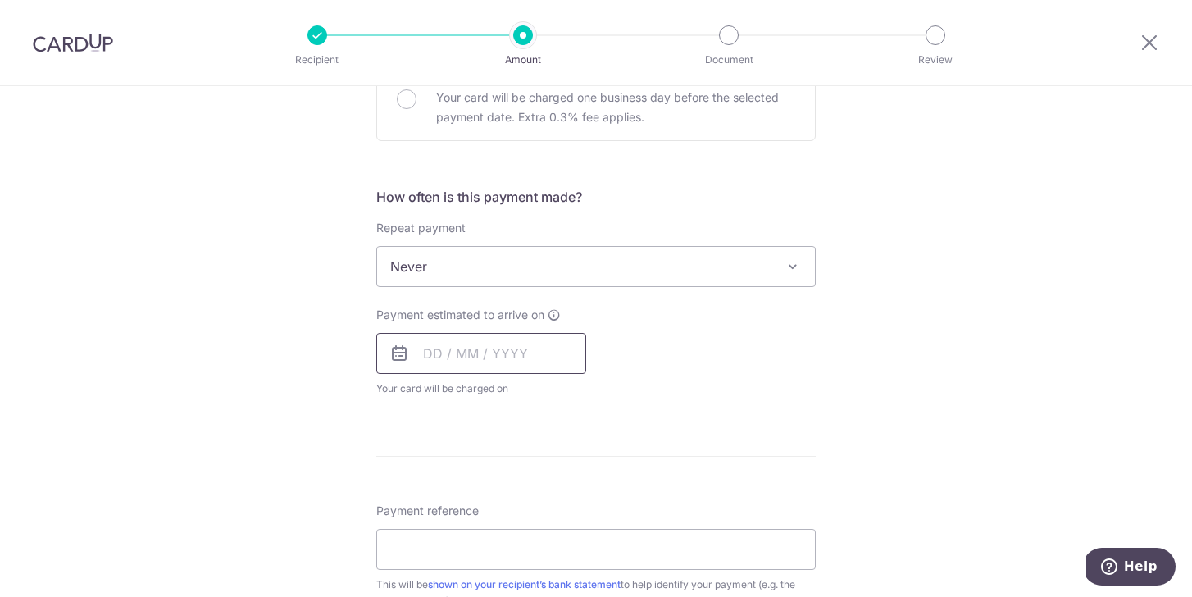
click at [426, 355] on input "text" at bounding box center [481, 353] width 210 height 41
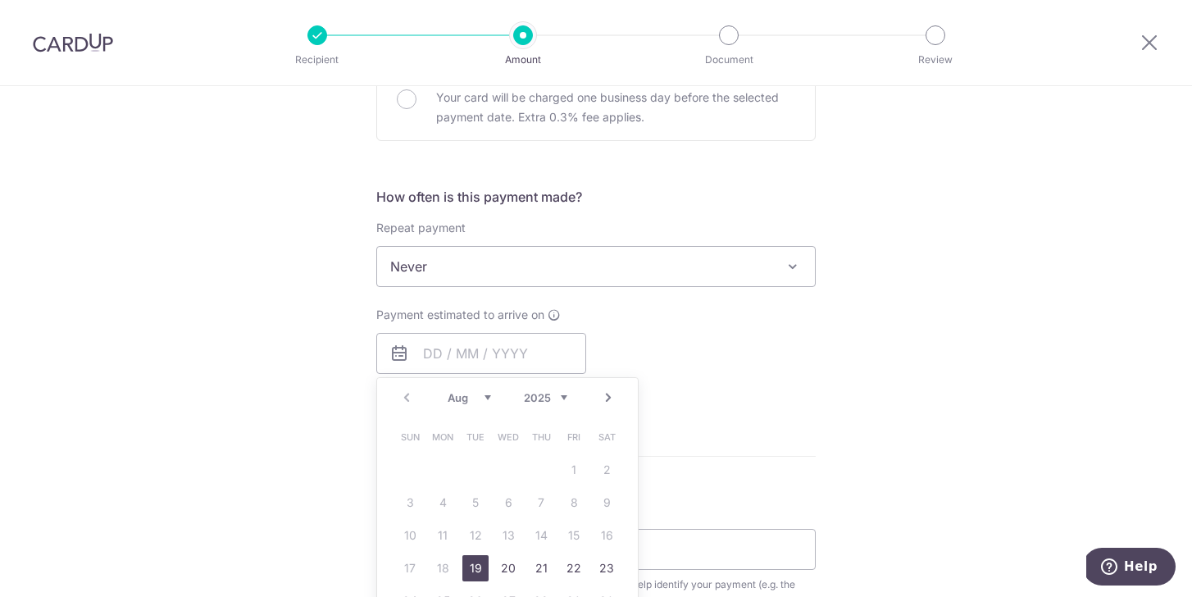
click at [631, 499] on div "Prev Next Aug Sep Oct Nov Dec 2025 2026 2027 2028 2029 2030 2031 2032 2033 2034…" at bounding box center [507, 542] width 262 height 330
click at [606, 397] on link "Next" at bounding box center [609, 398] width 20 height 20
click at [576, 472] on link "5" at bounding box center [574, 470] width 26 height 26
type input "[DATE]"
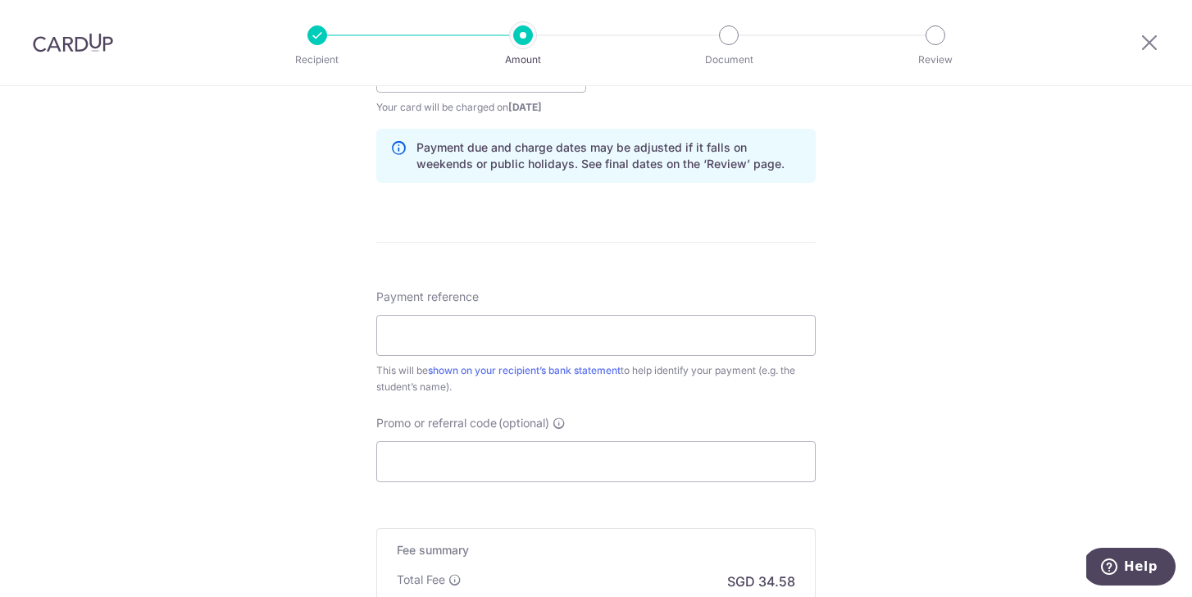
scroll to position [830, 0]
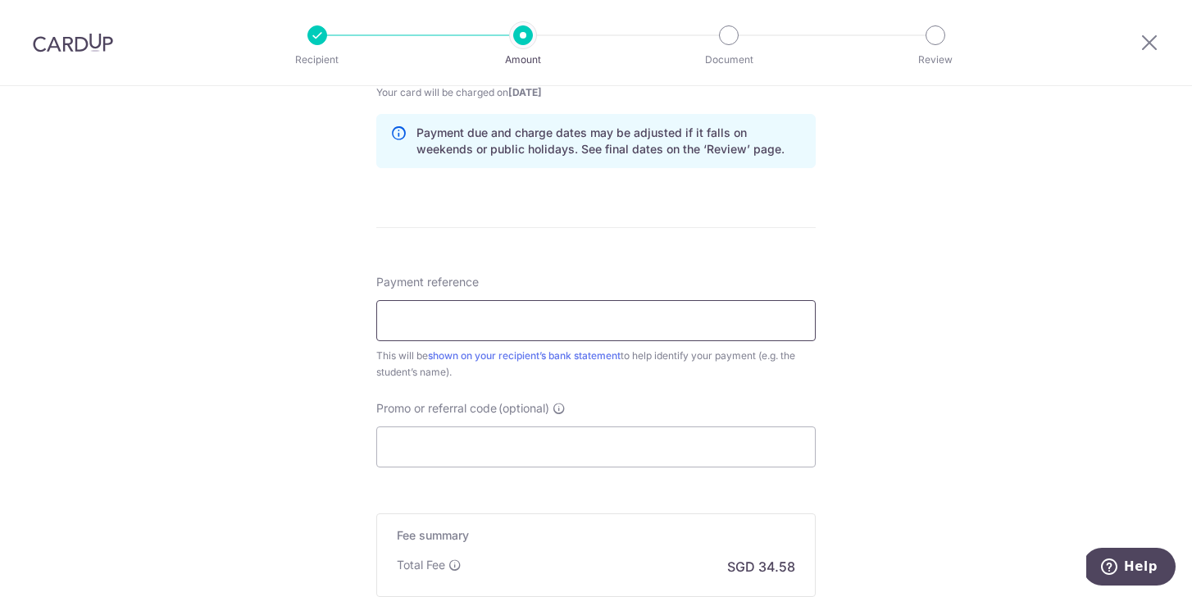
click at [428, 325] on input "Payment reference" at bounding box center [595, 320] width 439 height 41
click at [449, 320] on input "Payment reference" at bounding box center [595, 320] width 439 height 41
paste input "VB-IV-25-00631"
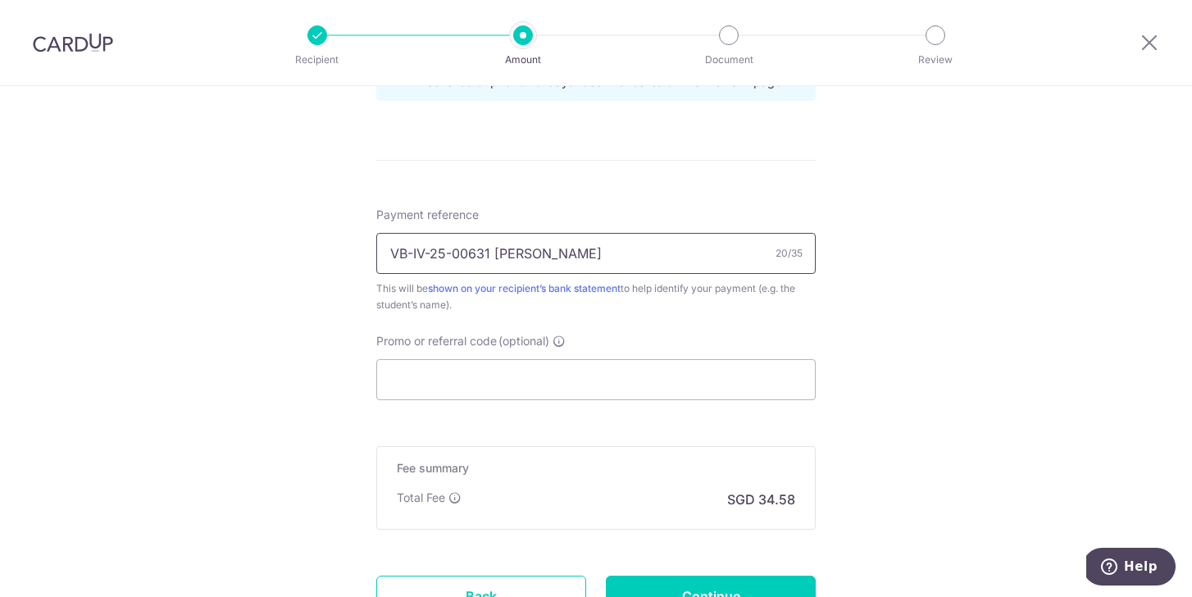
scroll to position [972, 0]
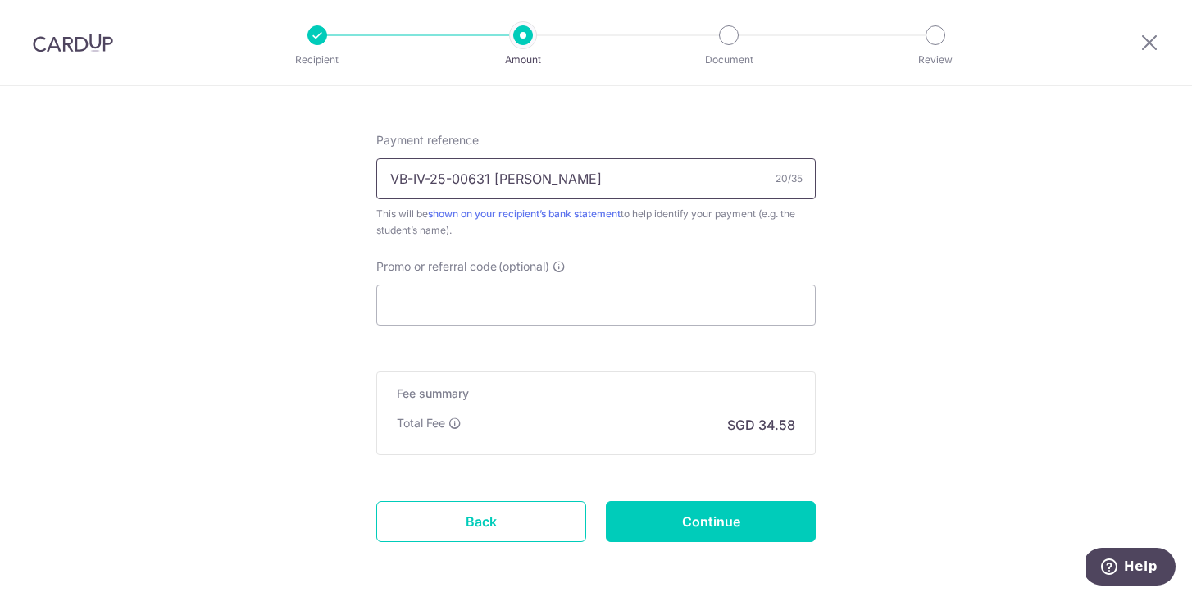
type input "VB-IV-25-00631 KYLER"
click at [428, 304] on input "Promo or referral code (optional)" at bounding box center [595, 305] width 439 height 41
paste input "OFF225"
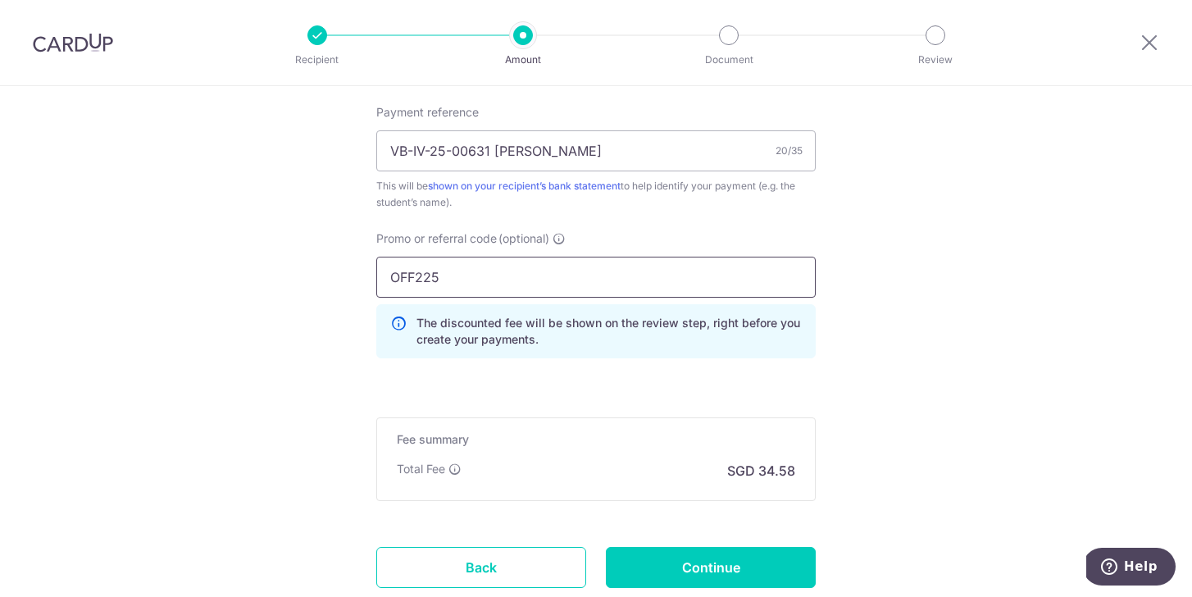
scroll to position [1113, 0]
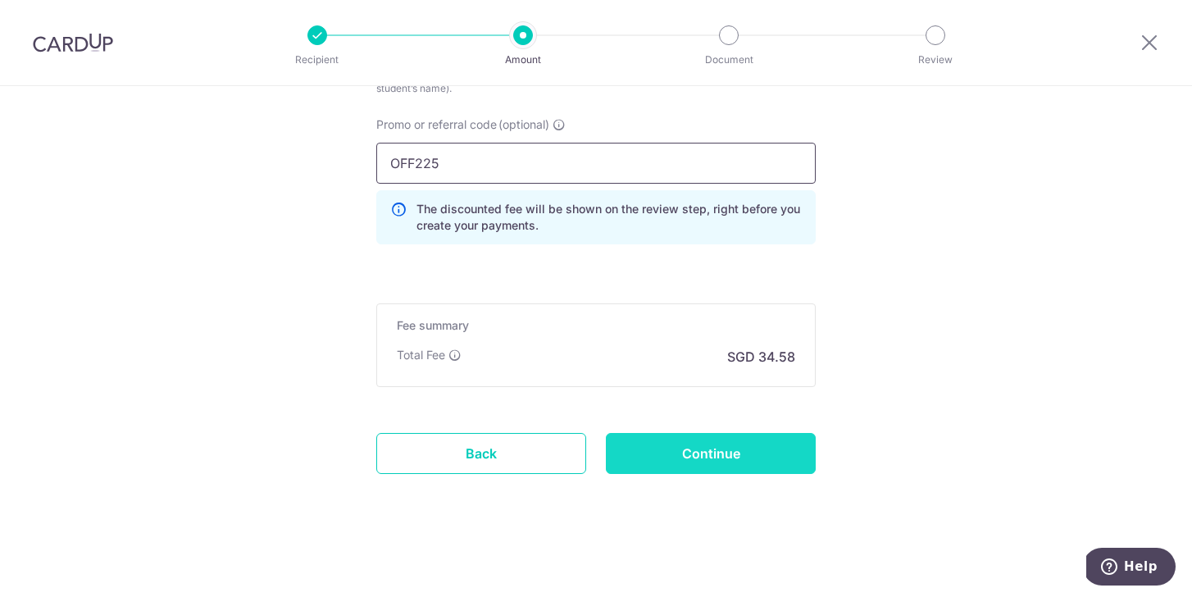
type input "OFF225"
click at [683, 454] on input "Continue" at bounding box center [711, 453] width 210 height 41
type input "Create Schedule"
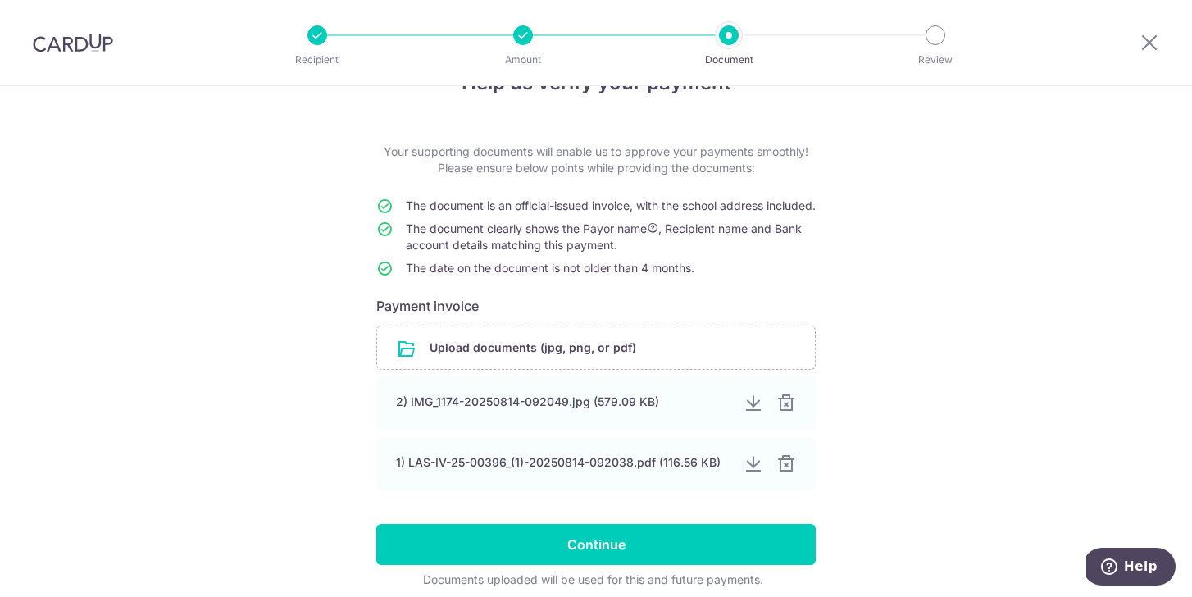
scroll to position [99, 0]
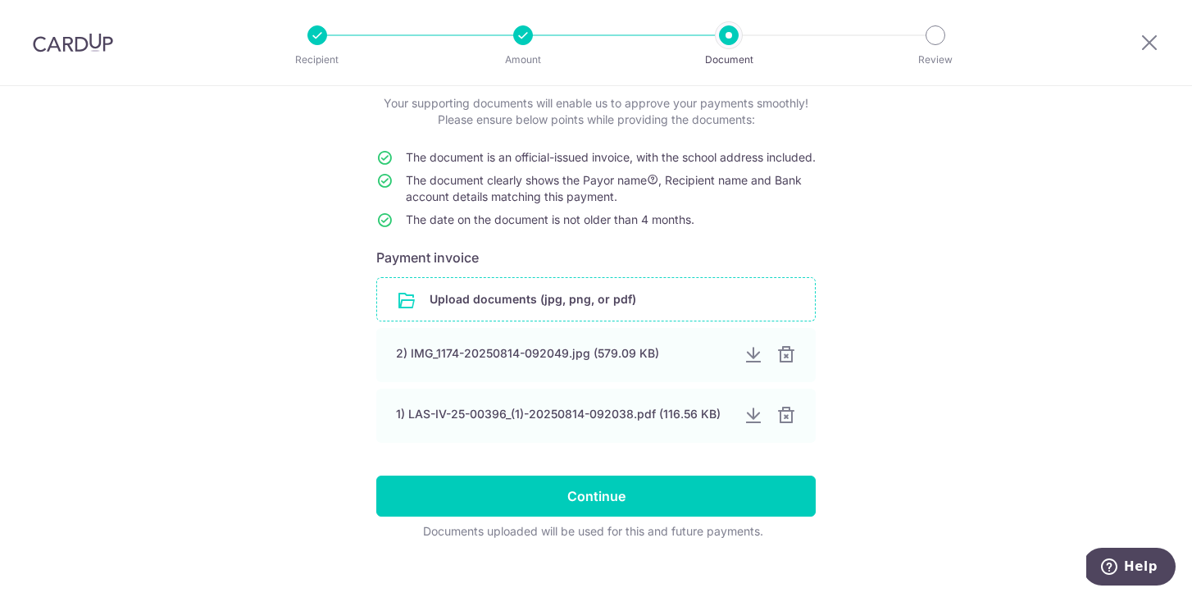
click at [547, 321] on input "file" at bounding box center [596, 299] width 438 height 43
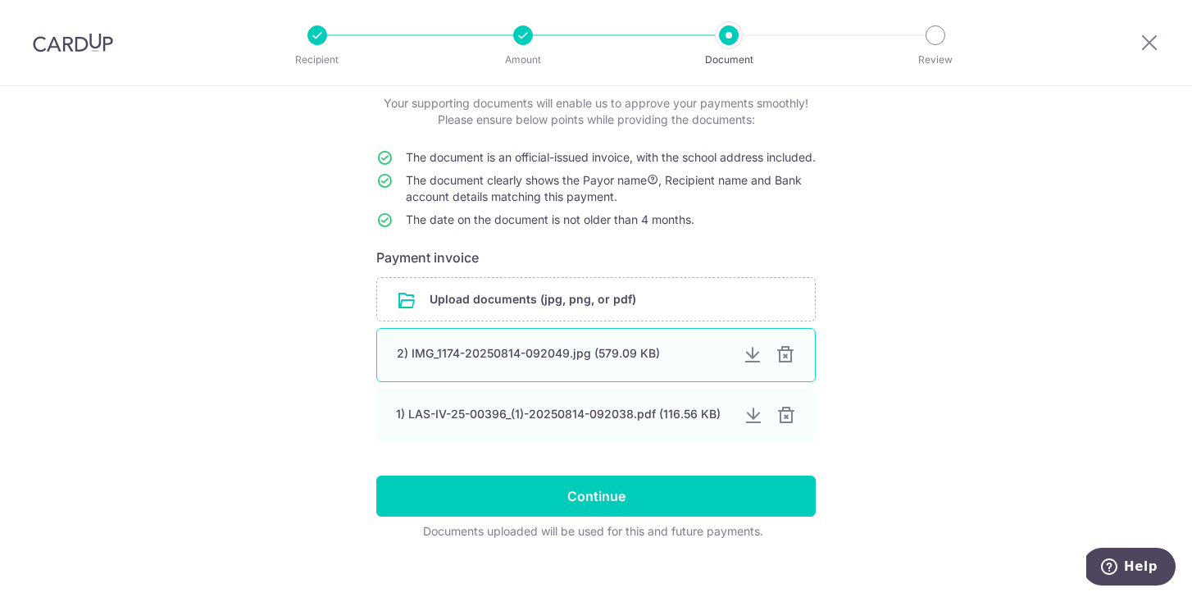
click at [784, 365] on div at bounding box center [786, 355] width 20 height 20
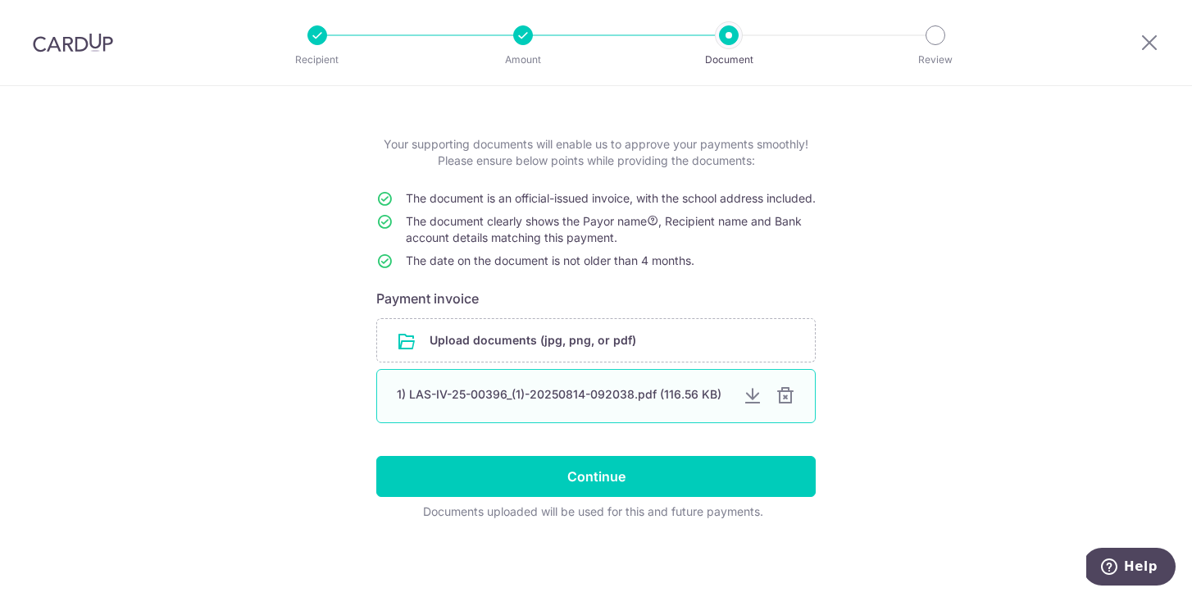
click at [784, 392] on div at bounding box center [786, 396] width 20 height 20
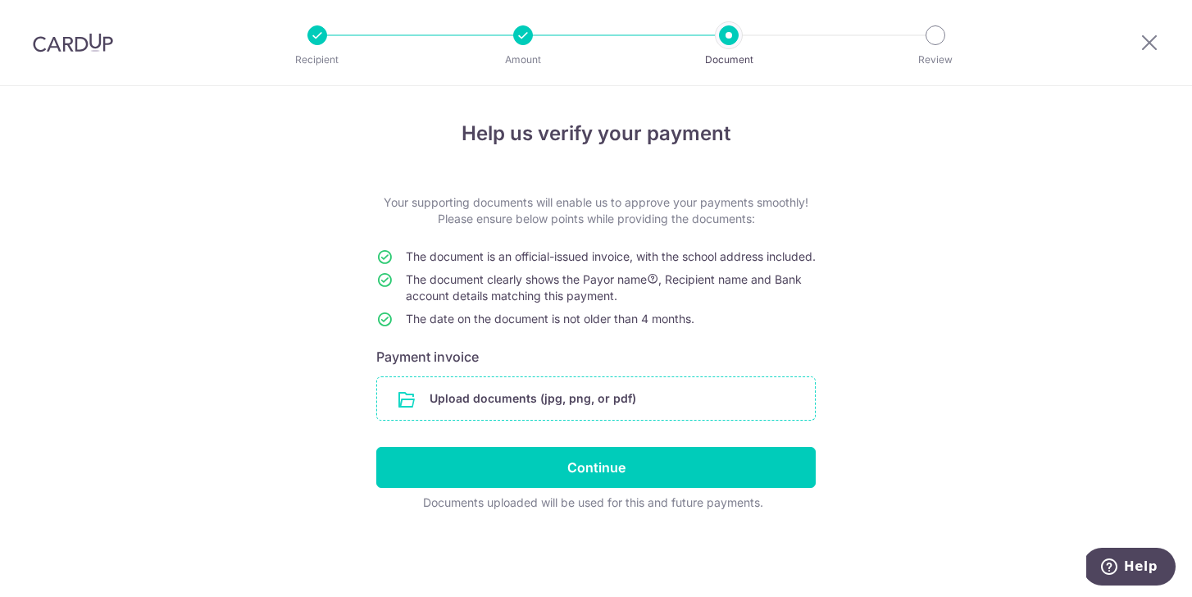
click at [600, 407] on input "file" at bounding box center [596, 398] width 438 height 43
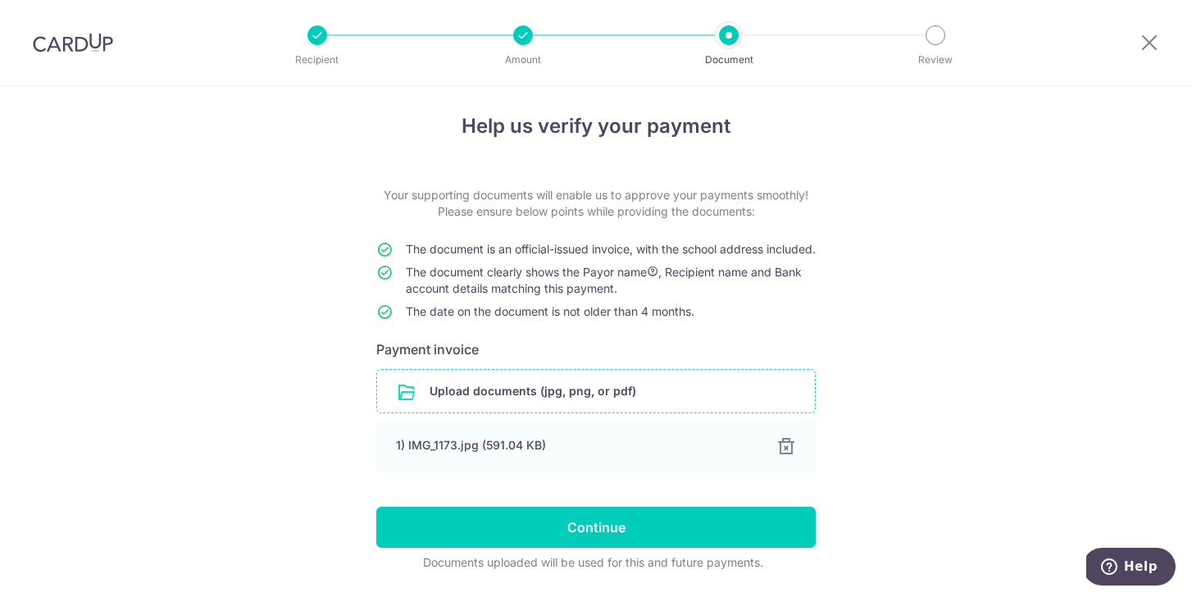
click at [439, 412] on input "file" at bounding box center [596, 391] width 438 height 43
click at [528, 403] on input "file" at bounding box center [596, 391] width 438 height 43
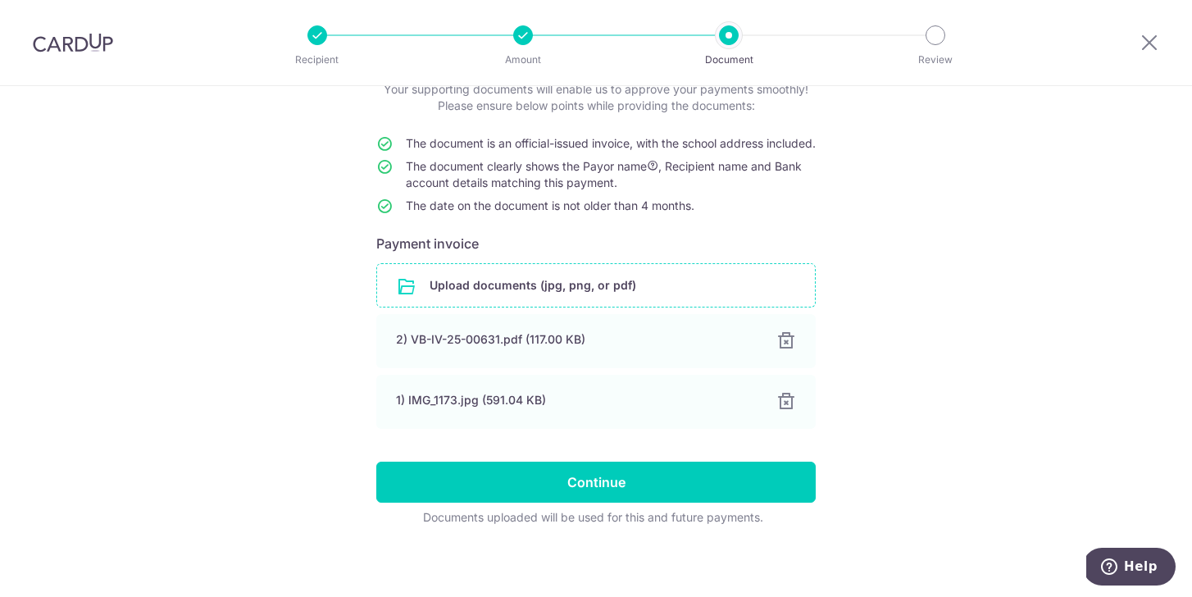
scroll to position [135, 0]
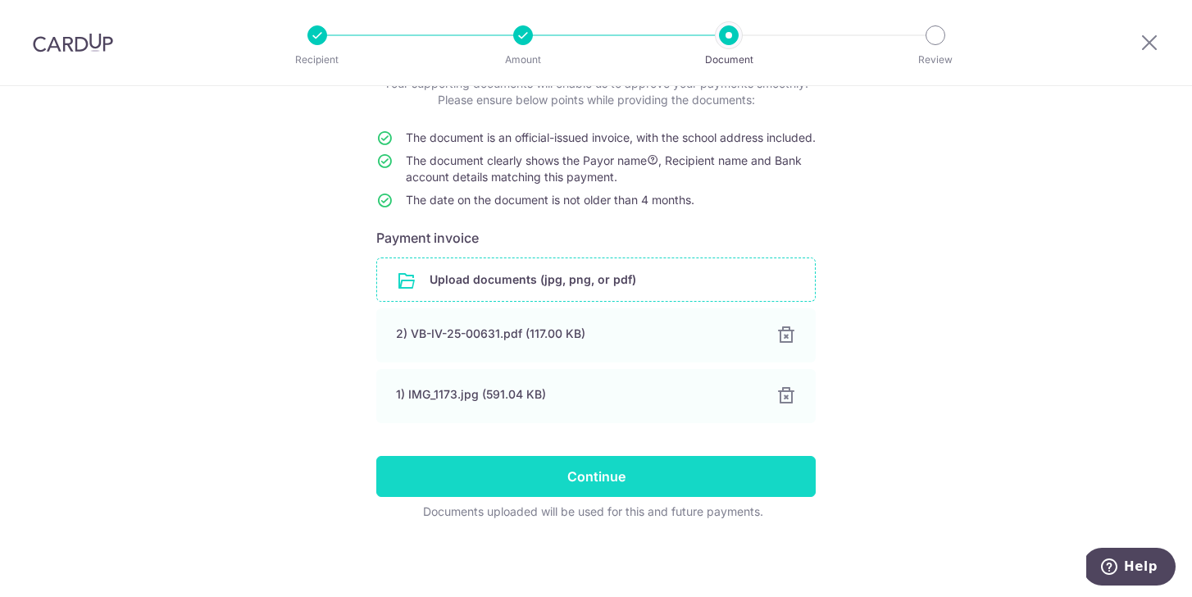
click at [718, 475] on input "Continue" at bounding box center [595, 476] width 439 height 41
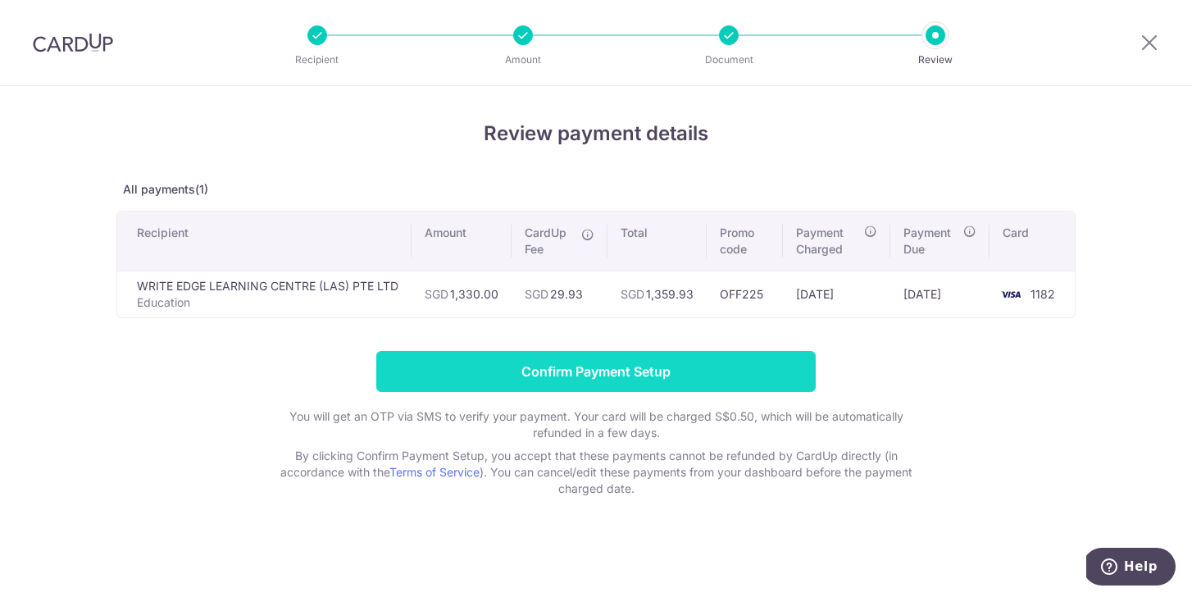
click at [736, 365] on input "Confirm Payment Setup" at bounding box center [595, 371] width 439 height 41
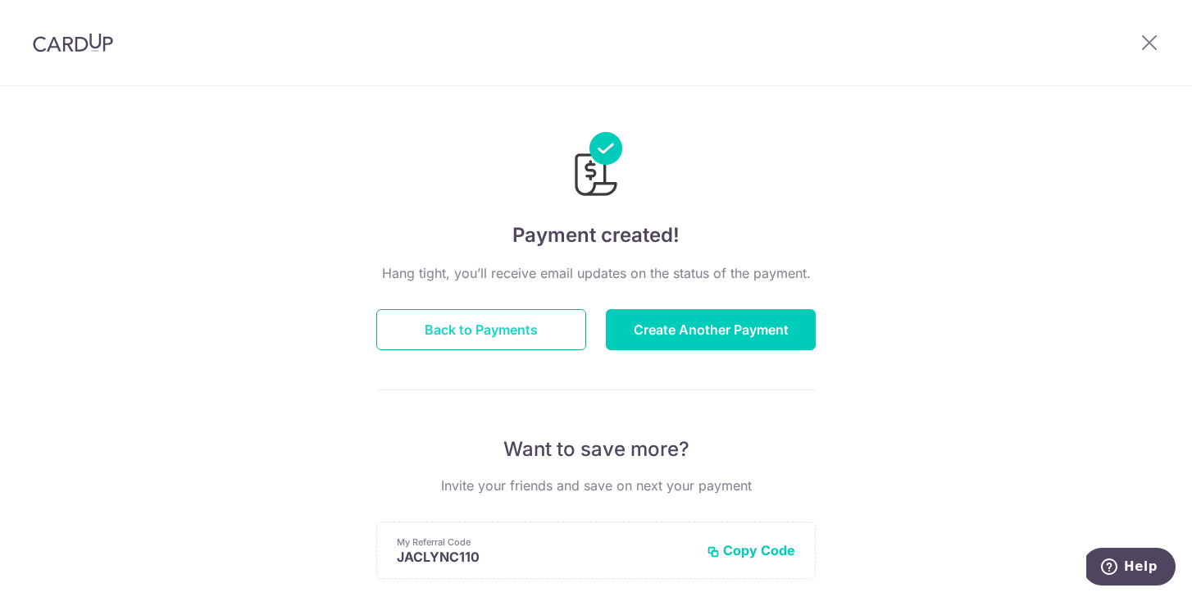
click at [538, 336] on button "Back to Payments" at bounding box center [481, 329] width 210 height 41
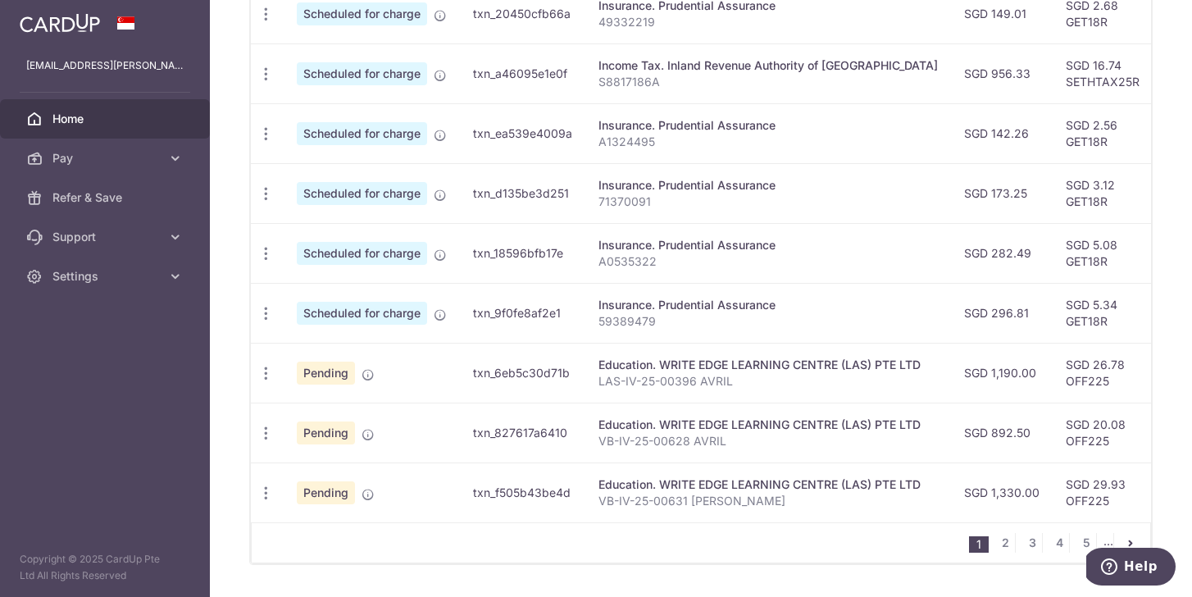
scroll to position [669, 0]
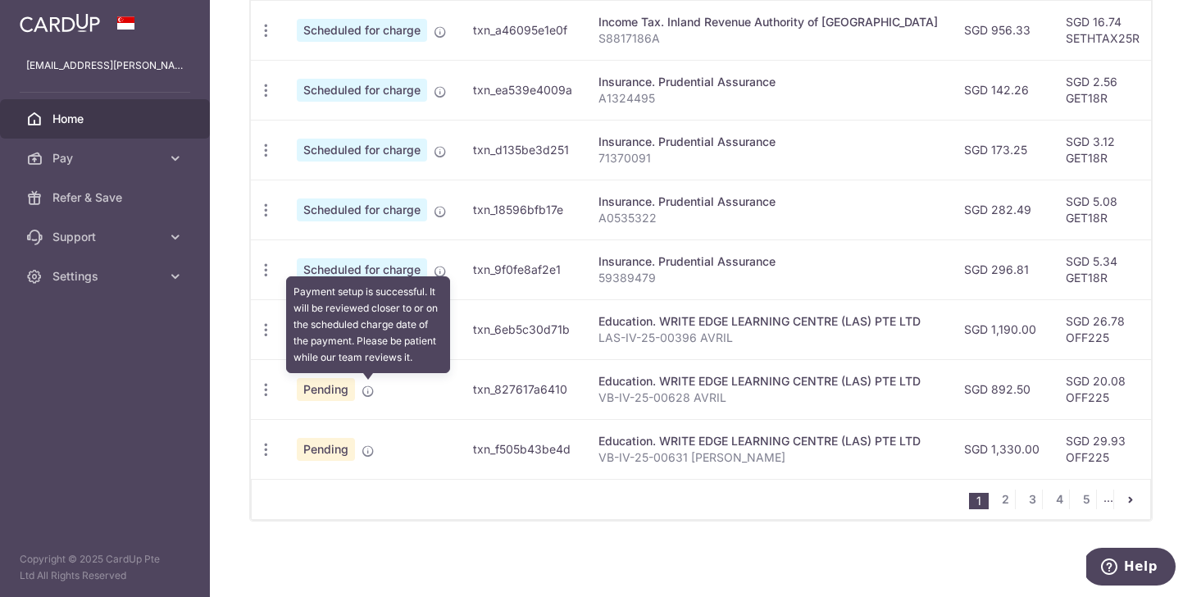
click at [369, 389] on icon at bounding box center [368, 391] width 13 height 13
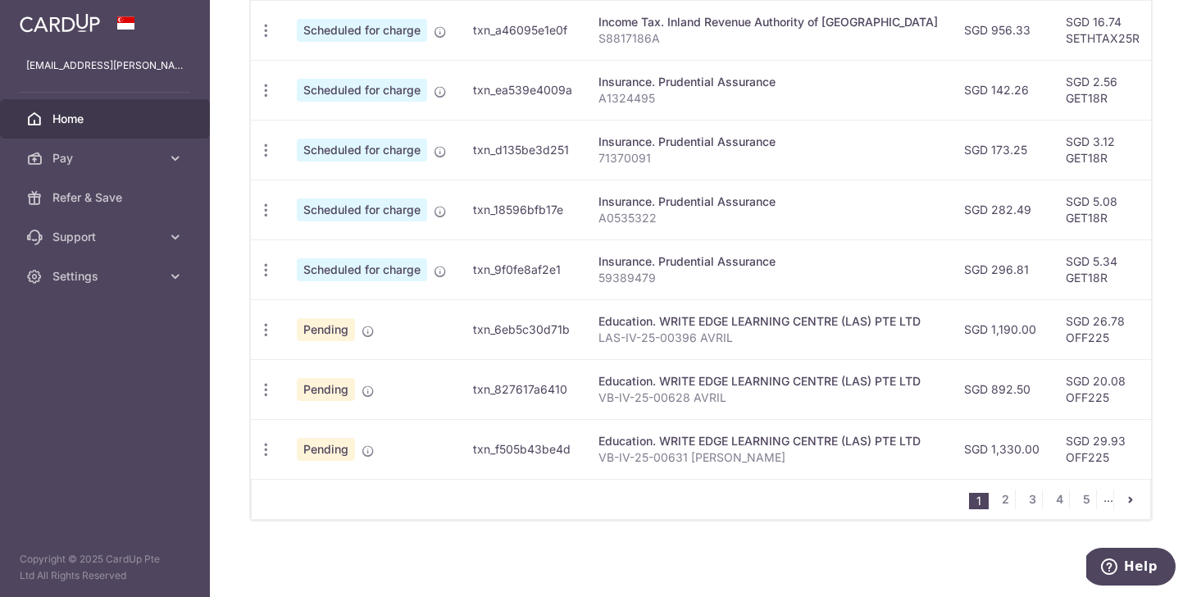
click at [459, 383] on td "Pending" at bounding box center [372, 389] width 176 height 60
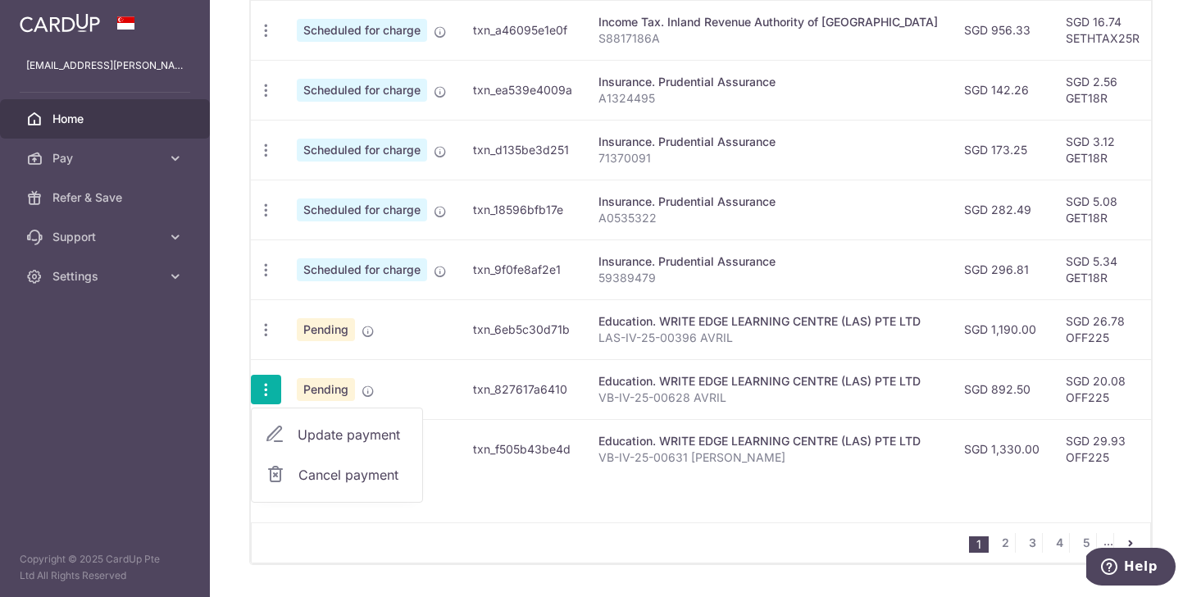
click at [335, 473] on span "Cancel payment" at bounding box center [353, 475] width 110 height 20
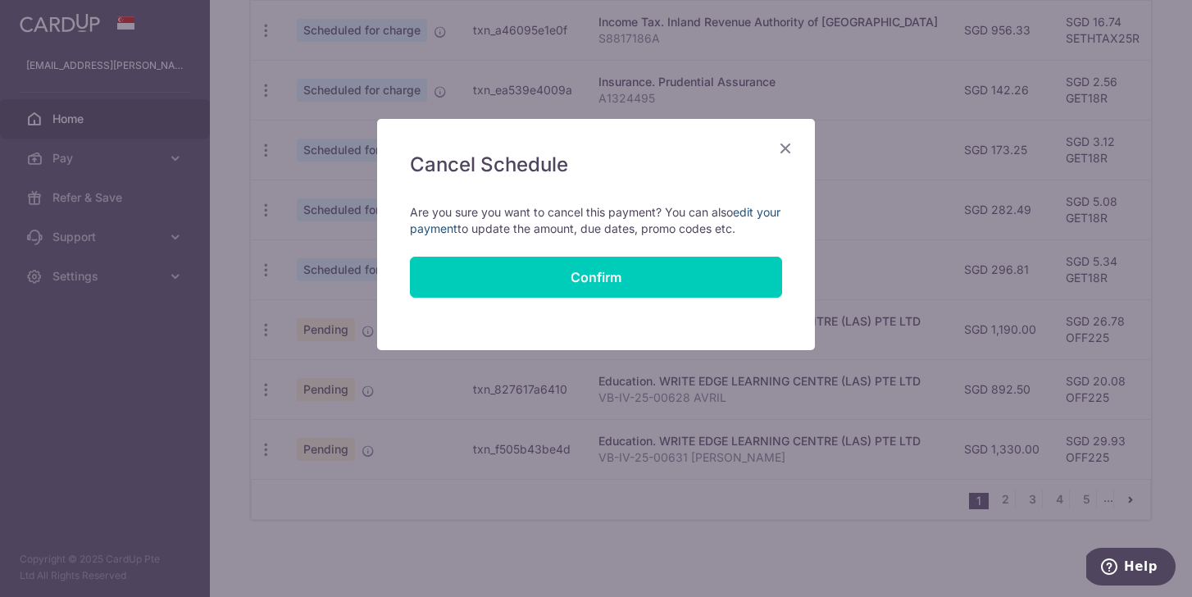
click at [744, 212] on link "edit your payment" at bounding box center [595, 220] width 371 height 30
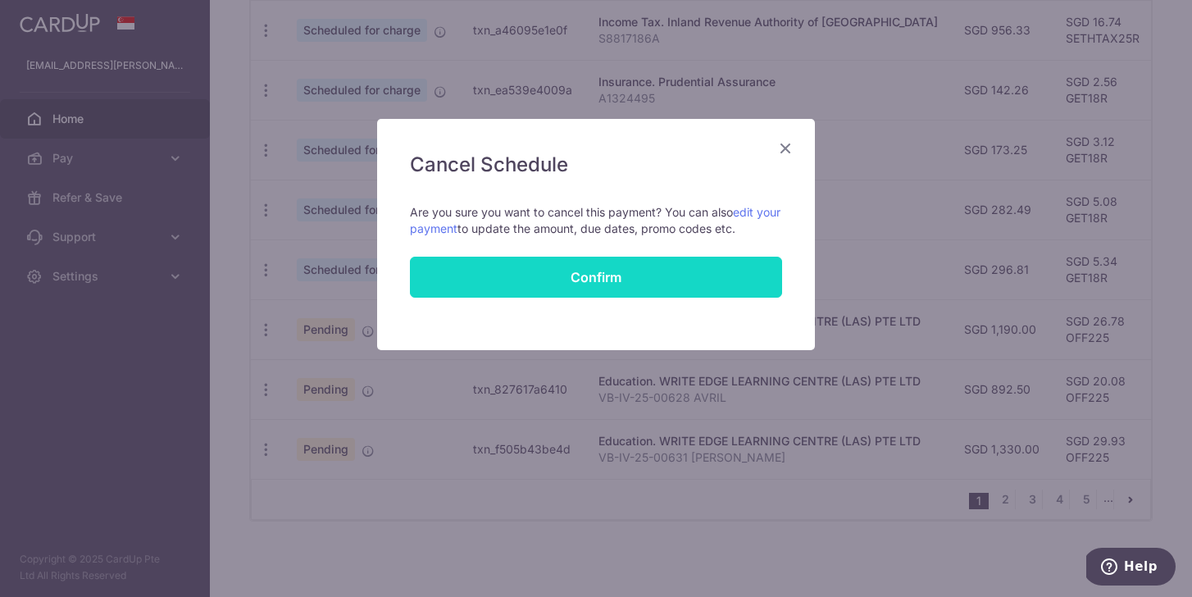
click at [675, 286] on button "Confirm" at bounding box center [596, 277] width 372 height 41
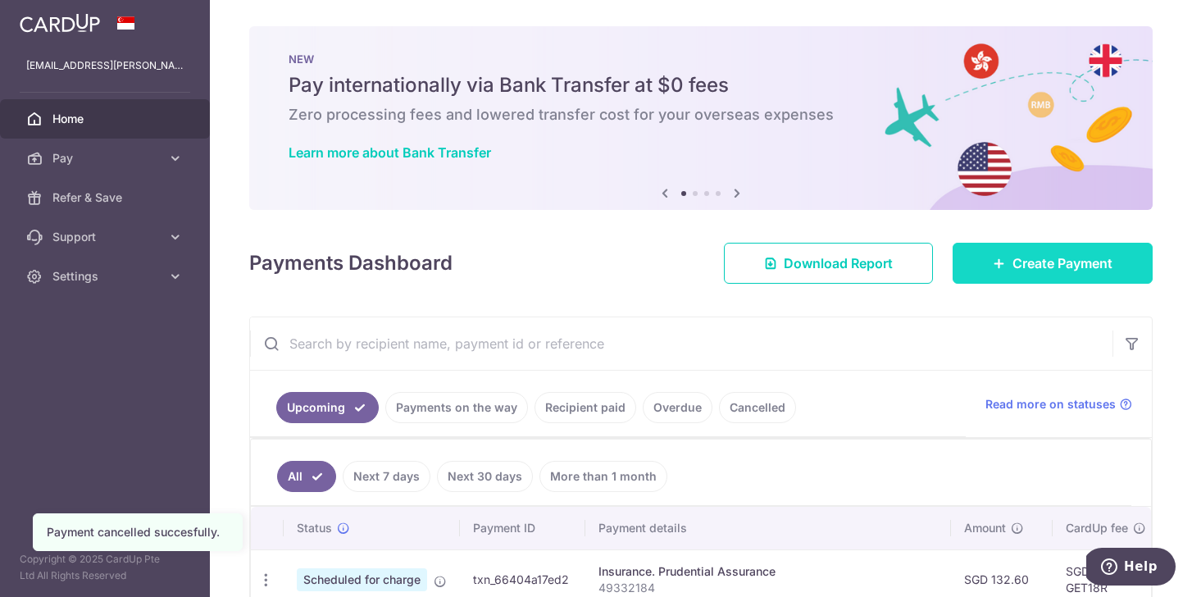
click at [1005, 261] on link "Create Payment" at bounding box center [1053, 263] width 200 height 41
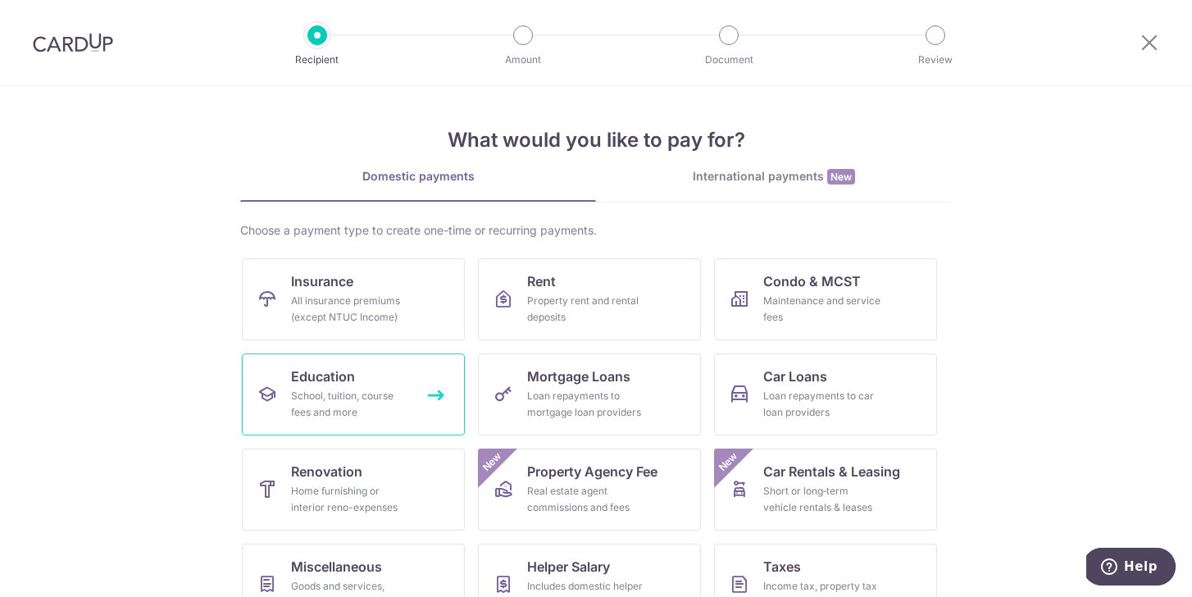
click at [381, 388] on div "School, tuition, course fees and more" at bounding box center [350, 404] width 118 height 33
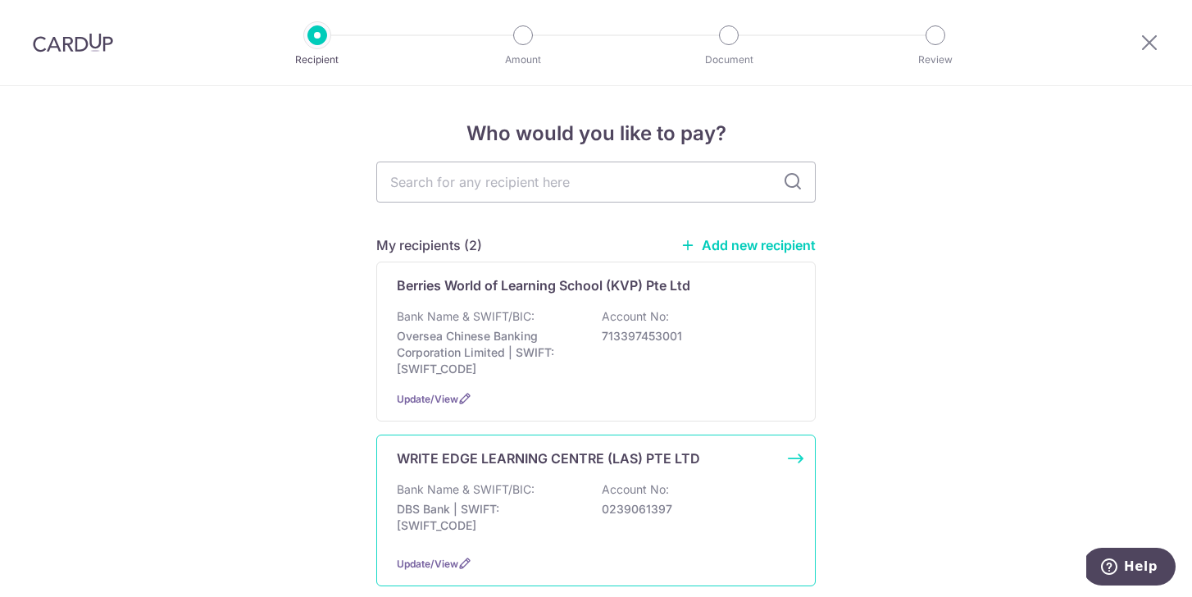
click at [586, 509] on div "Bank Name & SWIFT/BIC: DBS Bank | SWIFT: [SWIFT_CODE] Account No: 0239061397" at bounding box center [596, 511] width 398 height 61
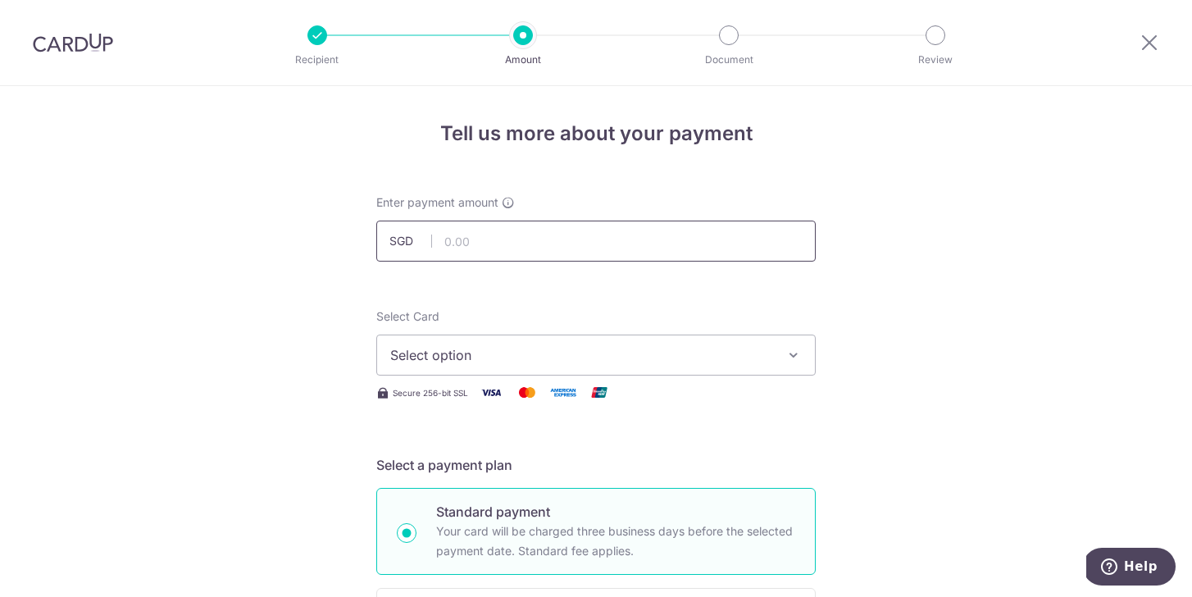
click at [500, 239] on input "text" at bounding box center [595, 241] width 439 height 41
type input "892.50"
click at [462, 357] on span "Select option" at bounding box center [581, 355] width 382 height 20
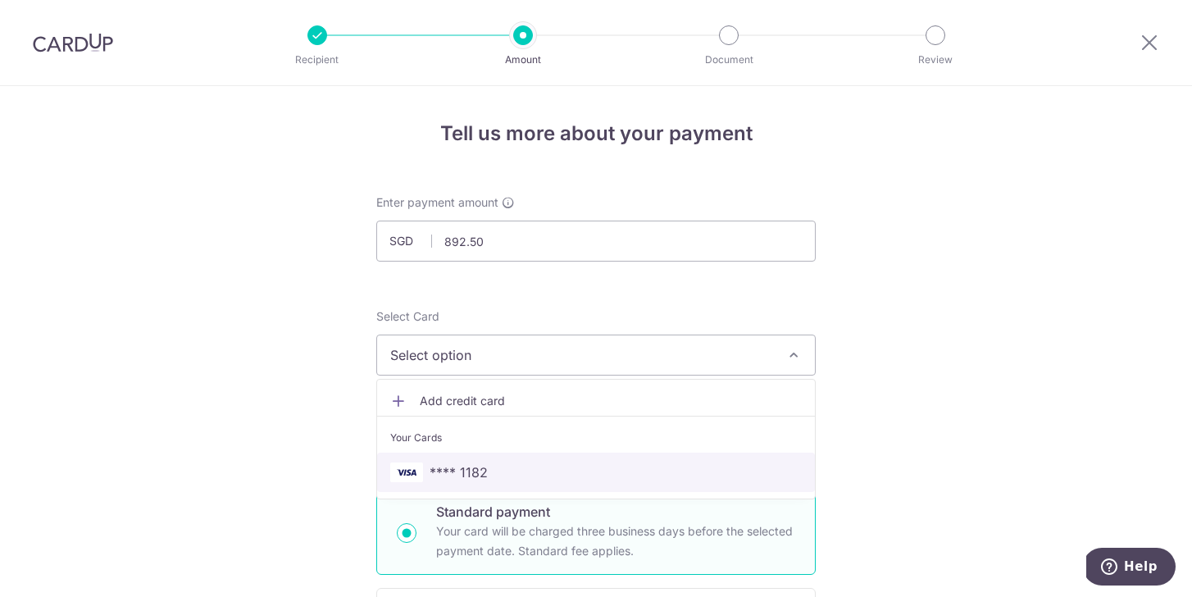
click at [449, 477] on span "**** 1182" at bounding box center [459, 472] width 58 height 20
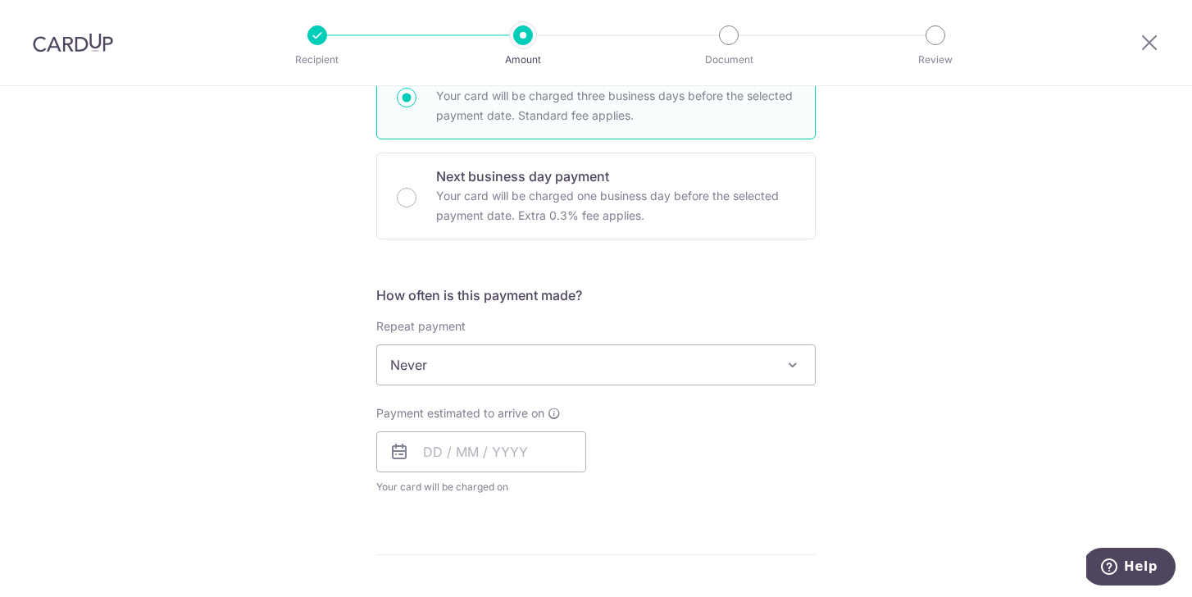
scroll to position [452, 0]
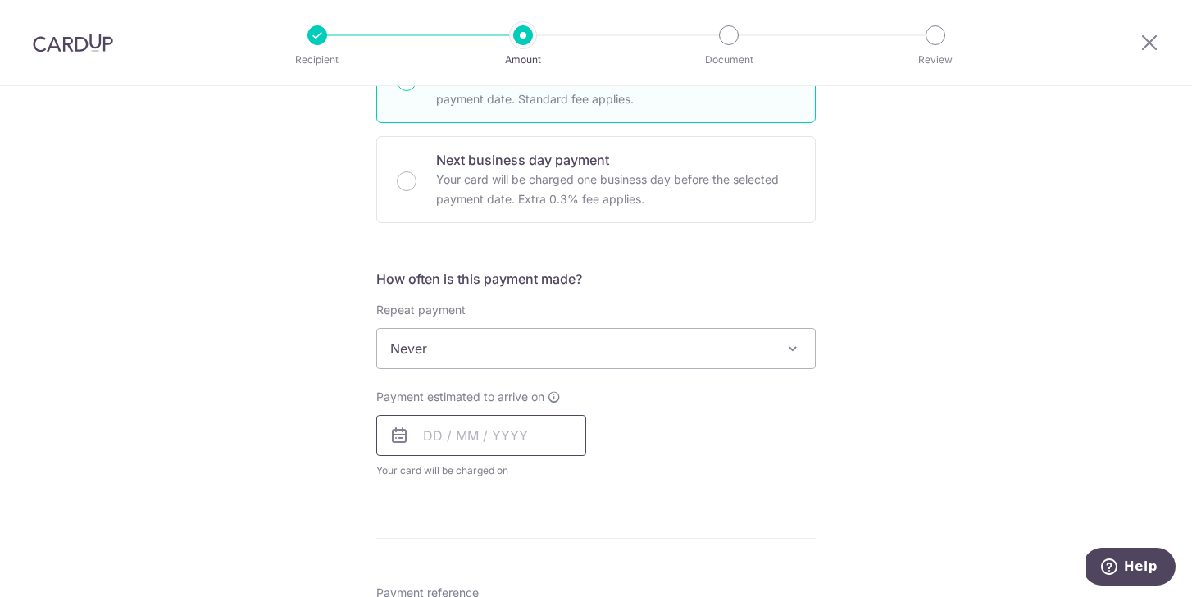
click at [427, 438] on input "text" at bounding box center [481, 435] width 210 height 41
click at [605, 478] on link "Next" at bounding box center [609, 480] width 20 height 20
click at [573, 551] on link "5" at bounding box center [574, 552] width 26 height 26
type input "05/09/2025"
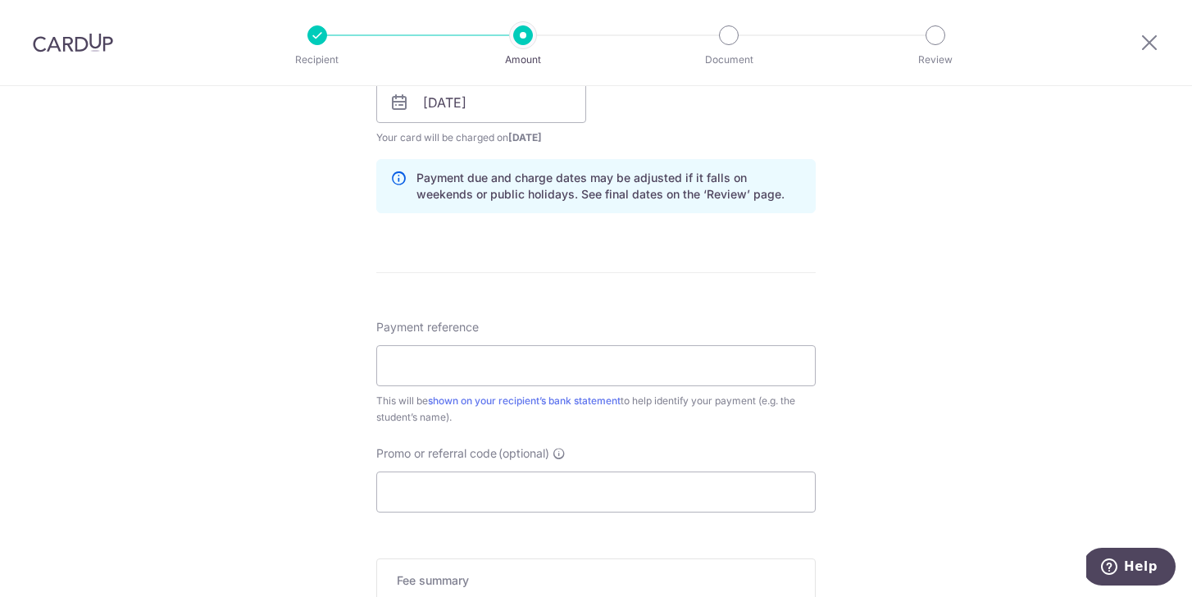
scroll to position [801, 0]
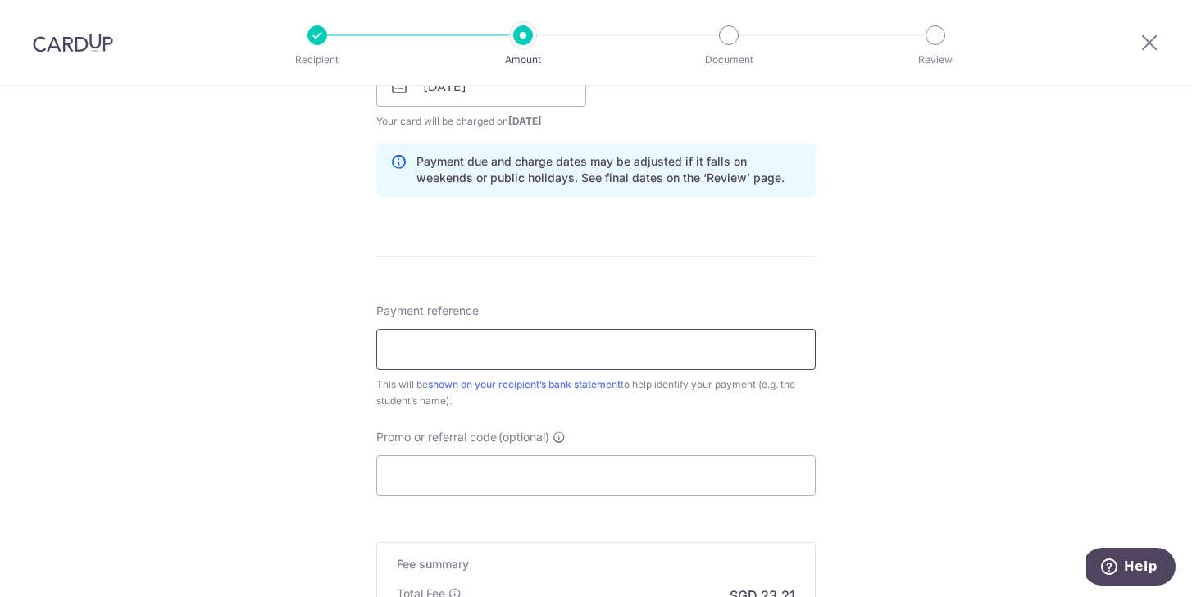
click at [534, 352] on input "Payment reference" at bounding box center [595, 349] width 439 height 41
paste input "VB-IV-25-00628"
type input "VB-IV-25-00628 AVRIL"
click at [499, 489] on input "Promo or referral code (optional)" at bounding box center [595, 475] width 439 height 41
paste input "OFF225"
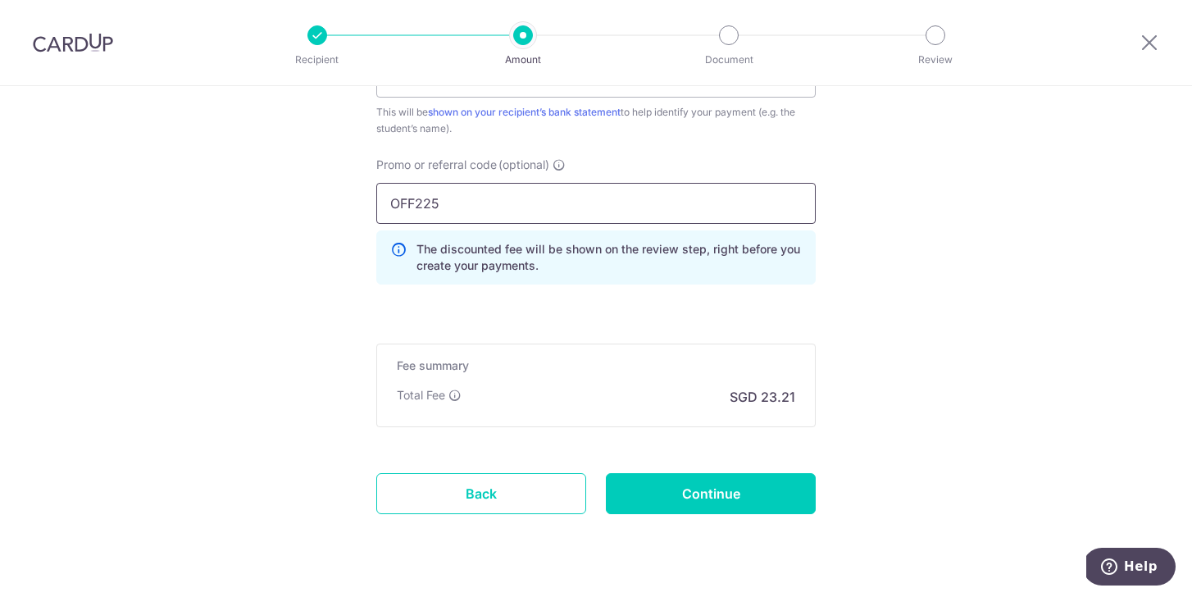
scroll to position [1113, 0]
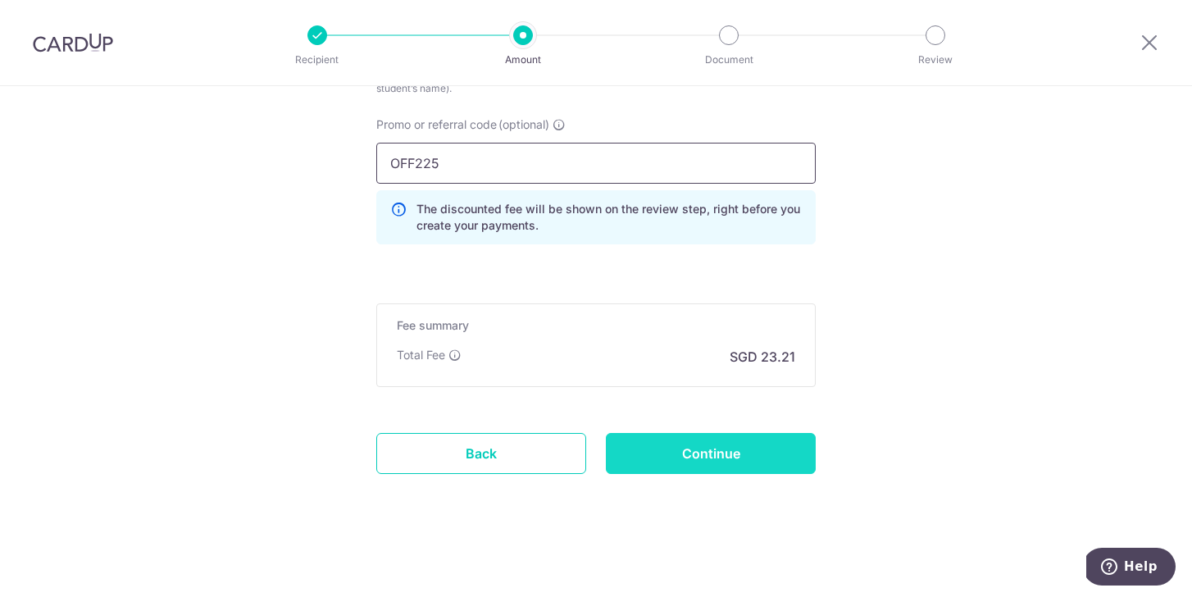
type input "OFF225"
click at [654, 460] on input "Continue" at bounding box center [711, 453] width 210 height 41
type input "Create Schedule"
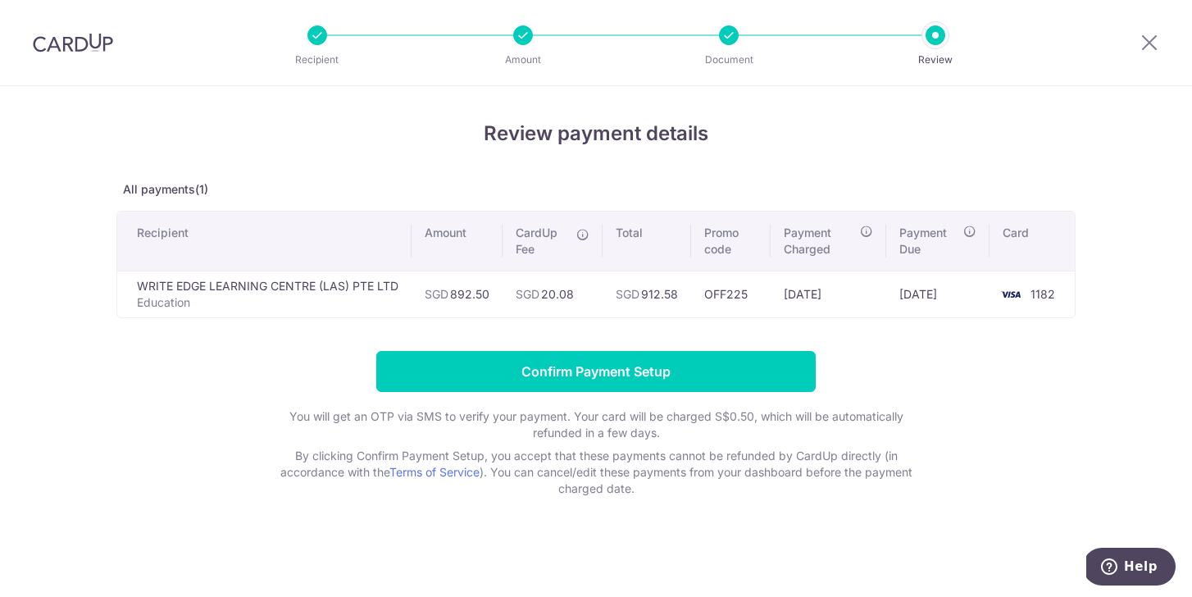
click at [725, 33] on div at bounding box center [729, 35] width 20 height 20
click at [730, 39] on div at bounding box center [729, 35] width 20 height 20
click at [1150, 43] on icon at bounding box center [1150, 42] width 20 height 20
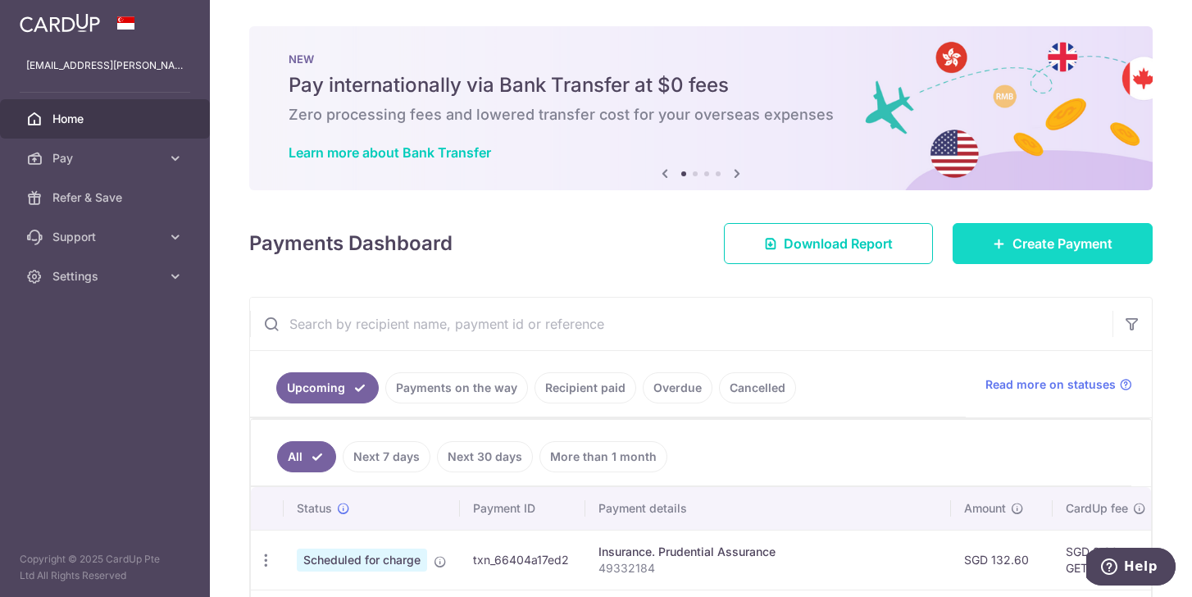
click at [1030, 247] on span "Create Payment" at bounding box center [1063, 244] width 100 height 20
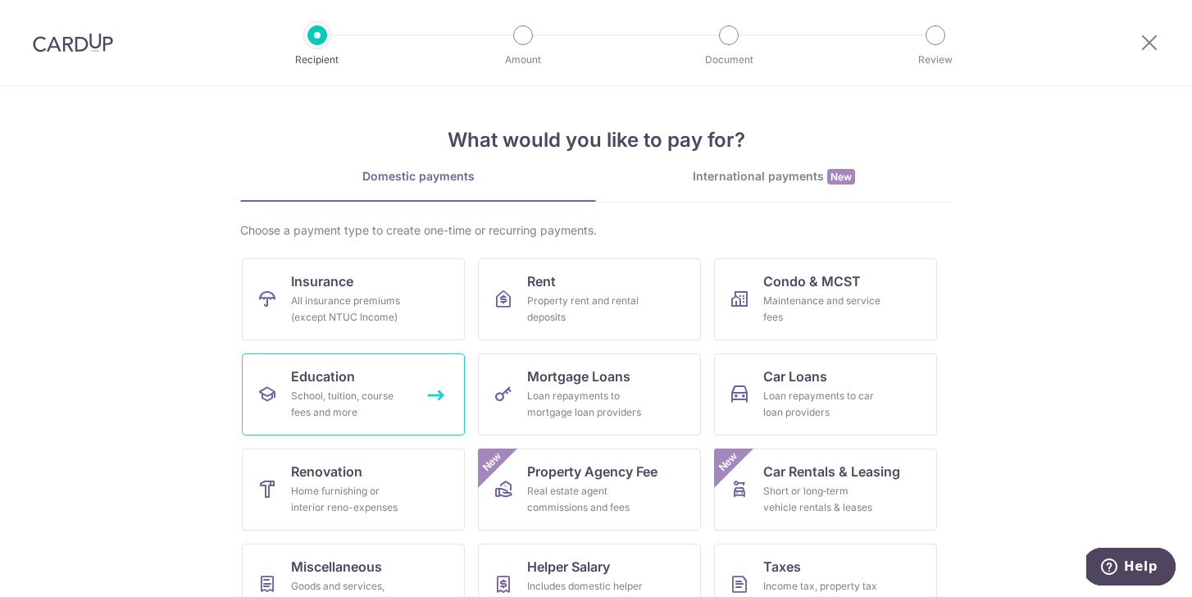
click at [387, 403] on div "School, tuition, course fees and more" at bounding box center [350, 404] width 118 height 33
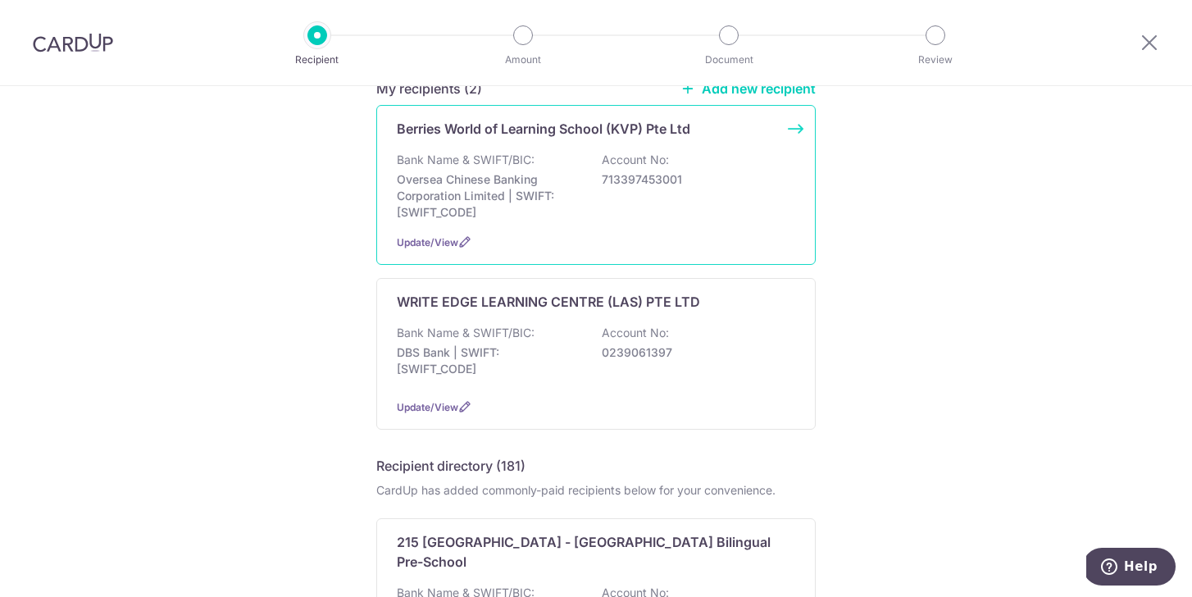
scroll to position [174, 0]
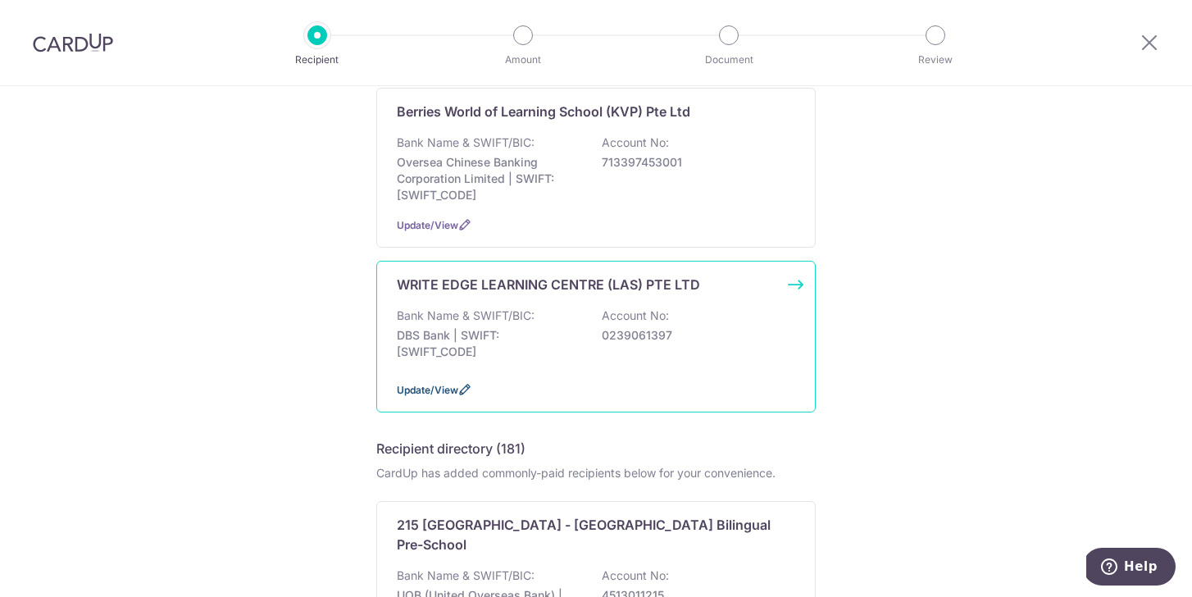
click at [442, 390] on span "Update/View" at bounding box center [427, 390] width 61 height 12
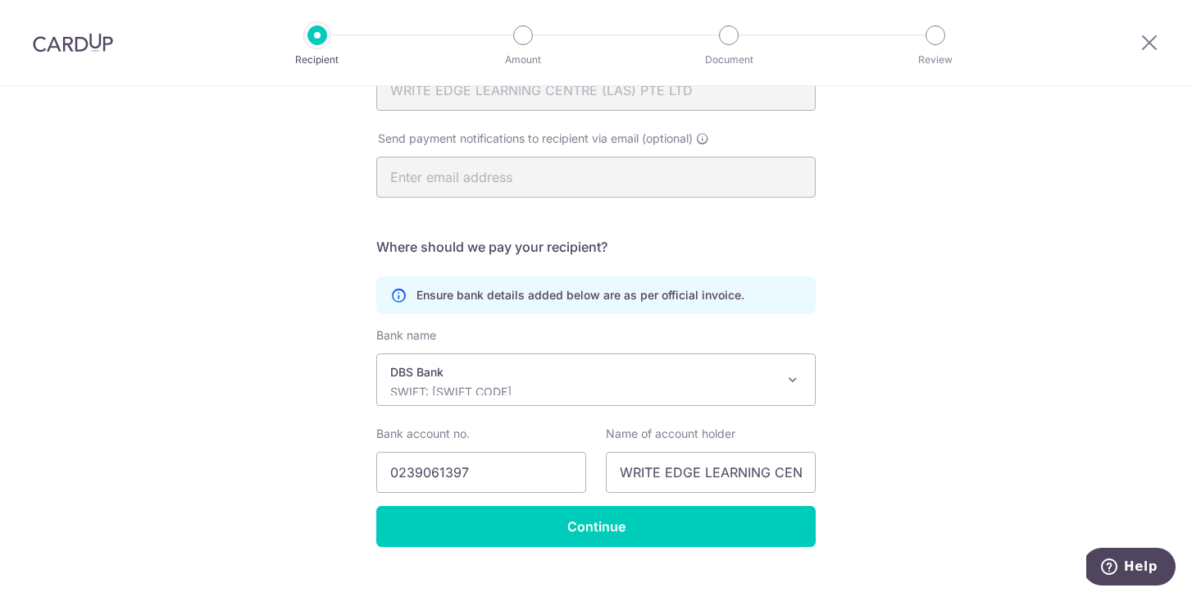
scroll to position [247, 0]
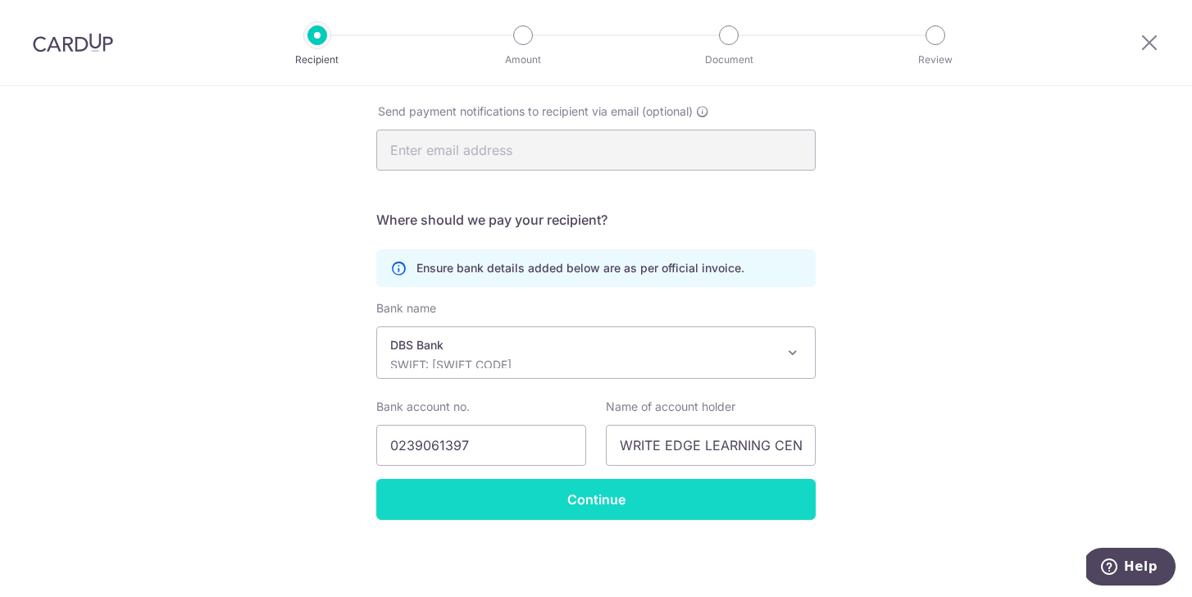
click at [410, 508] on input "Continue" at bounding box center [595, 499] width 439 height 41
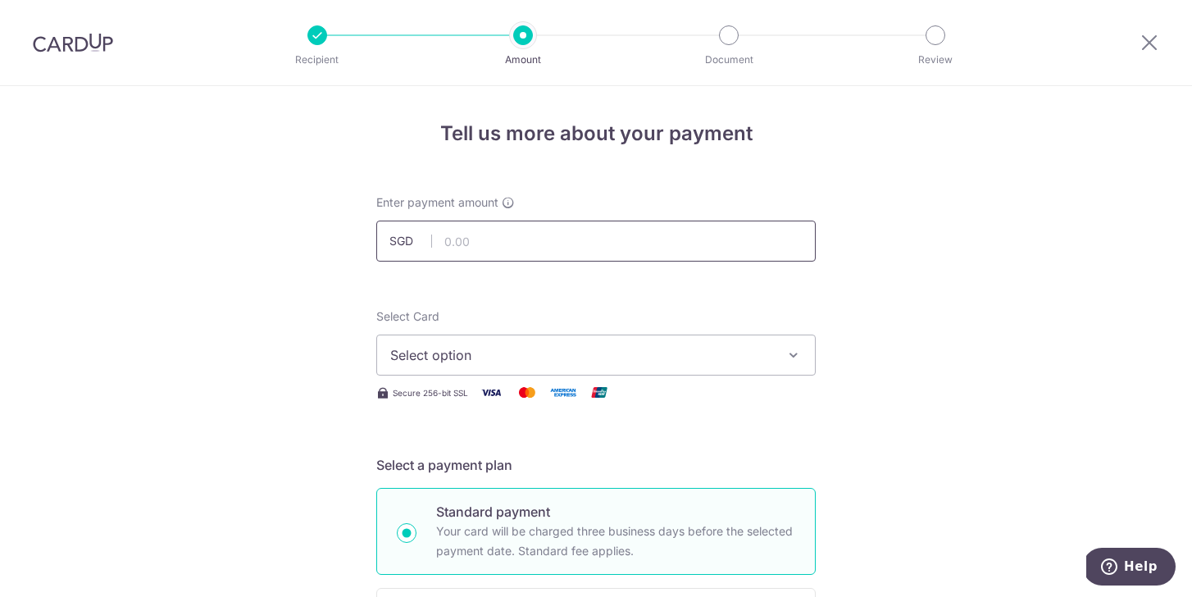
click at [471, 245] on input "text" at bounding box center [595, 241] width 439 height 41
type input "892.50"
click at [512, 357] on span "Select option" at bounding box center [581, 355] width 382 height 20
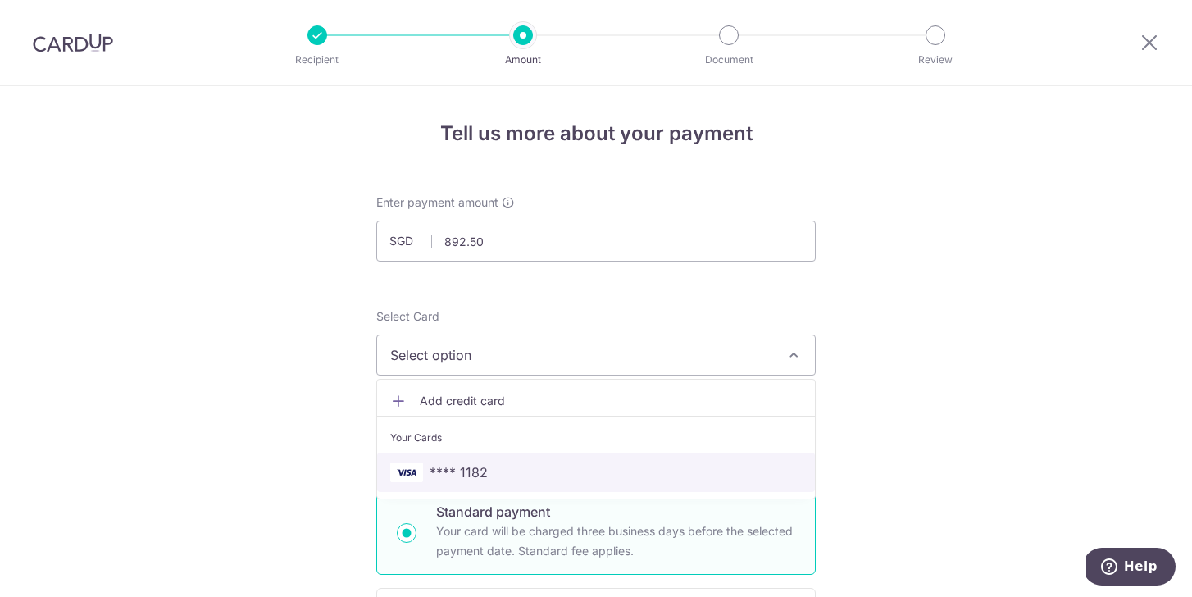
click at [498, 476] on span "**** 1182" at bounding box center [596, 472] width 412 height 20
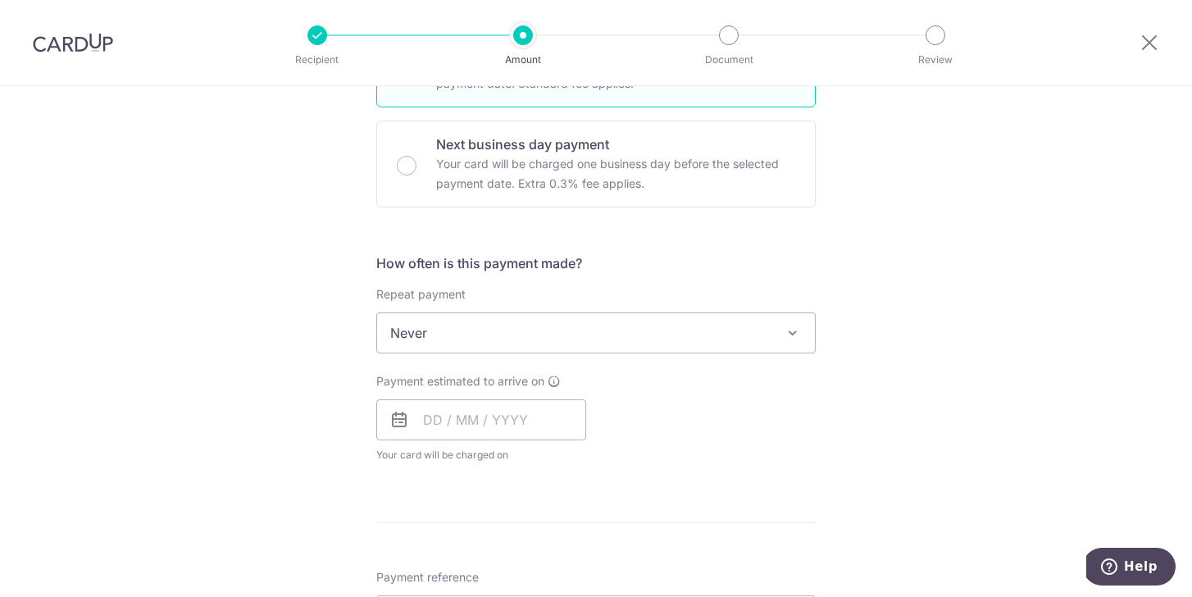
scroll to position [472, 0]
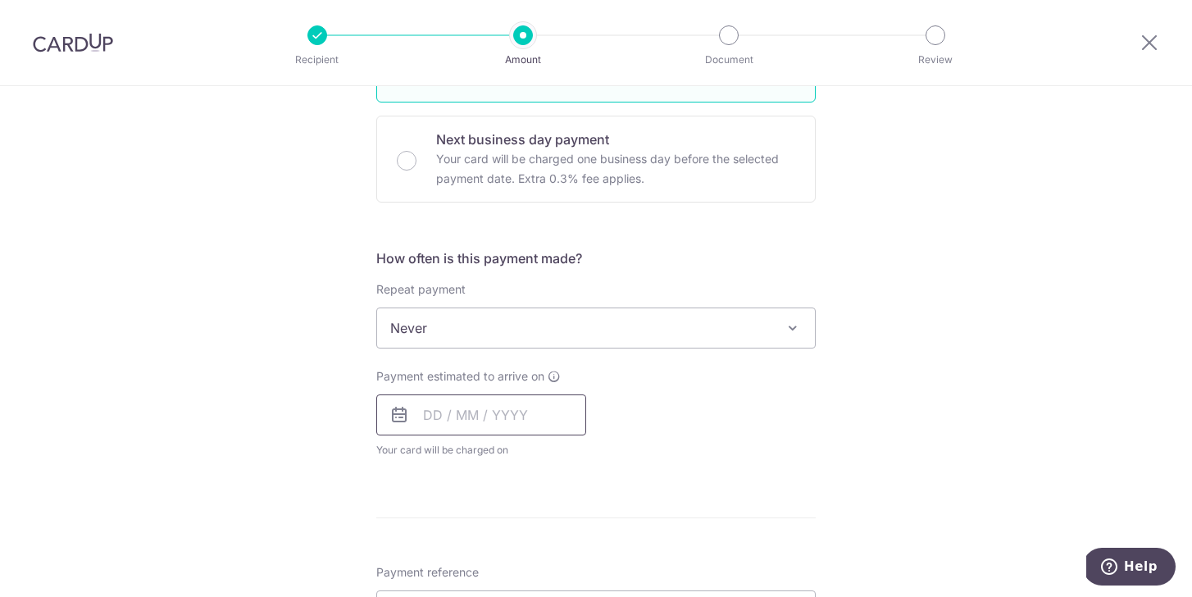
click at [432, 412] on input "text" at bounding box center [481, 414] width 210 height 41
click at [631, 543] on div "Prev Next Aug Sep Oct Nov [DATE] 2026 2027 2028 2029 2030 2031 2032 2033 2034 2…" at bounding box center [507, 604] width 262 height 330
click at [607, 459] on link "Next" at bounding box center [609, 459] width 20 height 20
click at [575, 529] on link "5" at bounding box center [574, 531] width 26 height 26
type input "[DATE]"
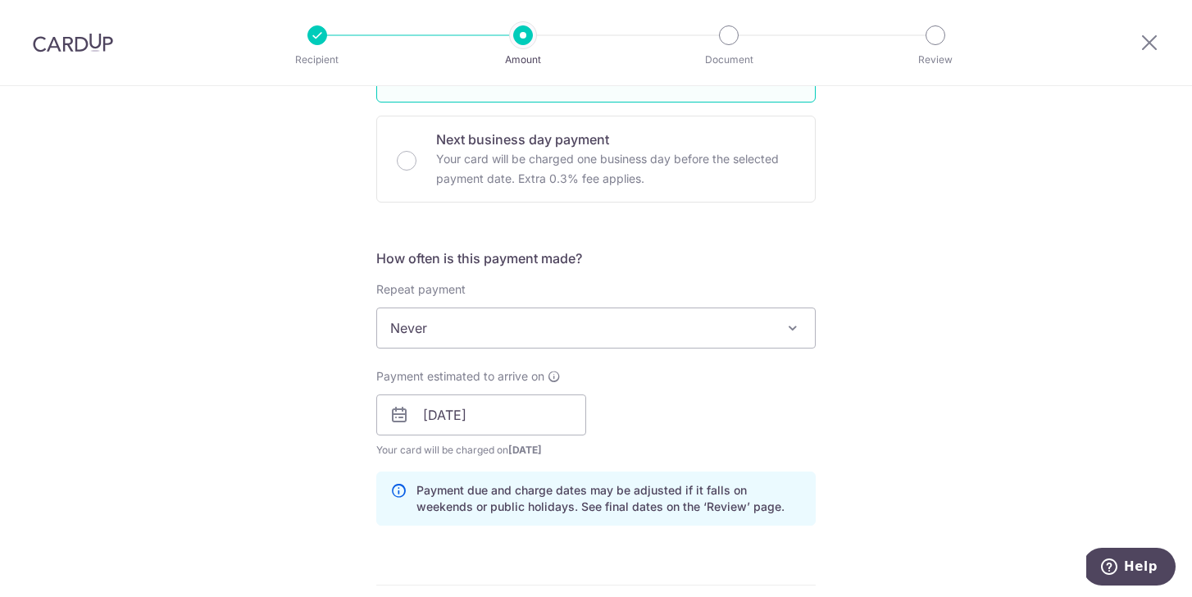
click at [712, 389] on div "Payment estimated to arrive on 05/09/2025 Prev Next Sep Oct Nov Dec 2025 2026 2…" at bounding box center [596, 413] width 459 height 90
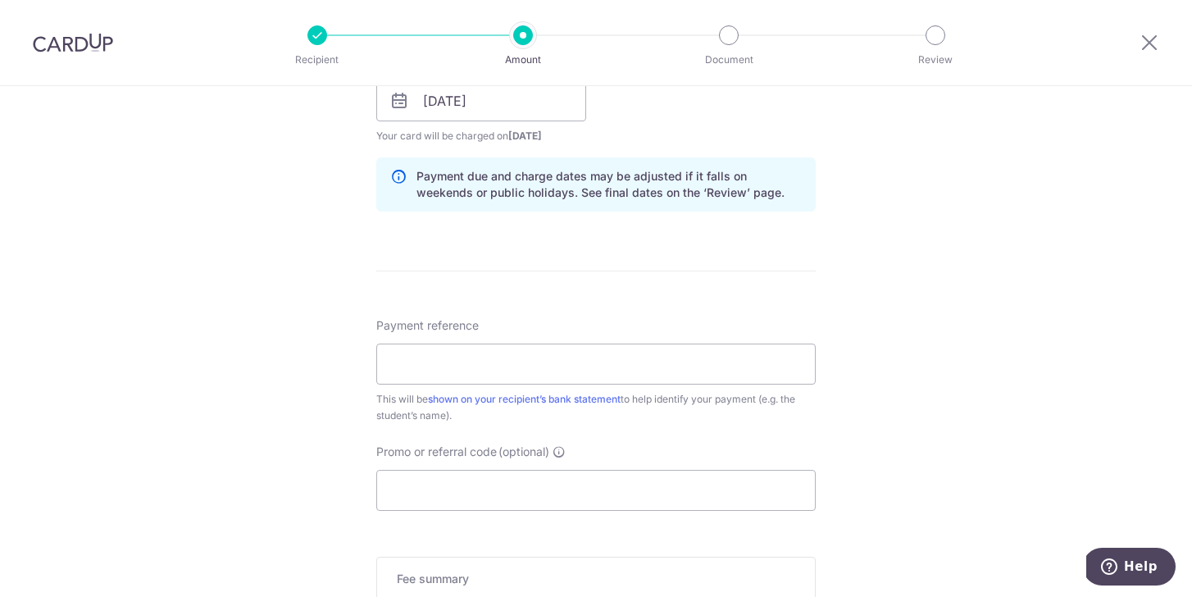
scroll to position [825, 0]
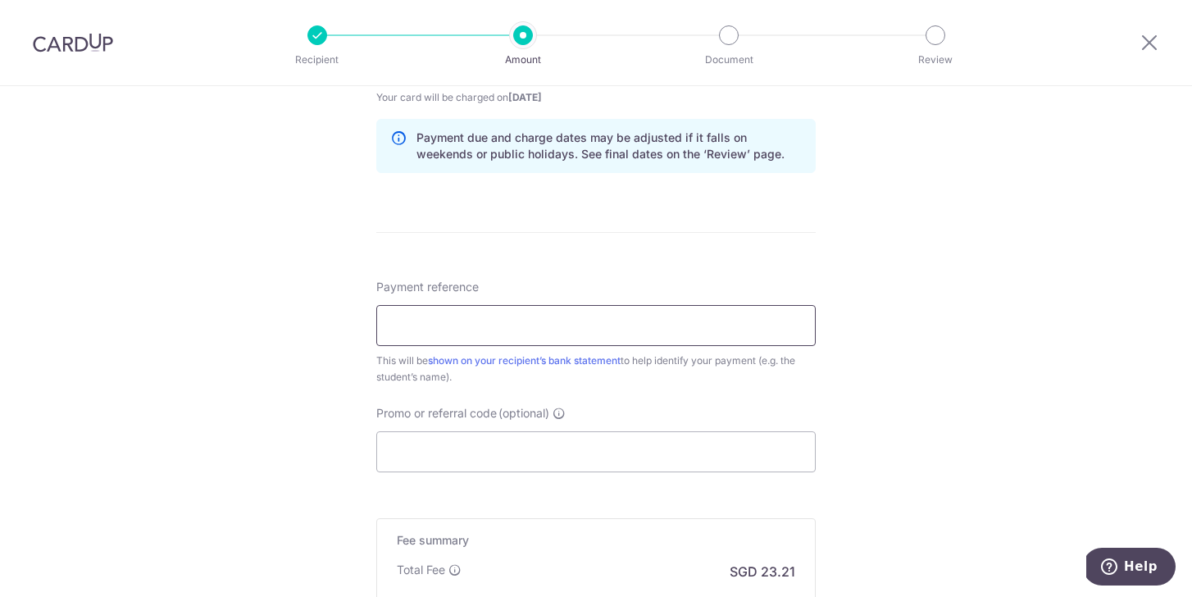
click at [535, 321] on input "Payment reference" at bounding box center [595, 325] width 439 height 41
type input "VB-IV-25-00628 AVRIL"
click at [531, 450] on input "Promo or referral code (optional)" at bounding box center [595, 451] width 439 height 41
paste input "OFF225"
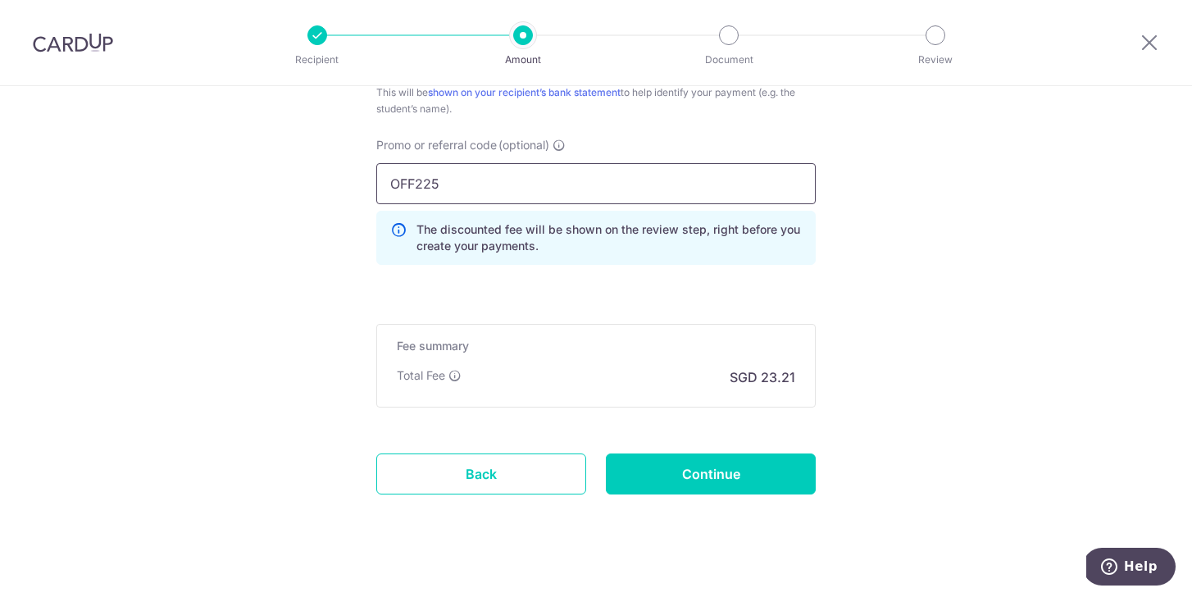
scroll to position [1113, 0]
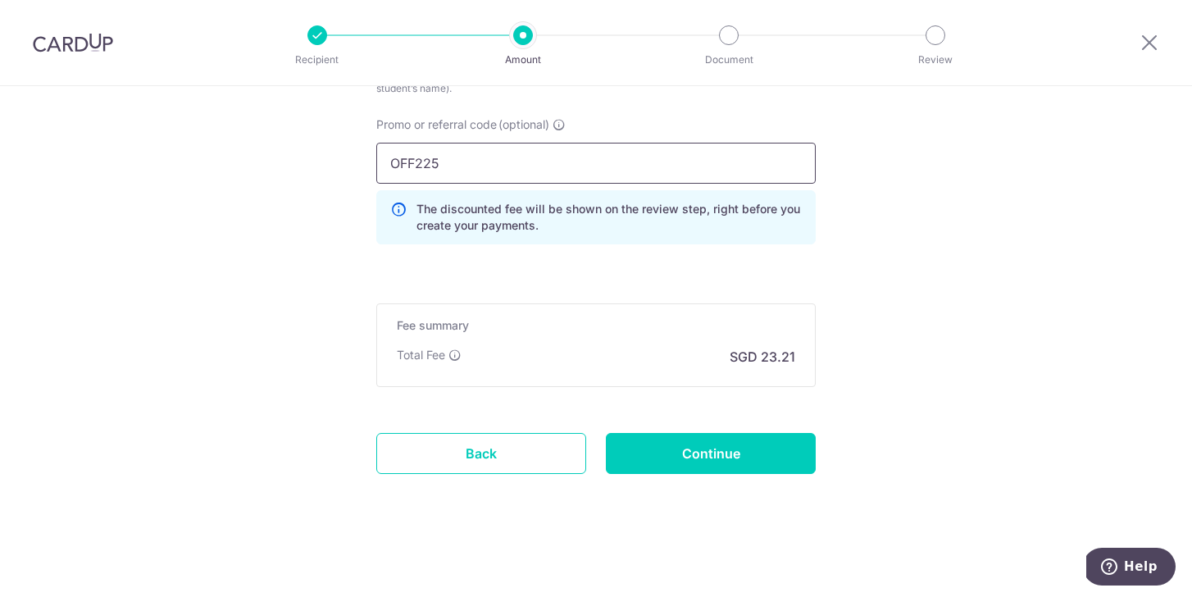
type input "OFF225"
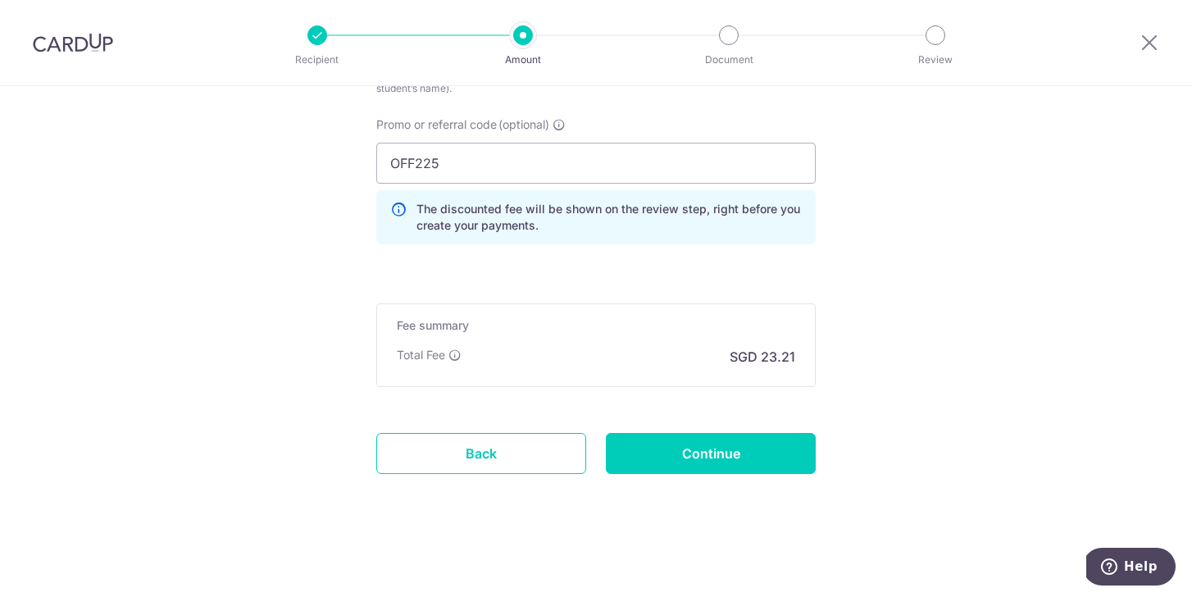
click at [732, 31] on div at bounding box center [729, 35] width 20 height 20
click at [742, 434] on input "Continue" at bounding box center [711, 453] width 210 height 41
type input "Create Schedule"
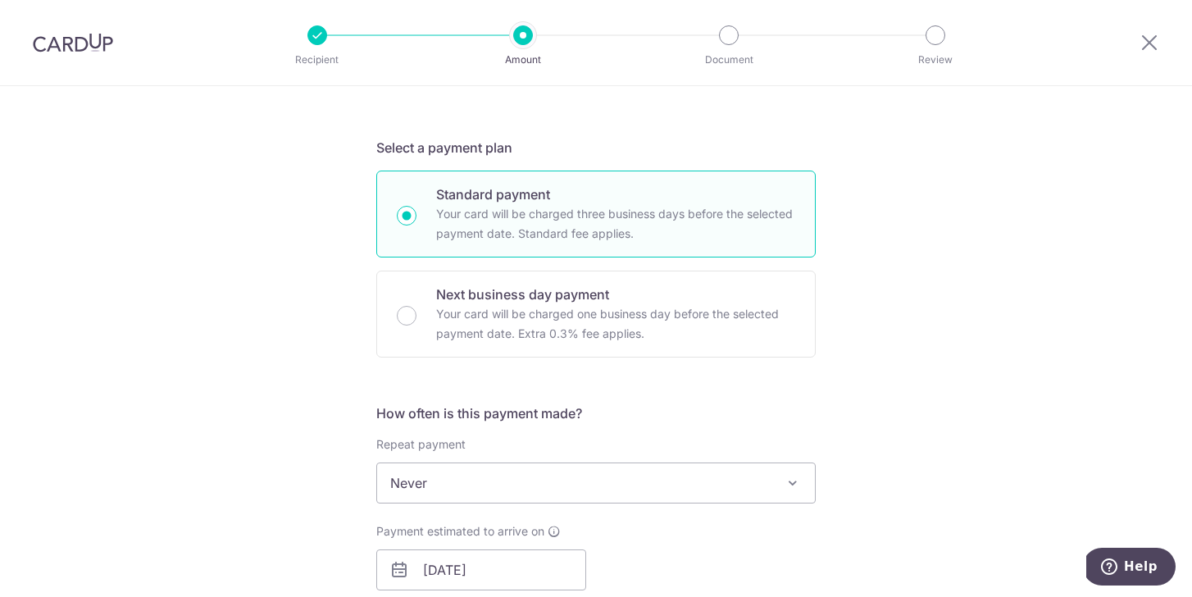
scroll to position [287, 0]
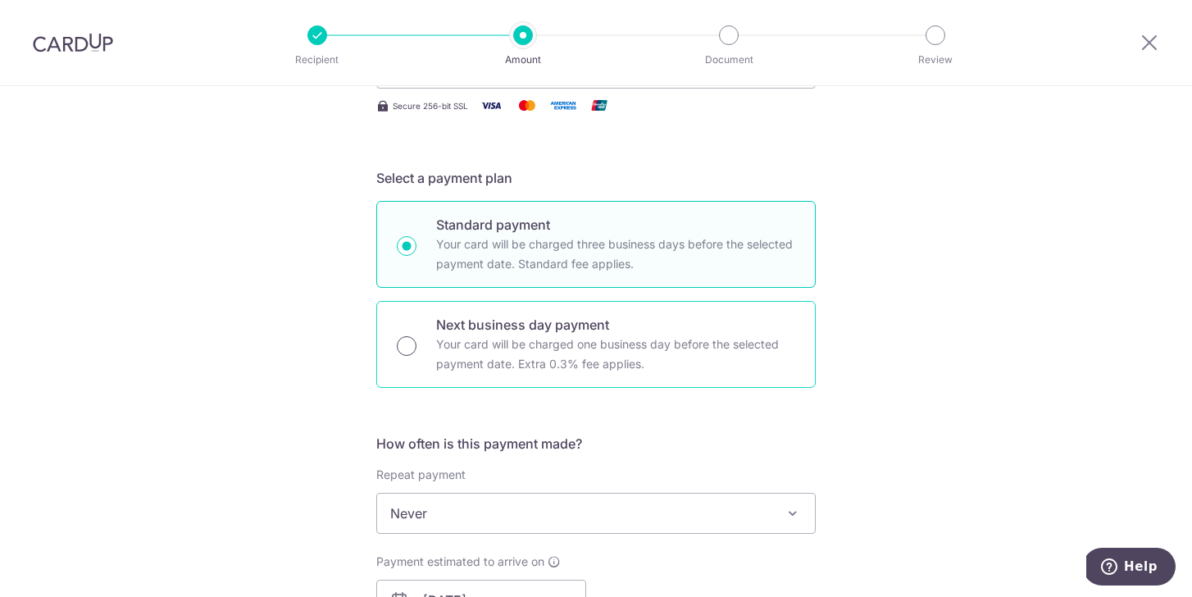
click at [414, 349] on input "Next business day payment Your card will be charged one business day before the…" at bounding box center [407, 346] width 20 height 20
radio input "true"
click at [408, 247] on input "Standard payment Your card will be charged three business days before the selec…" at bounding box center [407, 246] width 20 height 20
radio input "true"
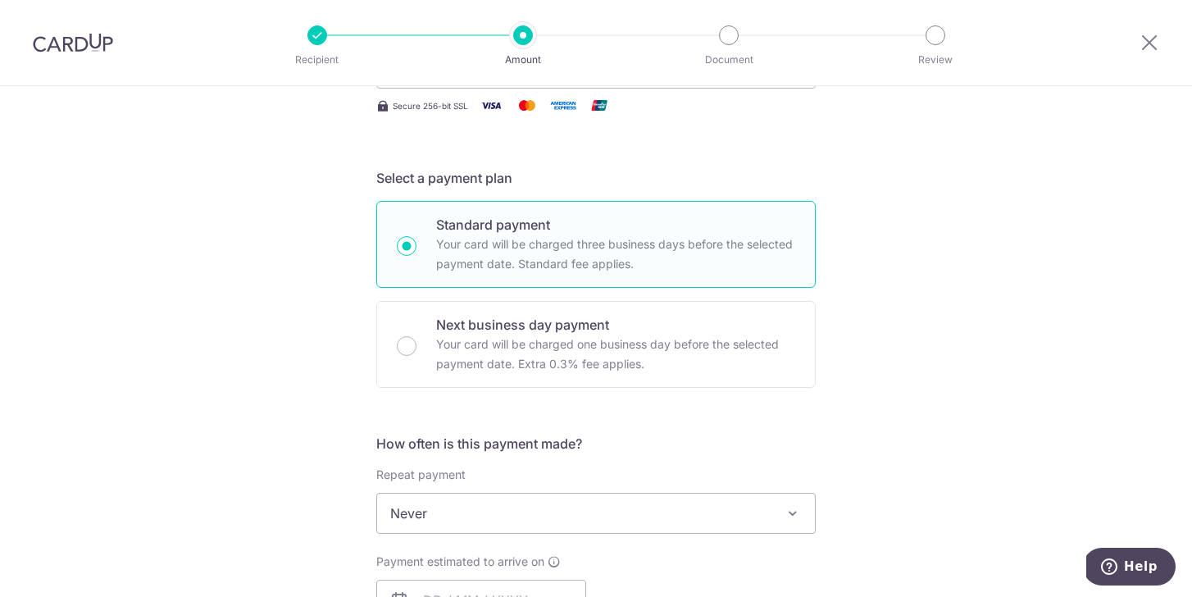
click at [321, 346] on div "Tell us more about your payment Enter payment amount SGD 892.50 892.50 Select C…" at bounding box center [596, 599] width 1192 height 1601
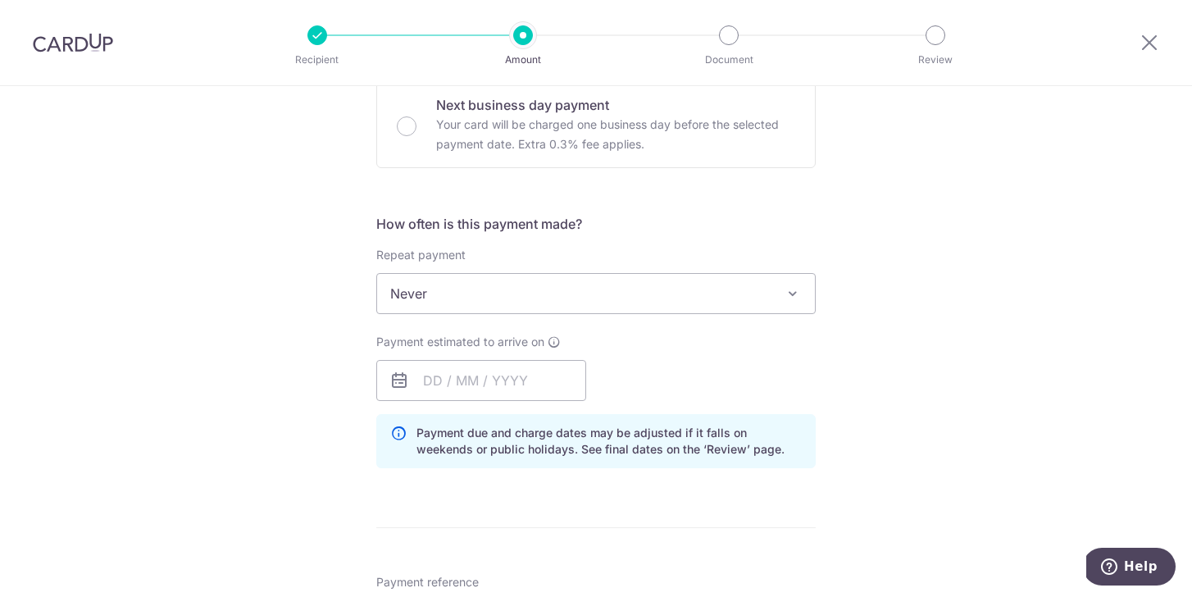
scroll to position [554, 0]
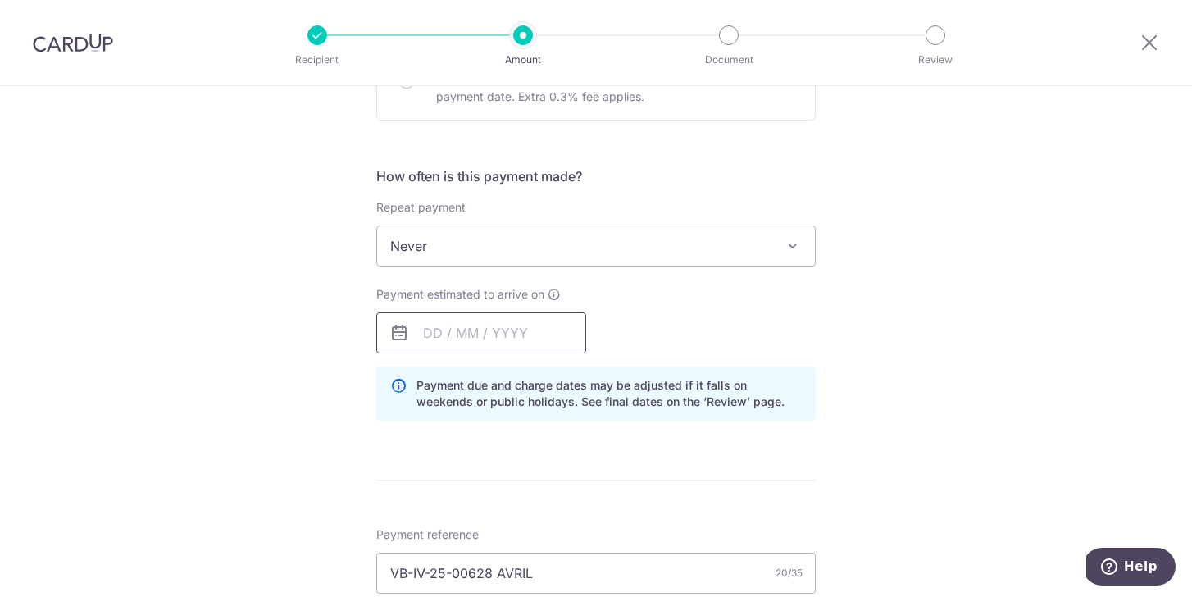
click at [435, 327] on input "text" at bounding box center [481, 332] width 210 height 41
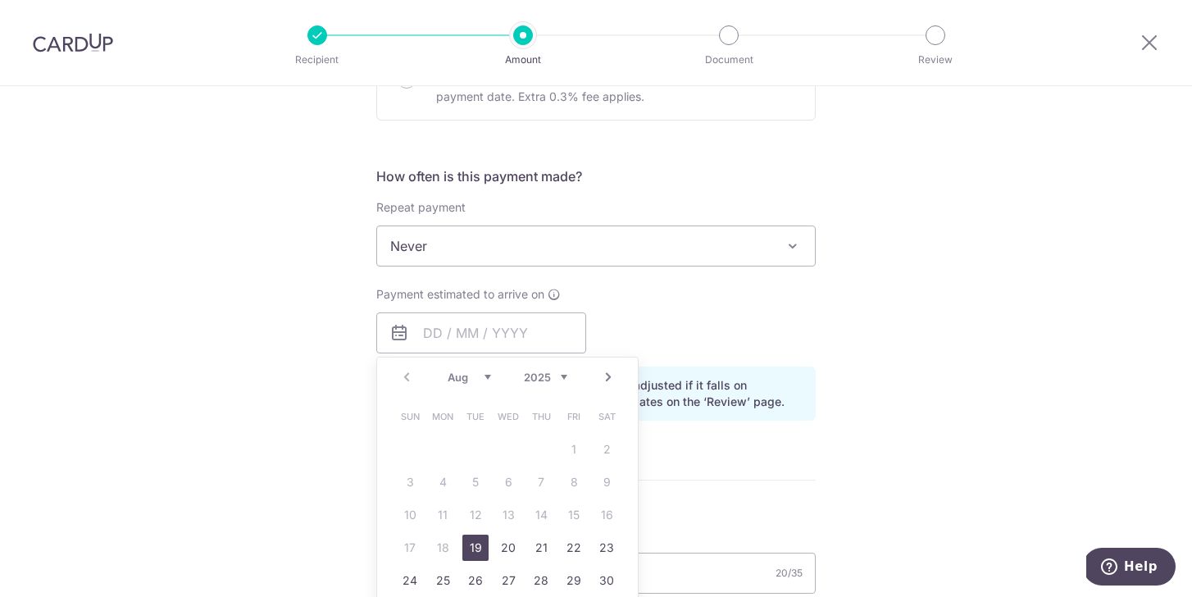
click at [630, 479] on div "Prev Next Aug Sep Oct Nov [DATE] 2026 2027 2028 2029 2030 2031 2032 2033 2034 2…" at bounding box center [507, 522] width 262 height 330
click at [606, 376] on link "Next" at bounding box center [609, 377] width 20 height 20
click at [570, 449] on link "5" at bounding box center [574, 449] width 26 height 26
type input "[DATE]"
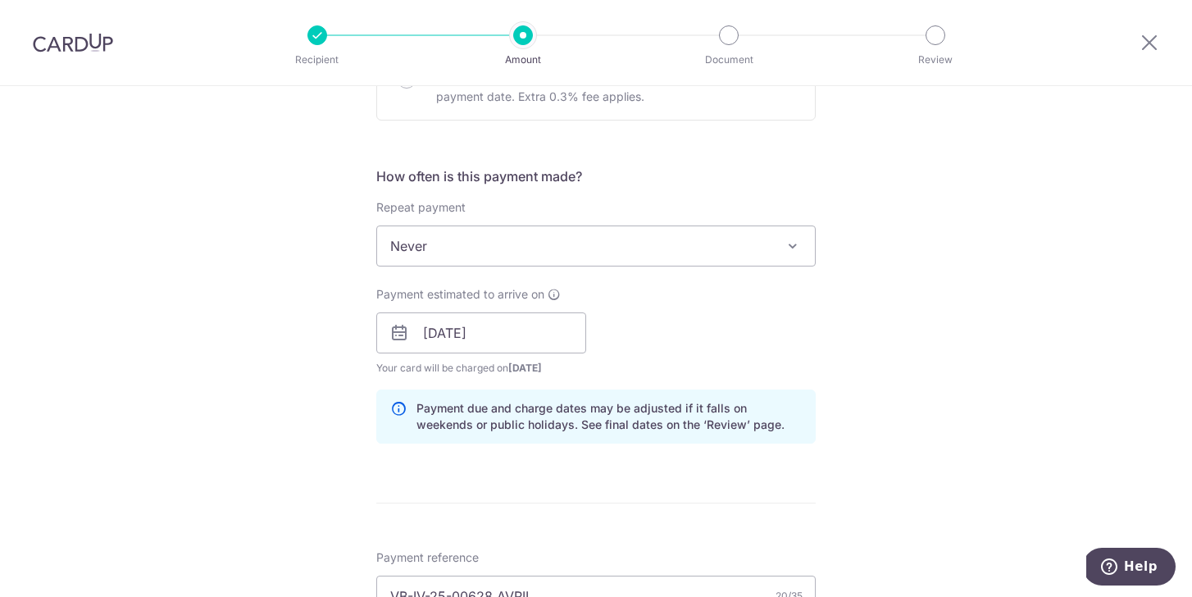
click at [581, 480] on form "Enter payment amount SGD 892.50 892.50 Select Card **** 1182 Add credit card Yo…" at bounding box center [595, 359] width 439 height 1439
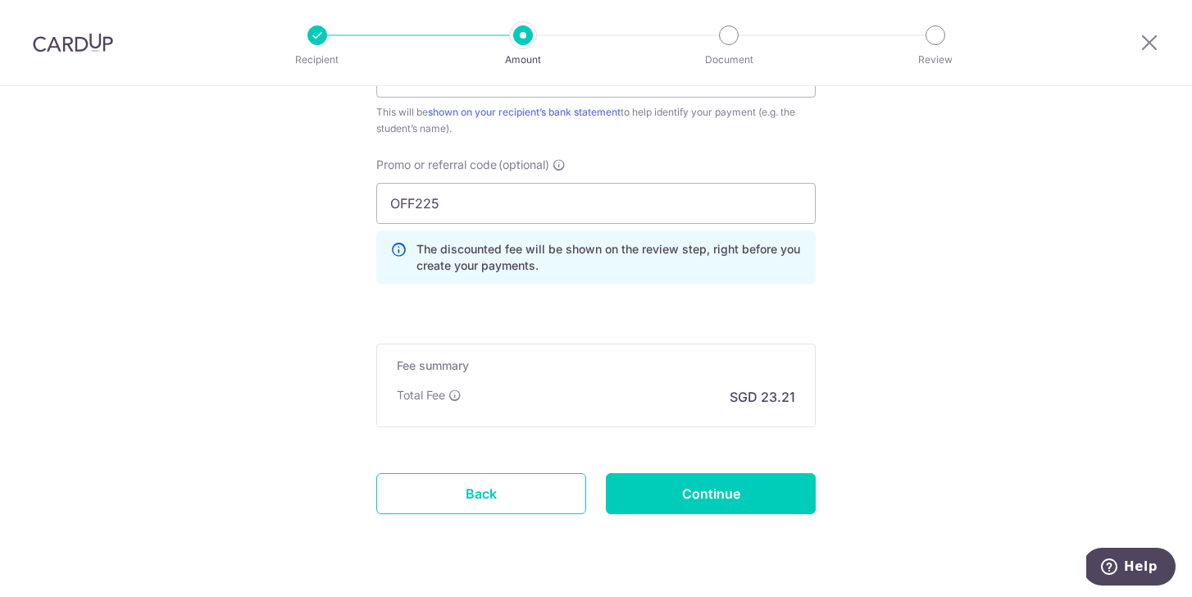
scroll to position [1078, 0]
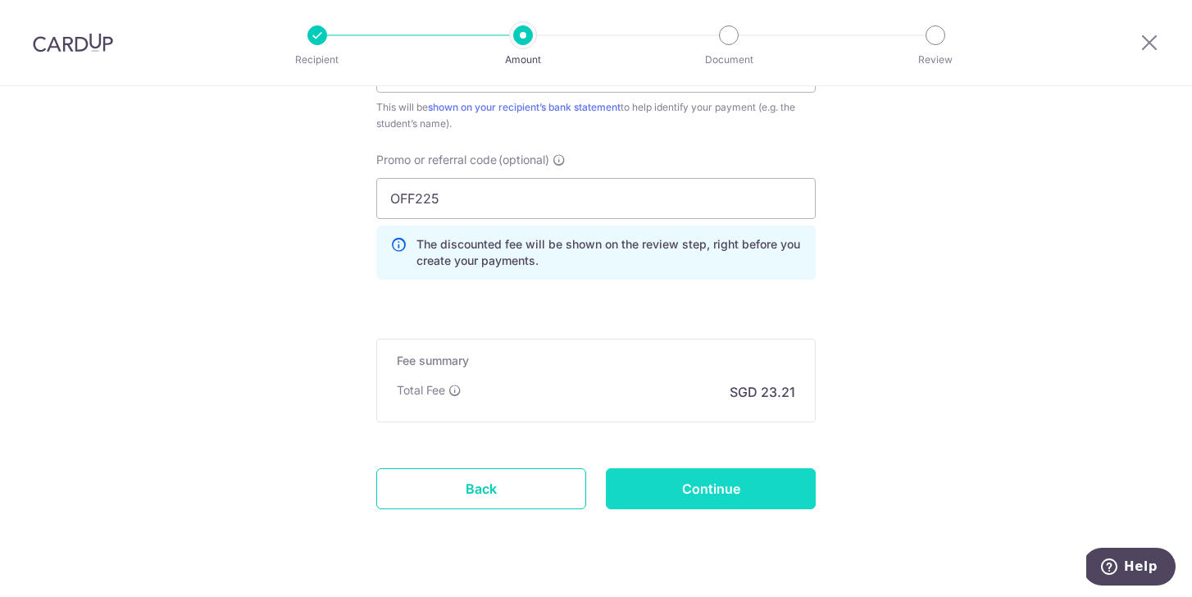
click at [655, 479] on input "Continue" at bounding box center [711, 488] width 210 height 41
type input "Update Schedule"
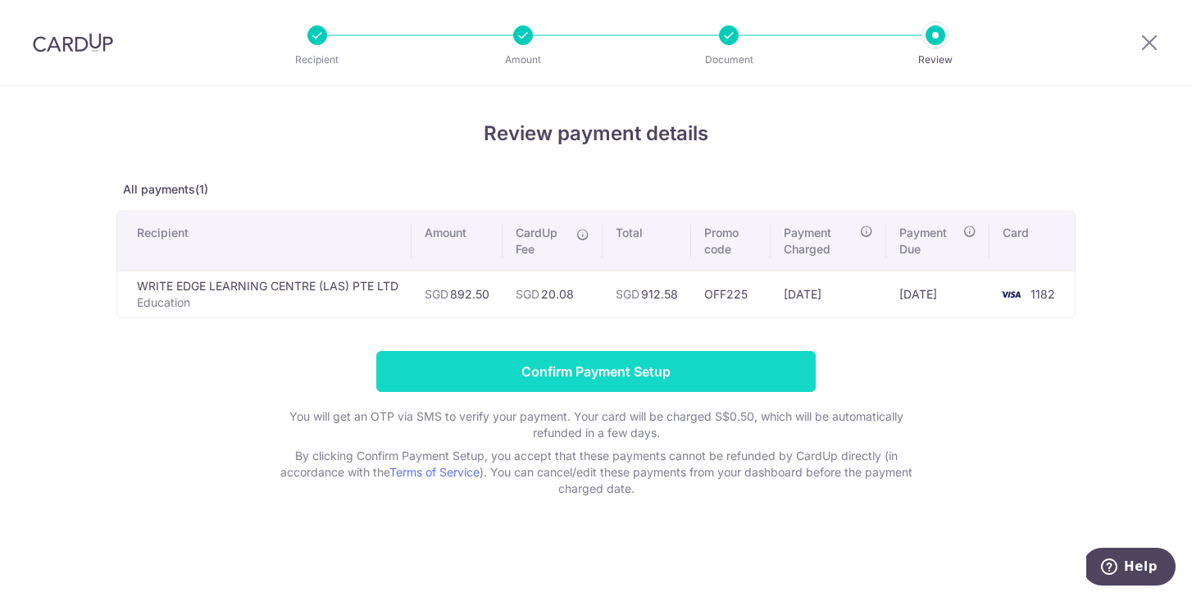
click at [738, 372] on input "Confirm Payment Setup" at bounding box center [595, 371] width 439 height 41
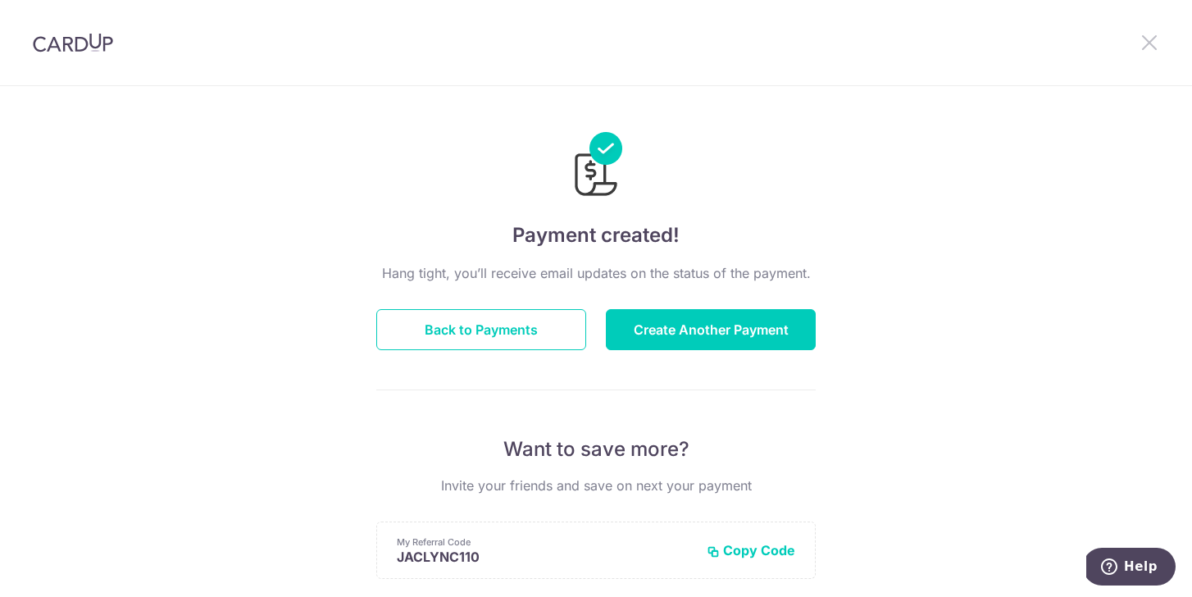
click at [1150, 40] on icon at bounding box center [1150, 42] width 20 height 20
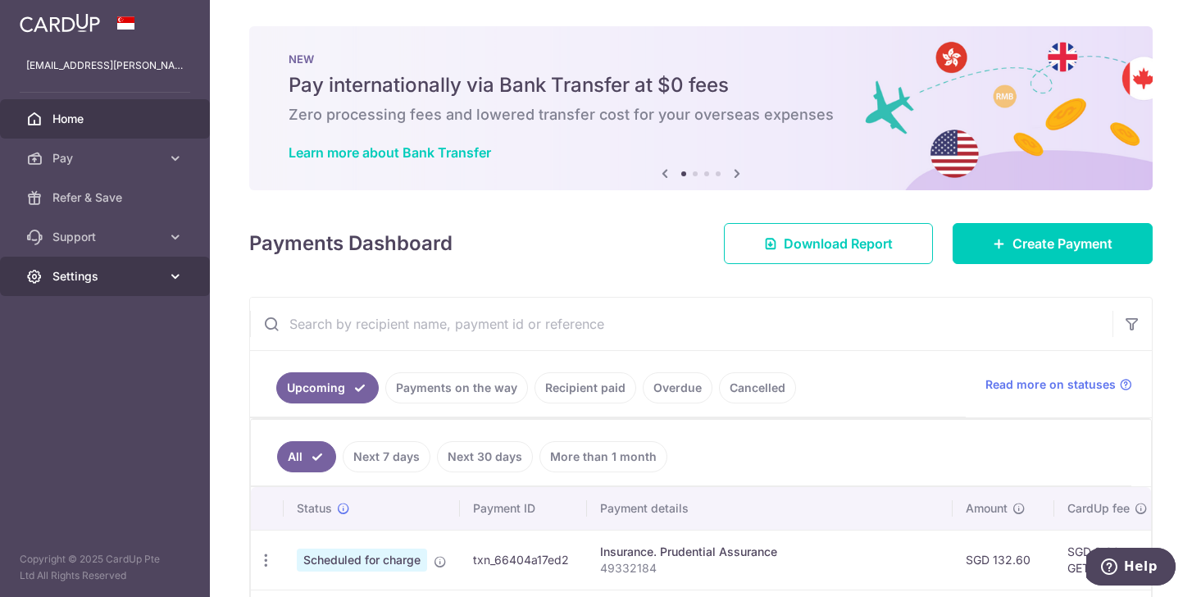
click at [80, 279] on span "Settings" at bounding box center [106, 276] width 108 height 16
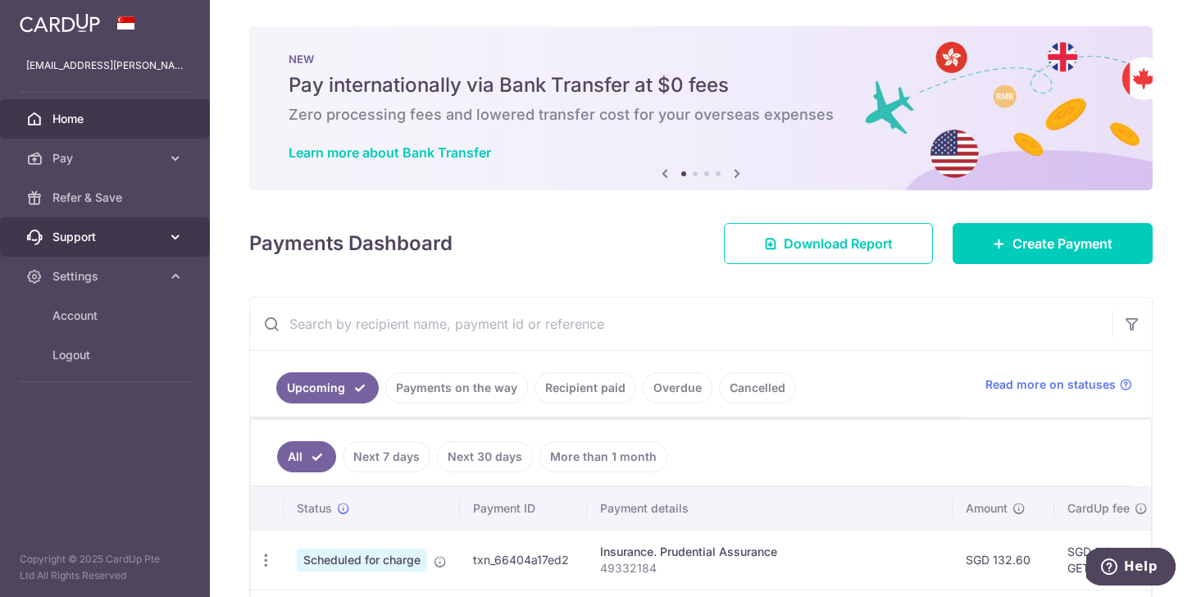
click at [94, 239] on span "Support" at bounding box center [106, 237] width 108 height 16
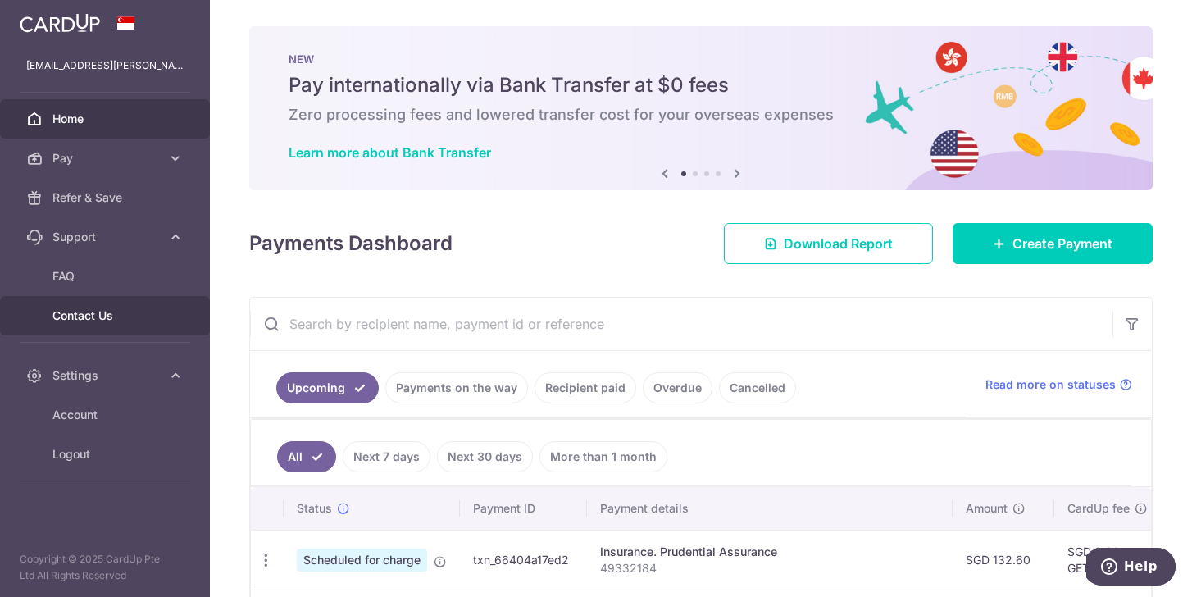
click at [90, 300] on link "Contact Us" at bounding box center [105, 315] width 210 height 39
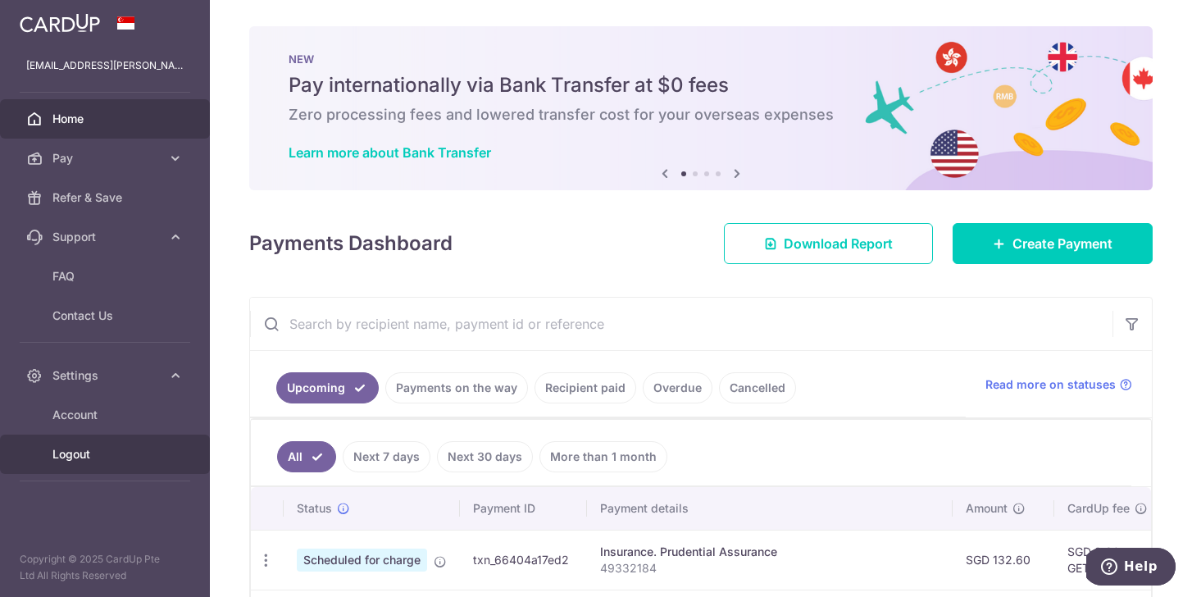
click at [77, 457] on span "Logout" at bounding box center [106, 454] width 108 height 16
